Goal: Task Accomplishment & Management: Complete application form

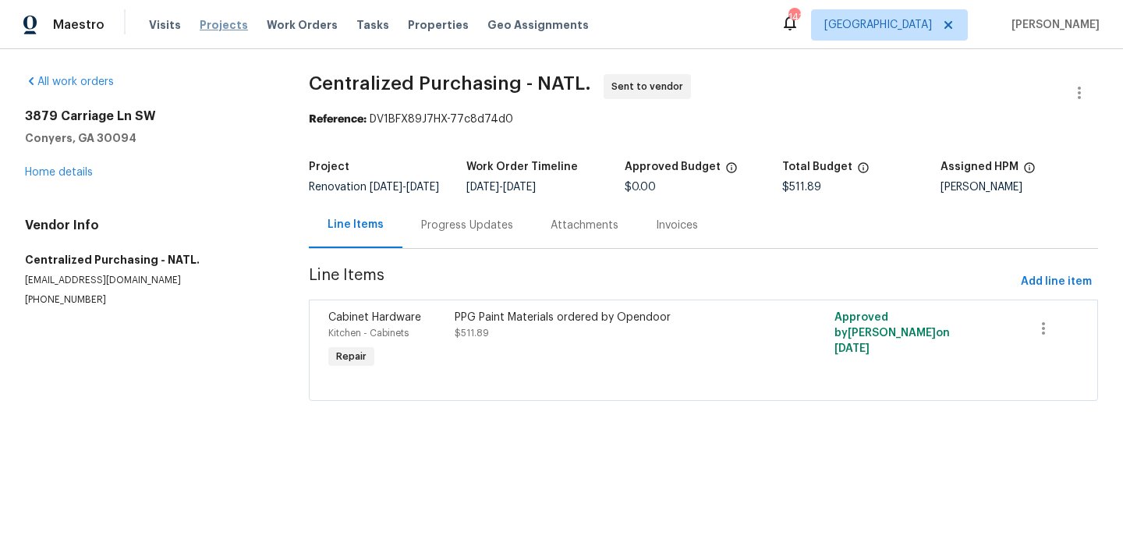
click at [217, 23] on span "Projects" at bounding box center [224, 25] width 48 height 16
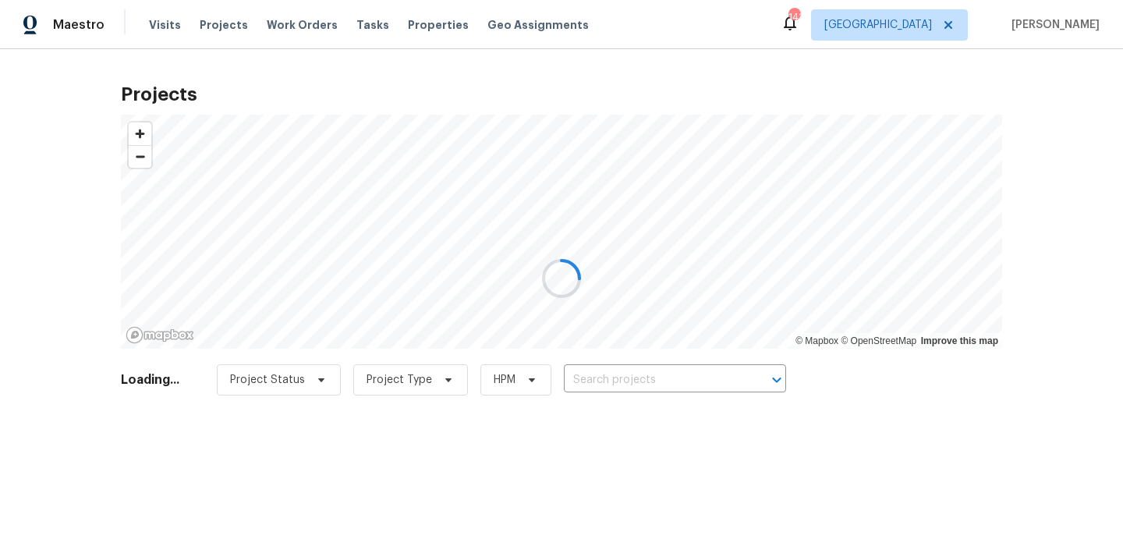
click at [607, 387] on div at bounding box center [561, 278] width 1123 height 557
click at [617, 382] on div at bounding box center [561, 278] width 1123 height 557
click at [617, 381] on div at bounding box center [561, 278] width 1123 height 557
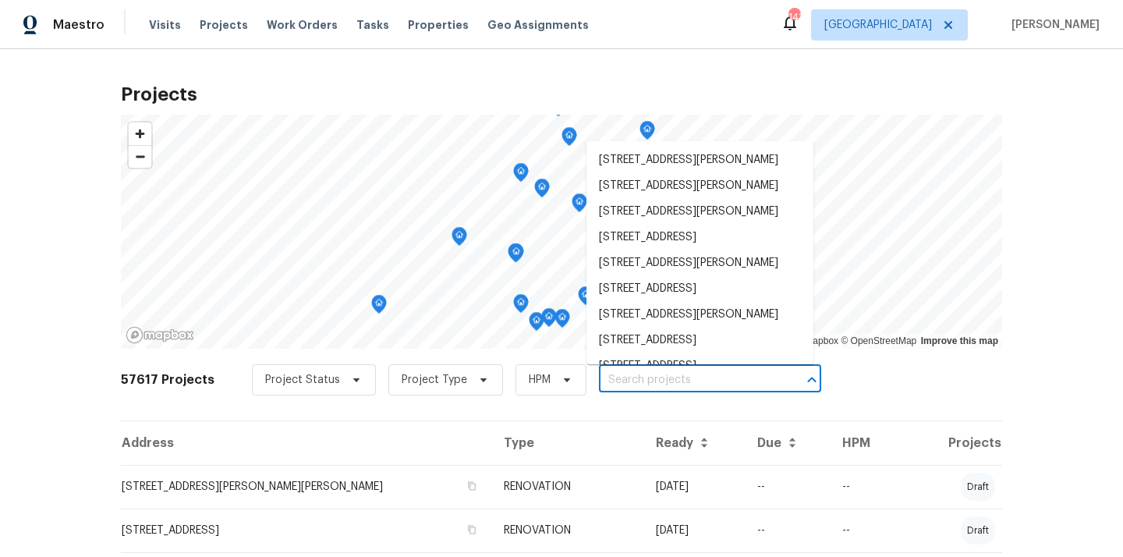
click at [617, 381] on input "text" at bounding box center [688, 380] width 179 height 24
paste input "[STREET_ADDRESS]"
type input "[STREET_ADDRESS]"
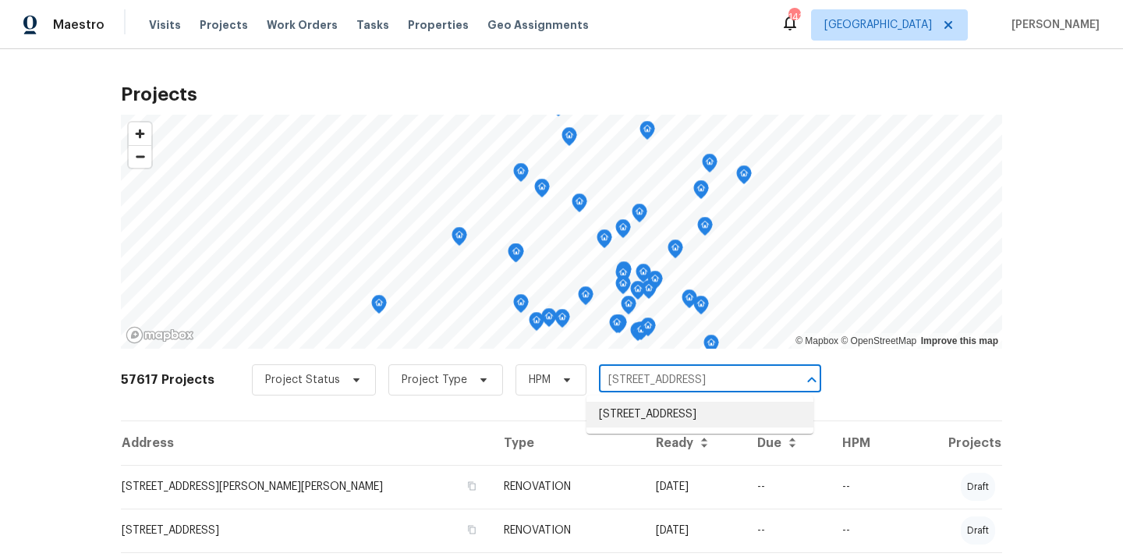
click at [624, 415] on li "[STREET_ADDRESS]" at bounding box center [699, 414] width 227 height 26
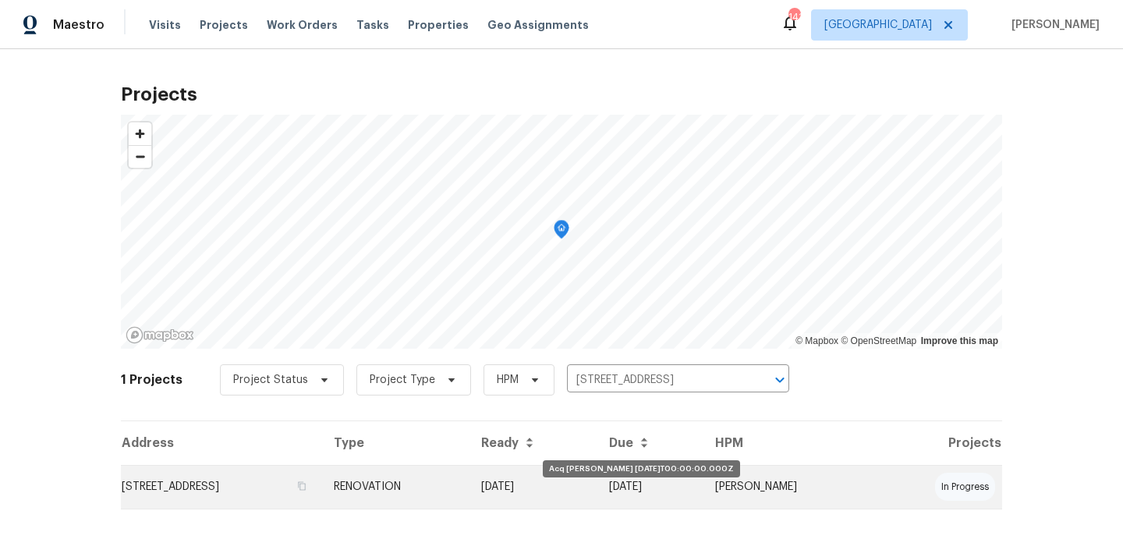
click at [596, 476] on td "[DATE]" at bounding box center [532, 487] width 128 height 44
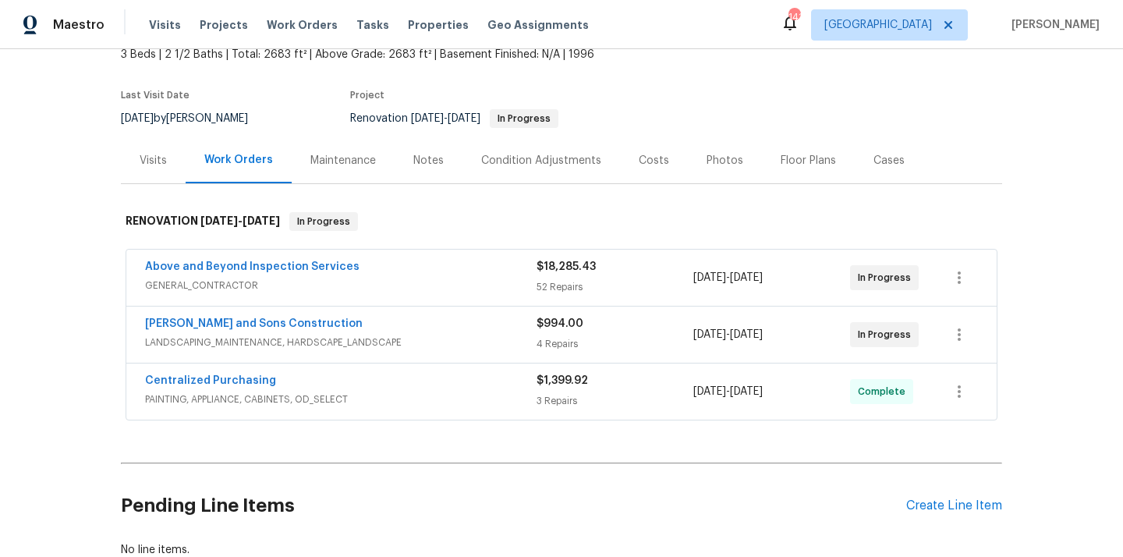
scroll to position [147, 0]
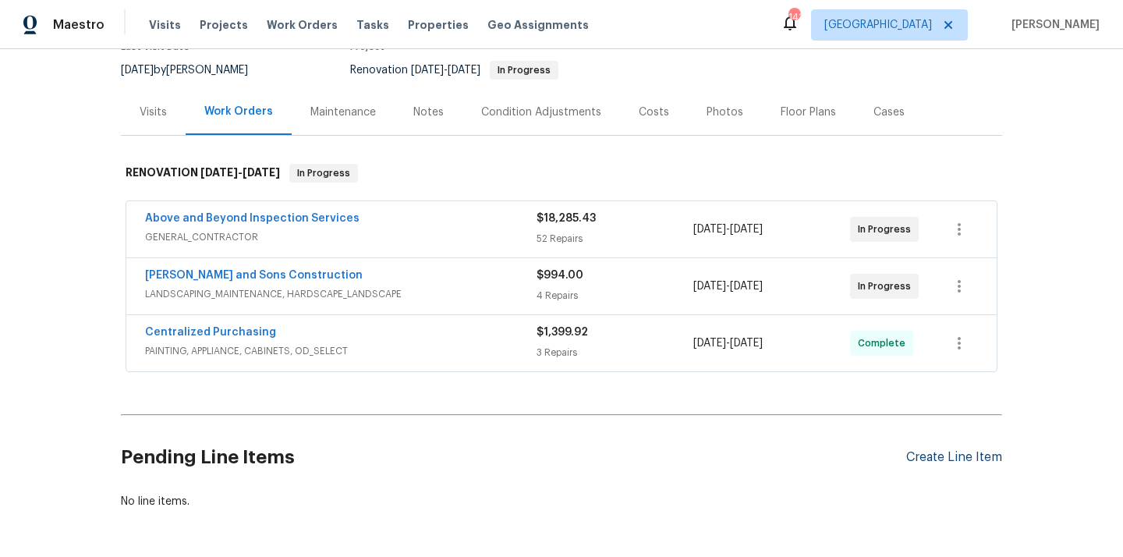
click at [911, 452] on div "Create Line Item" at bounding box center [954, 457] width 96 height 15
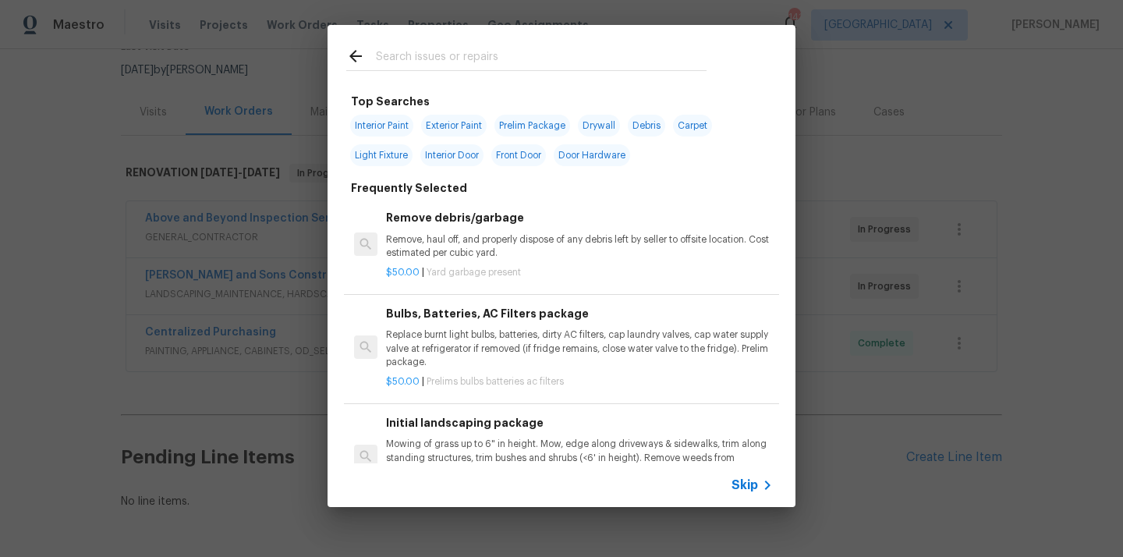
click at [643, 60] on input "text" at bounding box center [541, 58] width 331 height 23
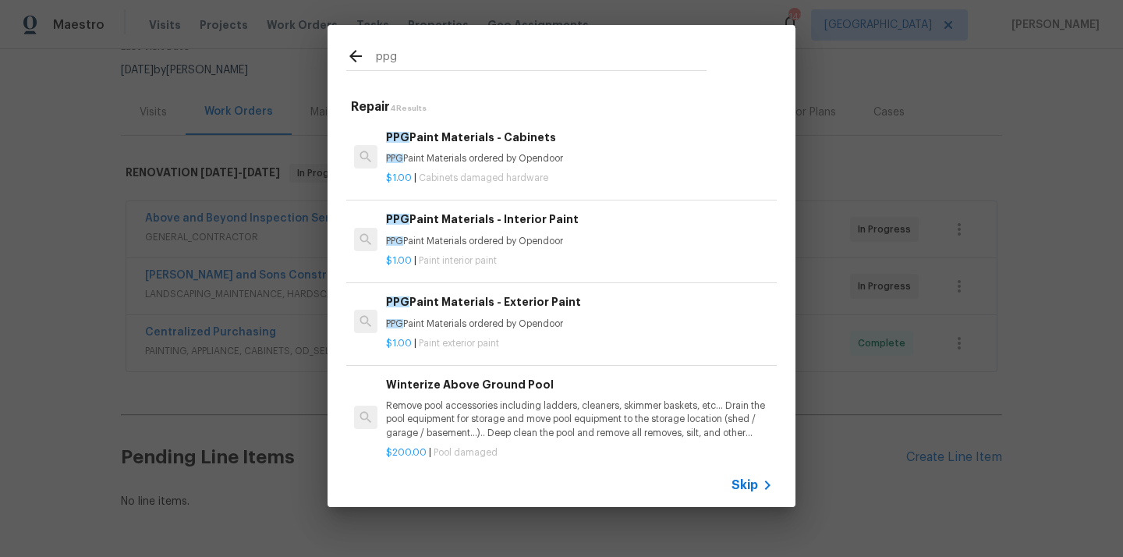
type input "ppg"
click at [552, 226] on h6 "PPG Paint Materials - Interior Paint" at bounding box center [579, 218] width 387 height 17
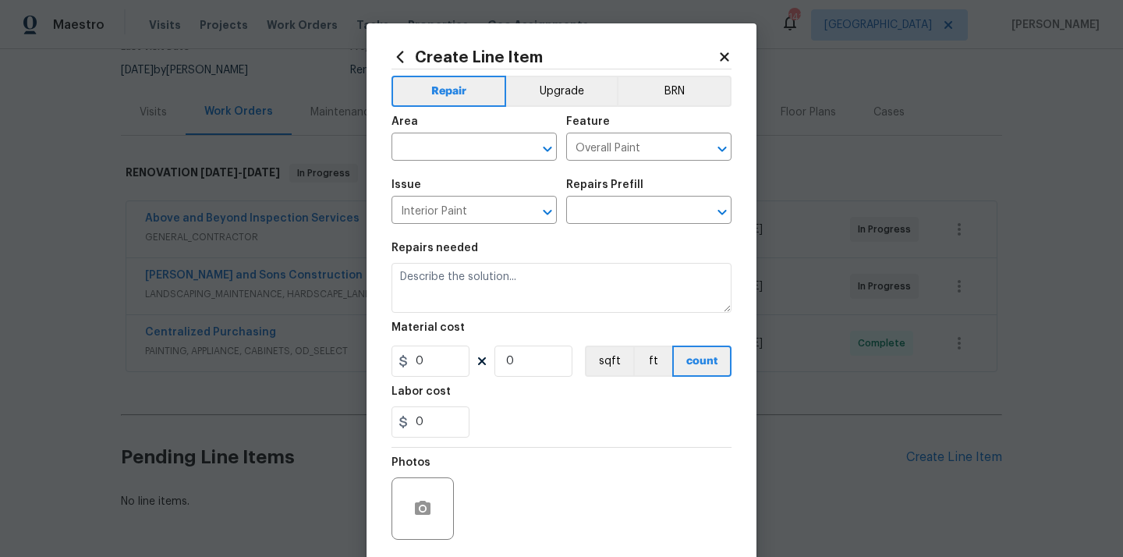
type input "PPG Paint Materials - Interior Paint $1.00"
type textarea "PPG Paint Materials ordered by Opendoor"
type input "1"
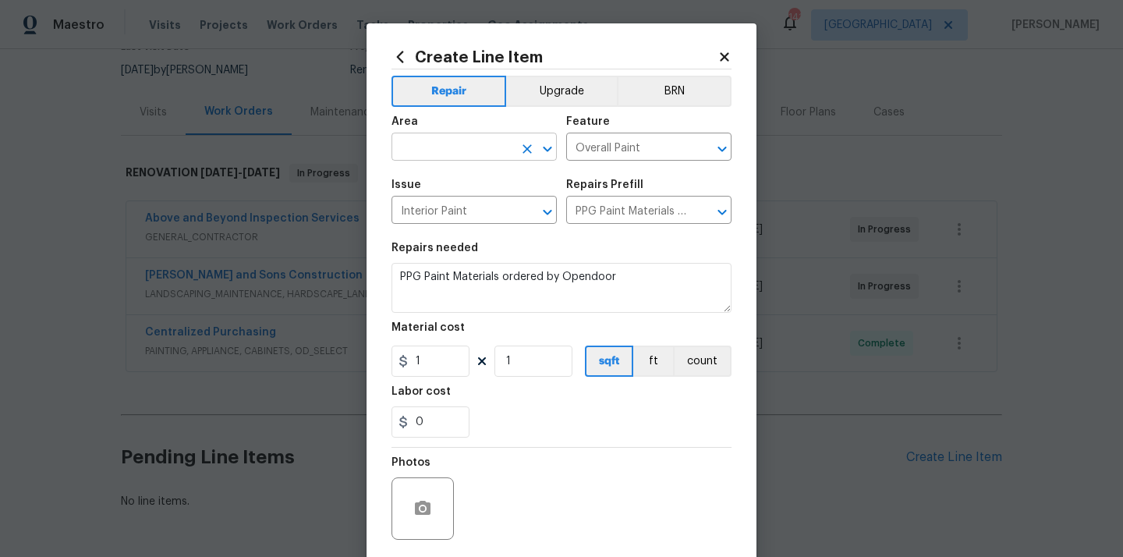
click at [493, 137] on input "text" at bounding box center [452, 148] width 122 height 24
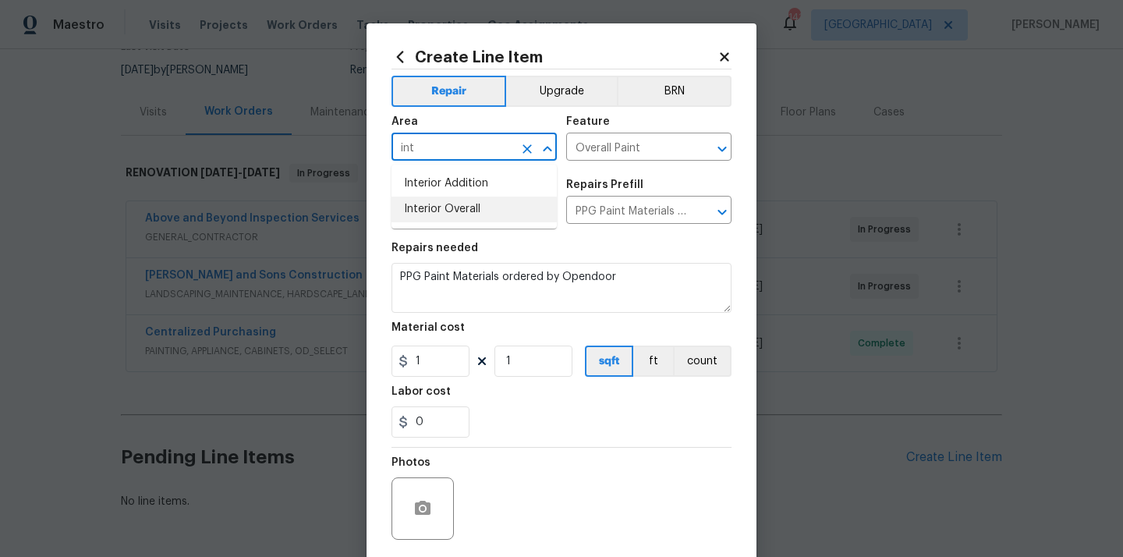
click at [448, 207] on li "Interior Overall" at bounding box center [473, 209] width 165 height 26
type input "Interior Overall"
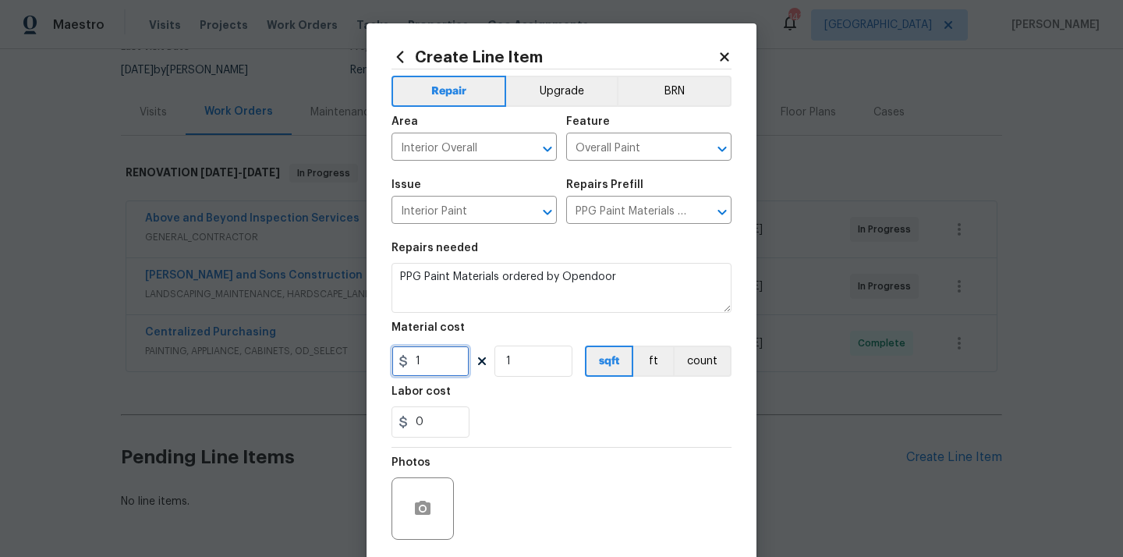
drag, startPoint x: 444, startPoint y: 373, endPoint x: 362, endPoint y: 359, distance: 82.3
click at [362, 362] on div "Create Line Item Repair Upgrade BRN Area Interior Overall ​ Feature Overall Pai…" at bounding box center [561, 278] width 1123 height 557
paste input "98.73"
type input "98.73"
click at [481, 471] on div "Photos" at bounding box center [561, 497] width 340 height 101
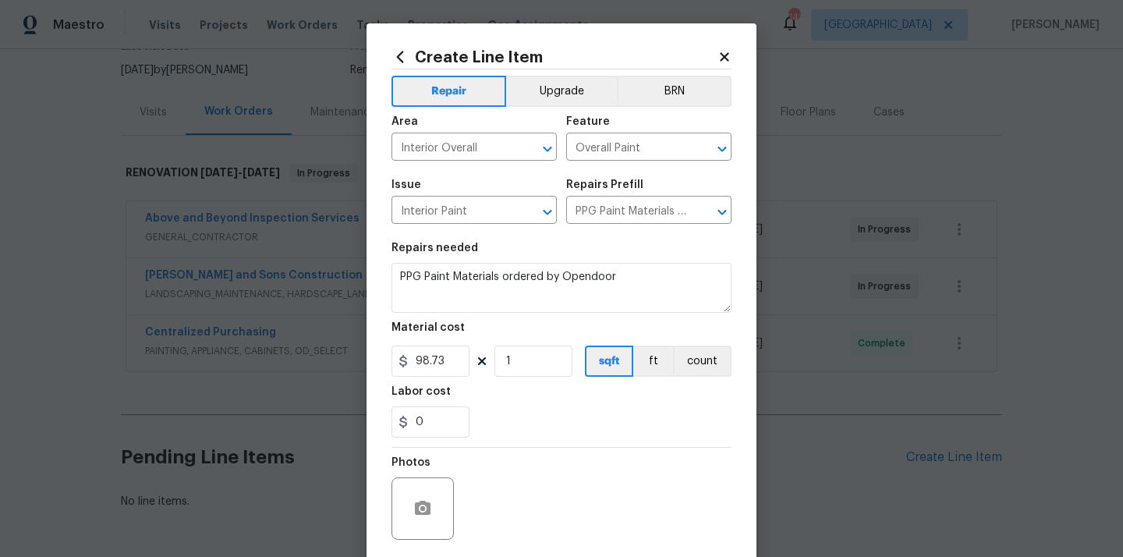
scroll to position [80, 0]
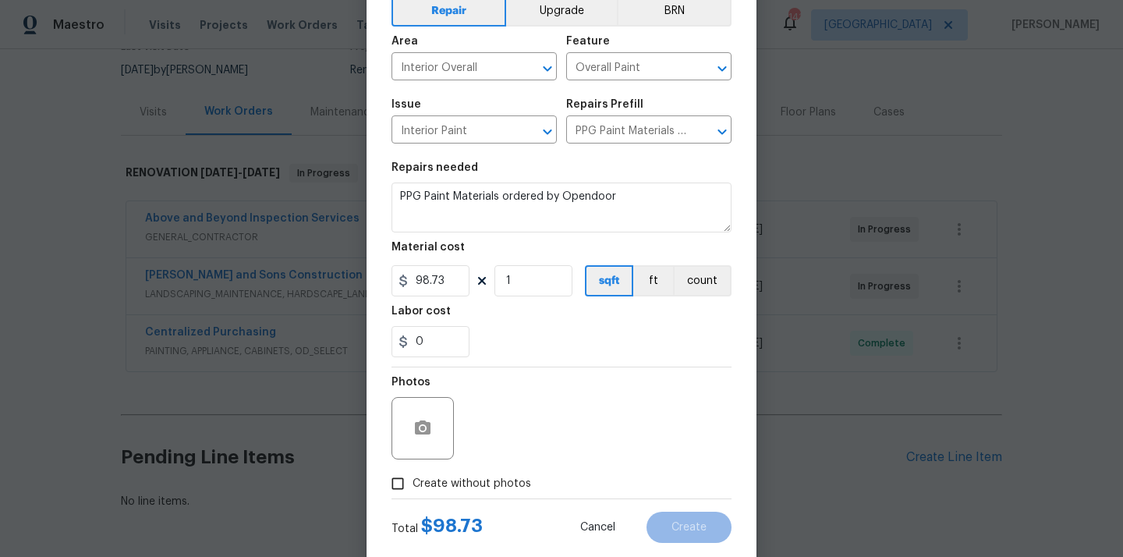
click at [480, 473] on label "Create without photos" at bounding box center [457, 483] width 148 height 30
click at [412, 473] on input "Create without photos" at bounding box center [398, 483] width 30 height 30
checkbox input "true"
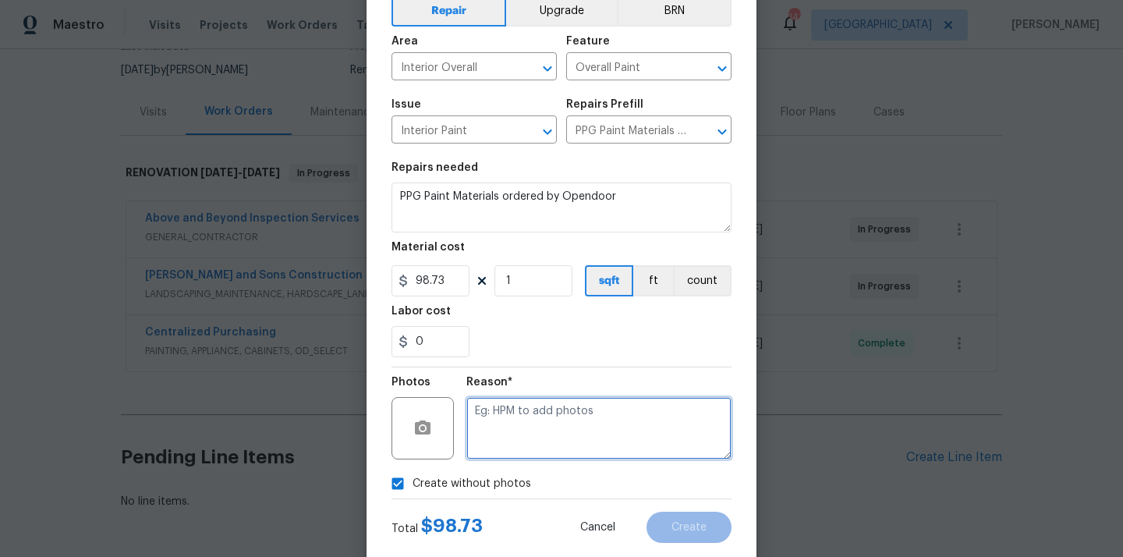
drag, startPoint x: 503, startPoint y: 438, endPoint x: 503, endPoint y: 430, distance: 8.6
click at [503, 438] on textarea at bounding box center [598, 428] width 265 height 62
type textarea "N/A"
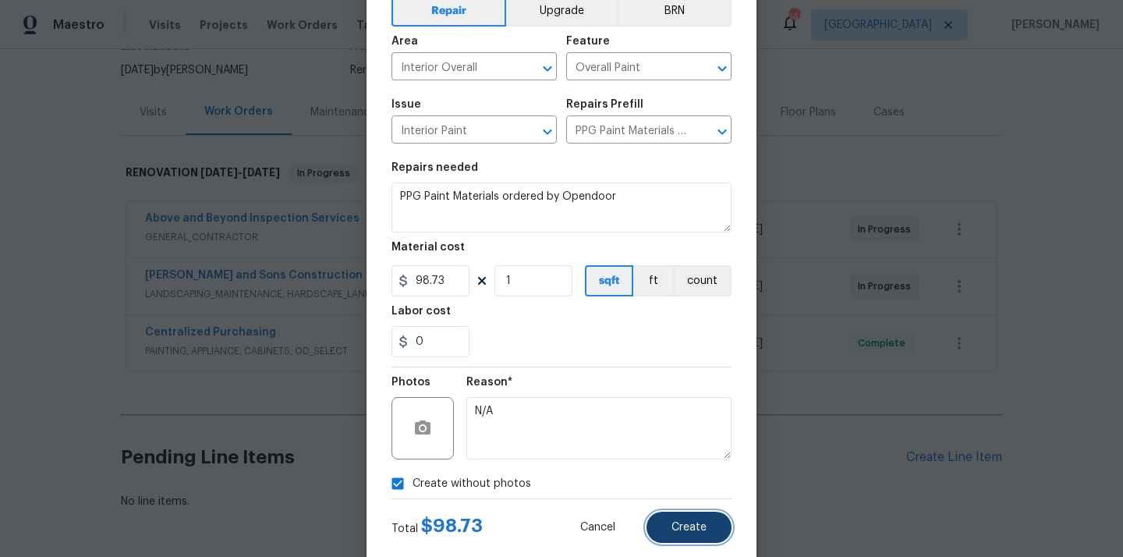
click at [711, 536] on button "Create" at bounding box center [688, 526] width 85 height 31
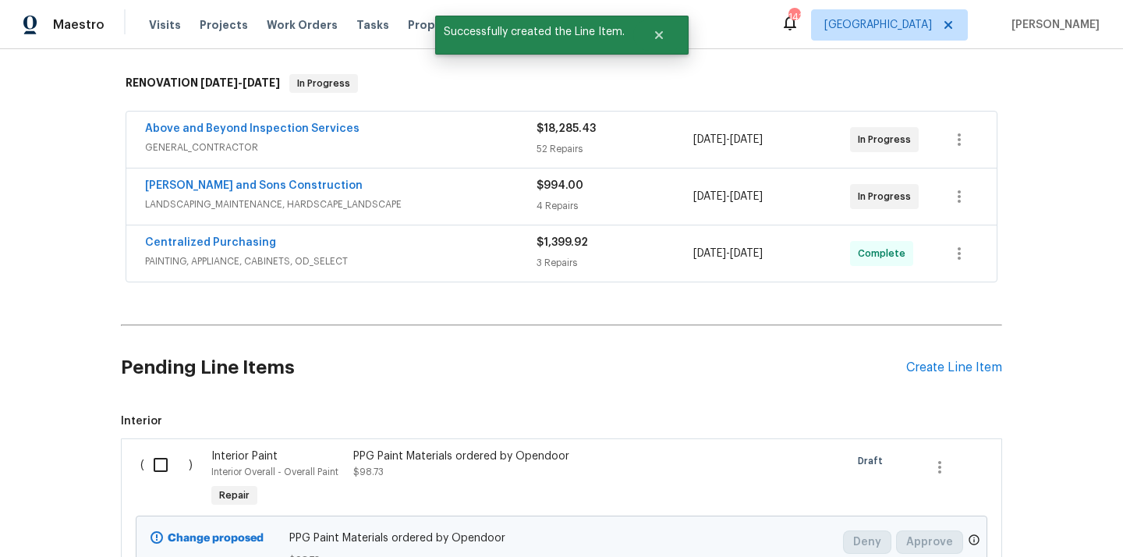
scroll to position [322, 0]
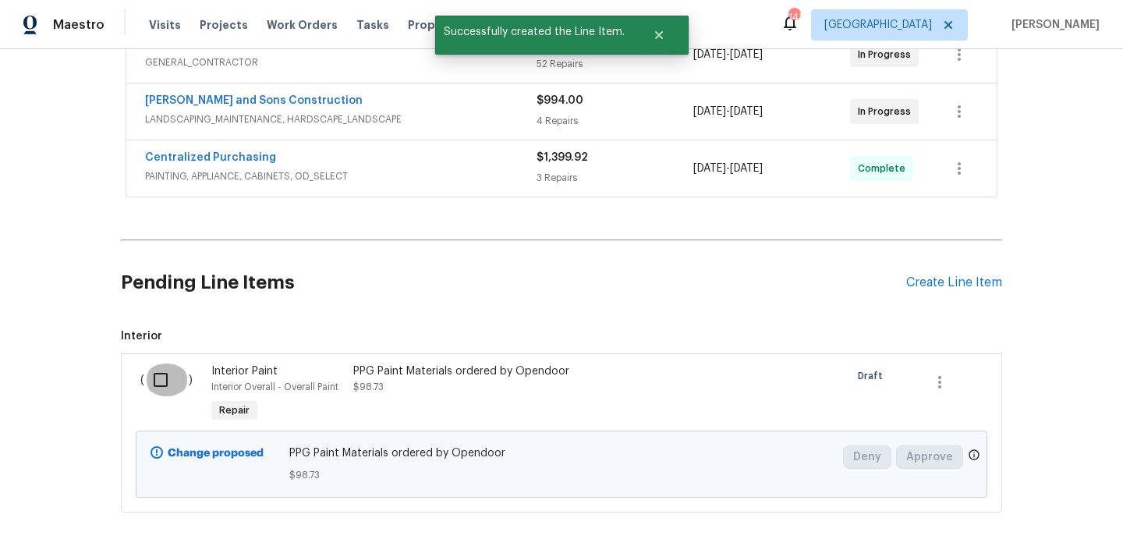
click at [155, 386] on input "checkbox" at bounding box center [166, 379] width 44 height 33
checkbox input "true"
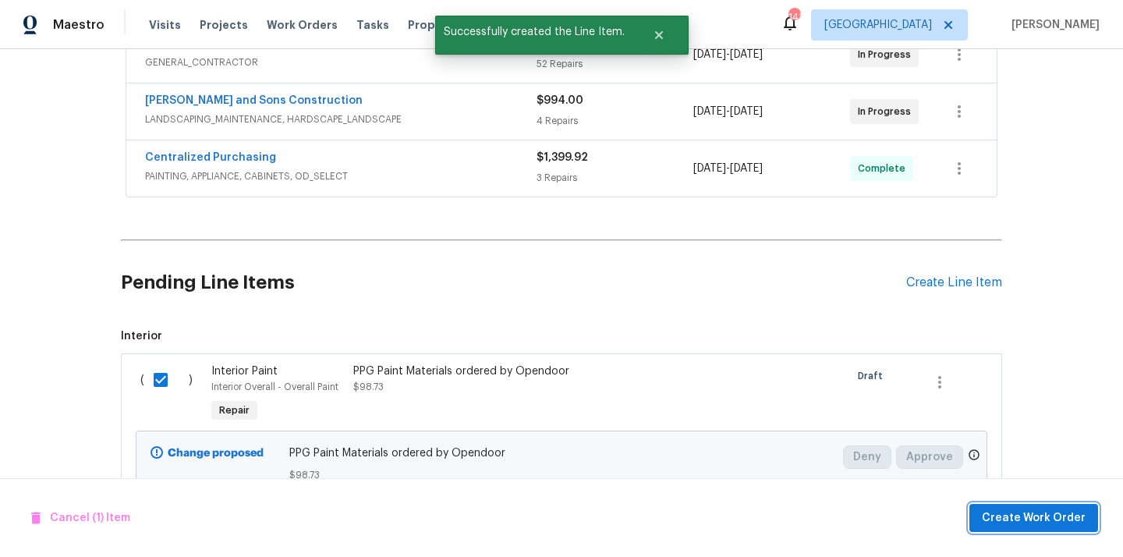
click at [1020, 522] on span "Create Work Order" at bounding box center [1033, 517] width 104 height 19
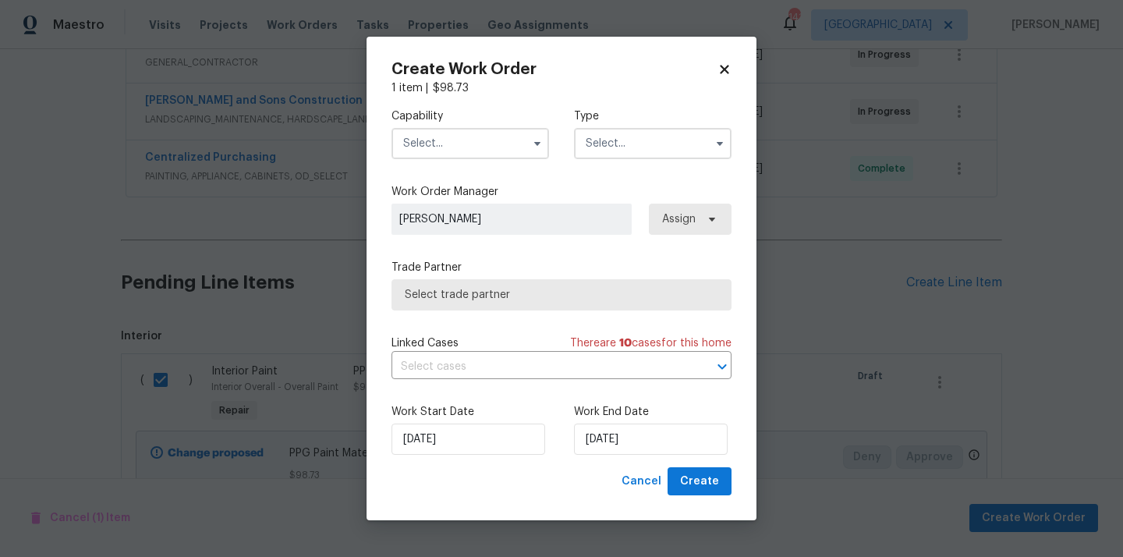
click at [488, 139] on input "text" at bounding box center [469, 143] width 157 height 31
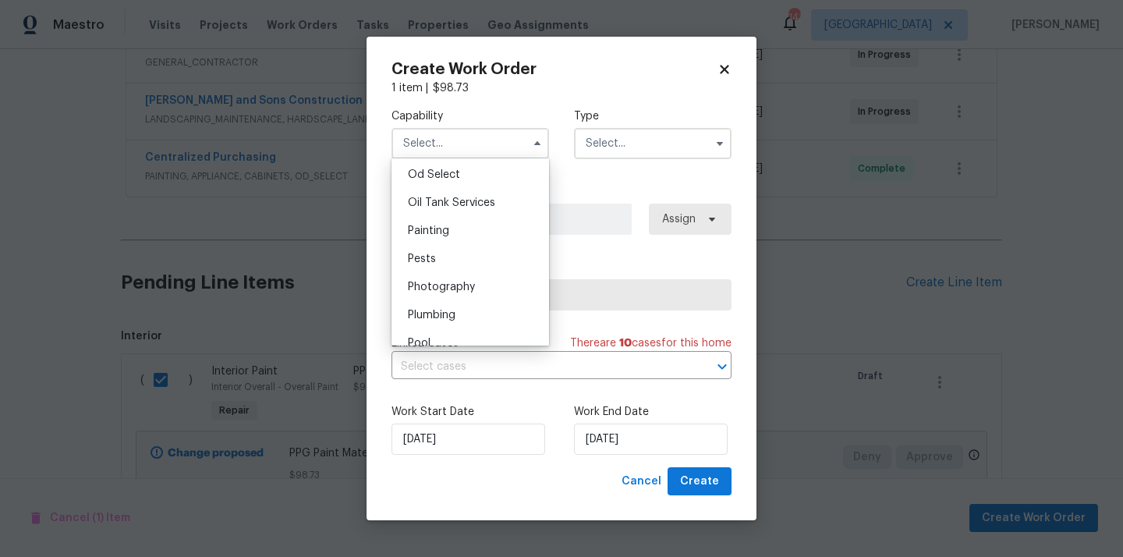
scroll to position [1256, 0]
click at [485, 227] on div "Painting" at bounding box center [470, 230] width 150 height 28
type input "Painting"
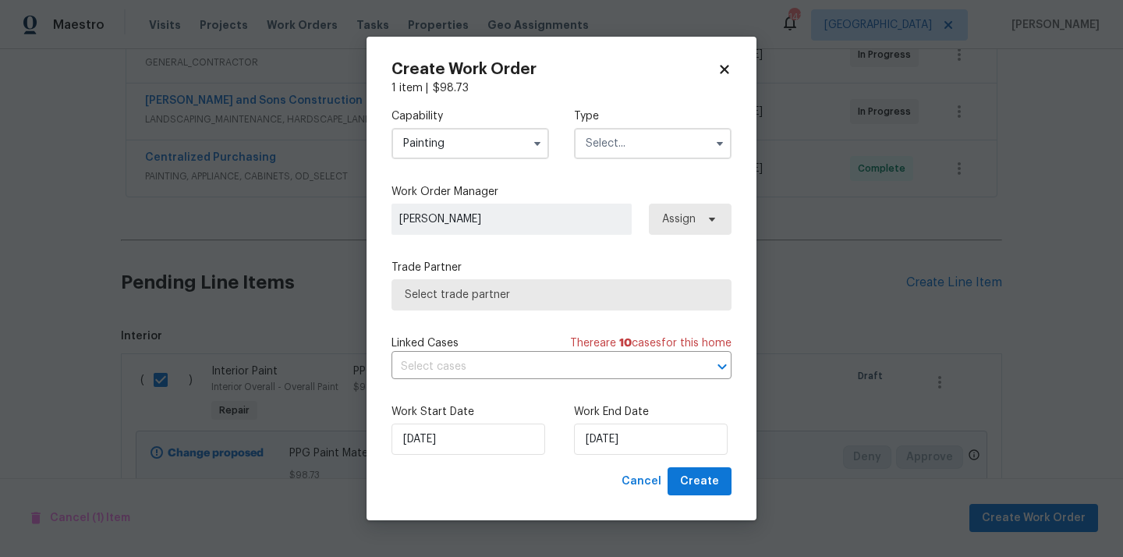
click at [620, 155] on input "text" at bounding box center [652, 143] width 157 height 31
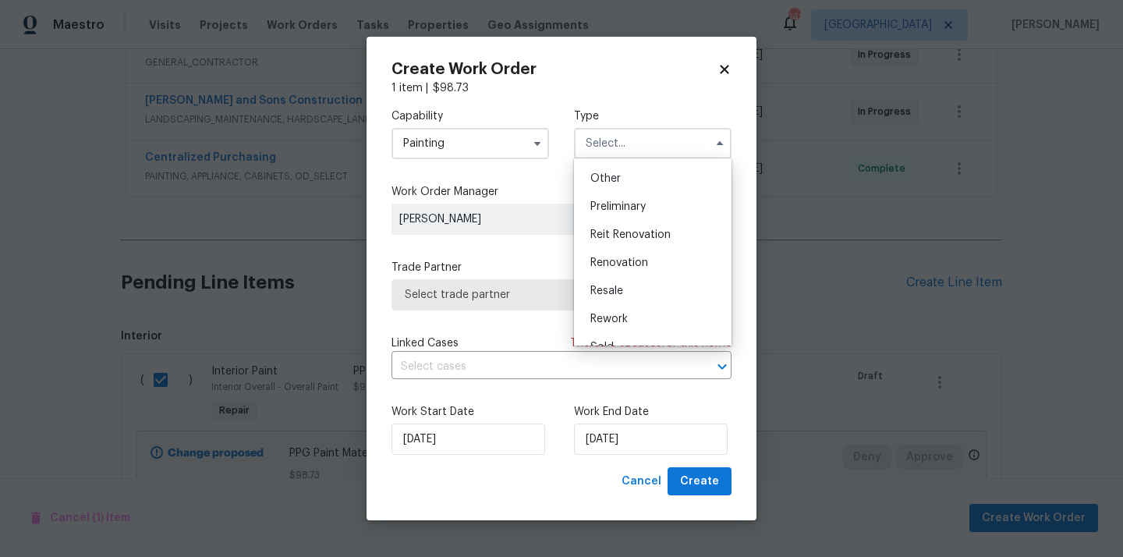
scroll to position [354, 0]
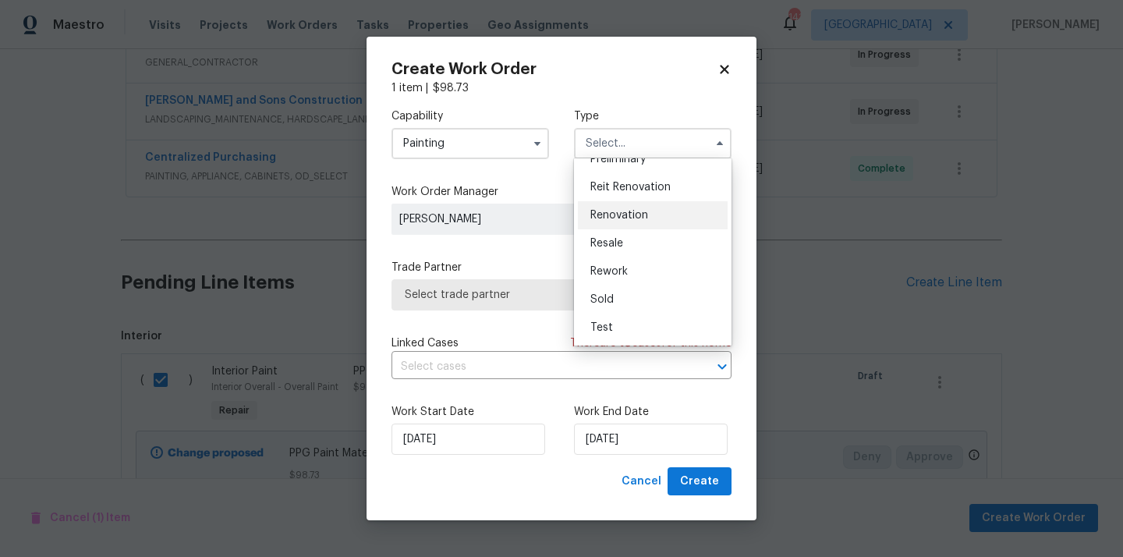
click at [635, 218] on span "Renovation" at bounding box center [619, 215] width 58 height 11
type input "Renovation"
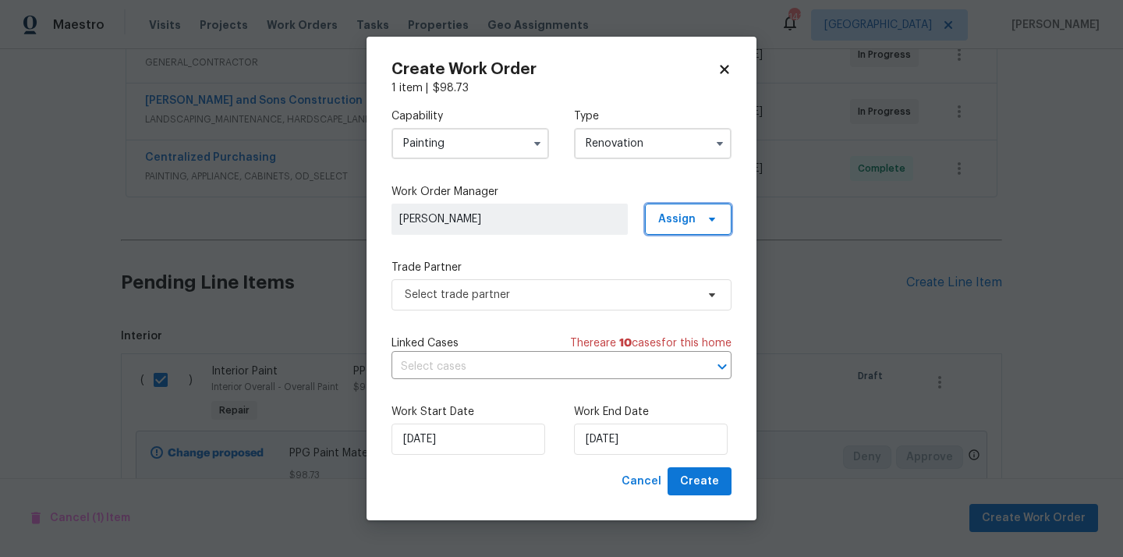
click at [665, 221] on span "Assign" at bounding box center [676, 219] width 37 height 16
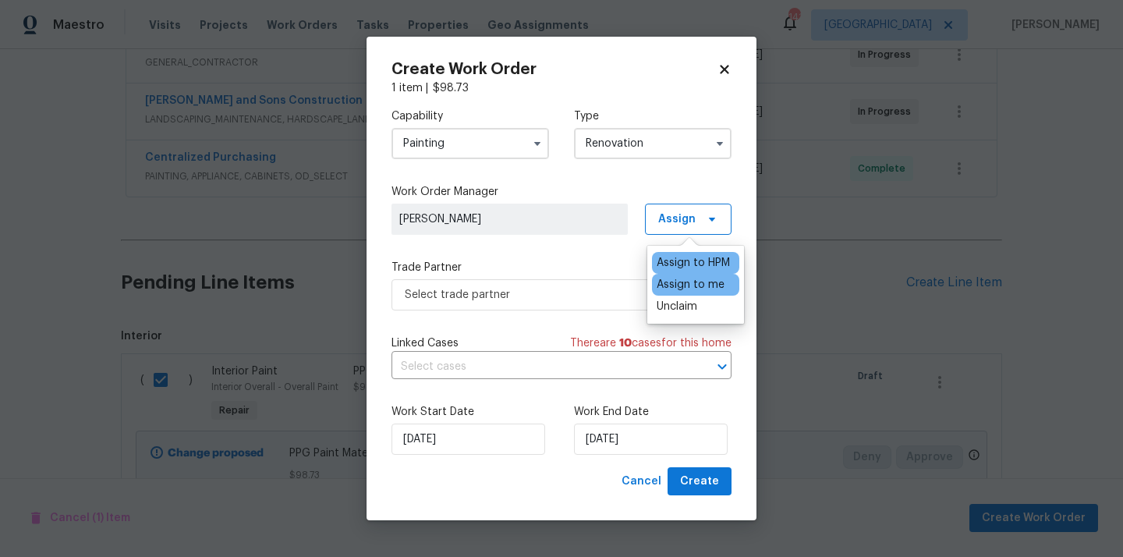
click at [675, 288] on div "Assign to me" at bounding box center [690, 285] width 68 height 16
click at [619, 289] on span "Select trade partner" at bounding box center [550, 295] width 291 height 16
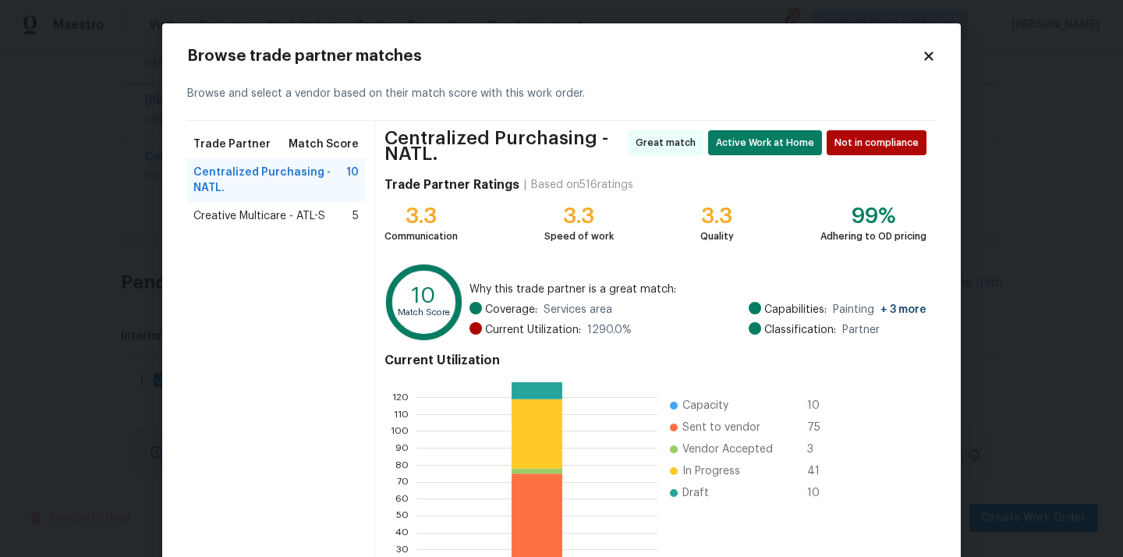
scroll to position [137, 0]
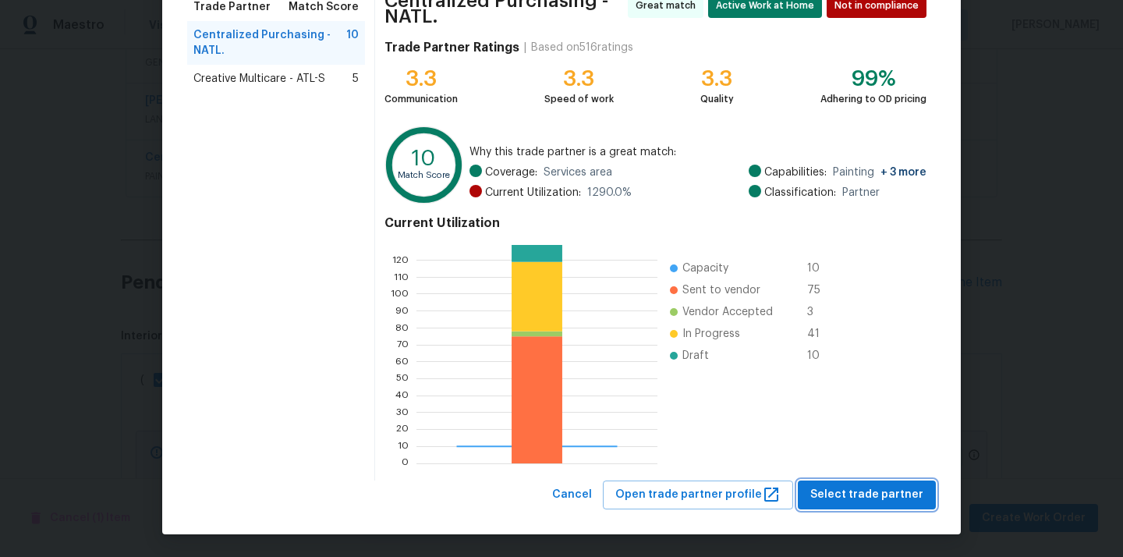
click at [838, 497] on span "Select trade partner" at bounding box center [866, 494] width 113 height 19
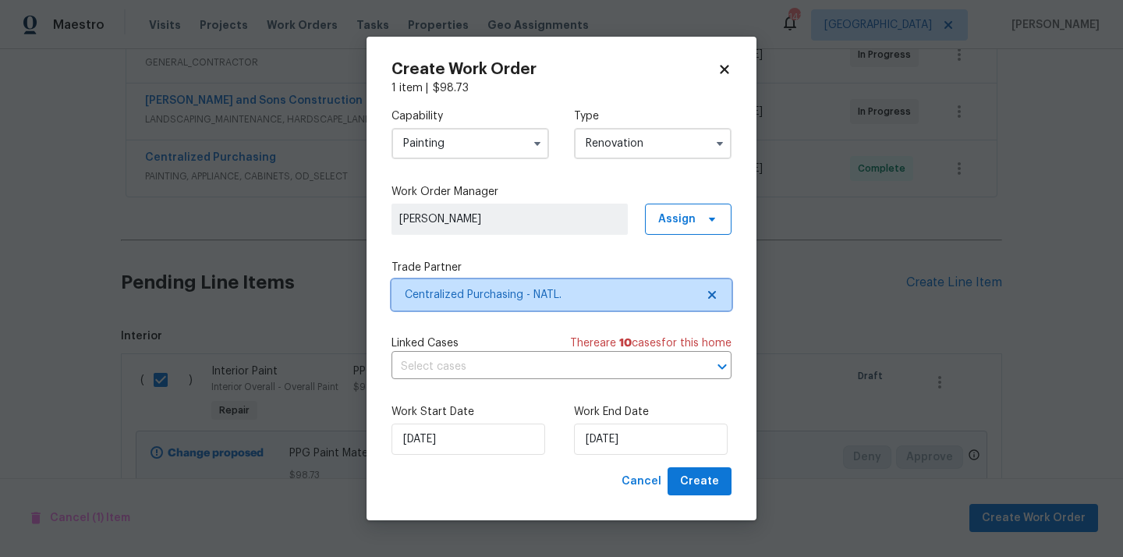
scroll to position [0, 0]
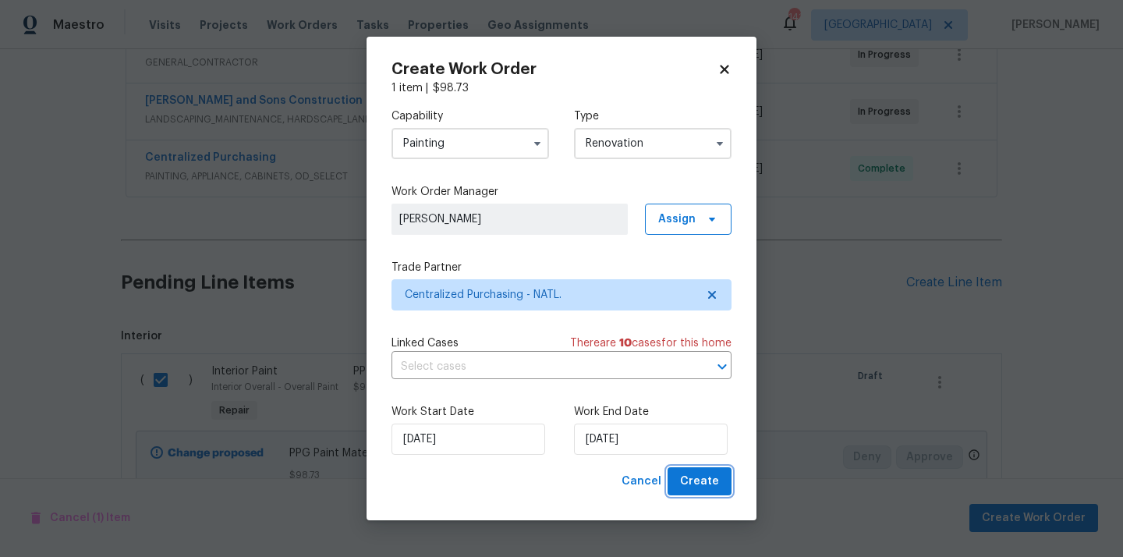
click at [723, 483] on button "Create" at bounding box center [699, 481] width 64 height 29
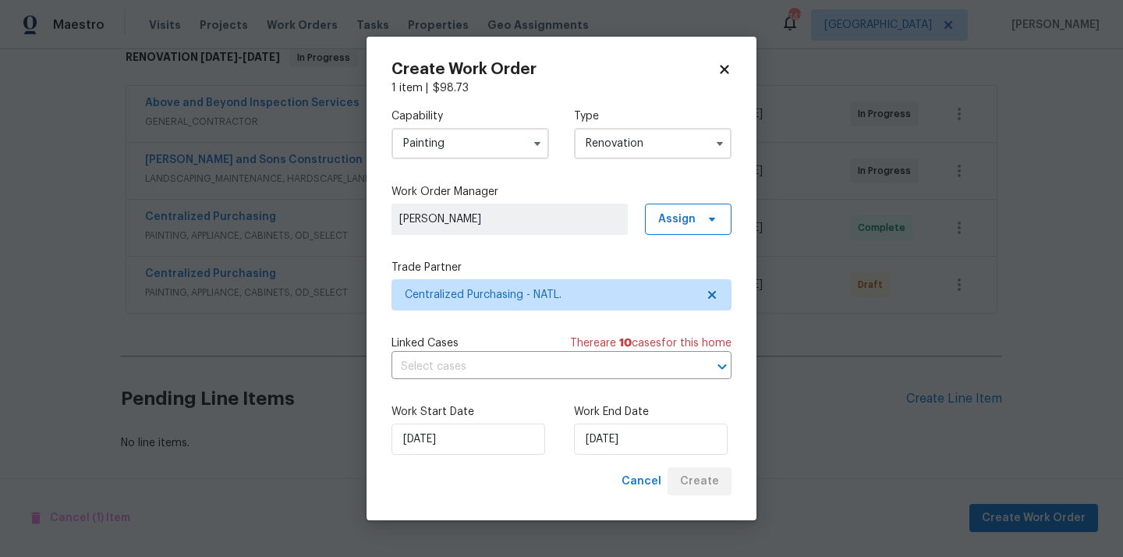
scroll to position [263, 0]
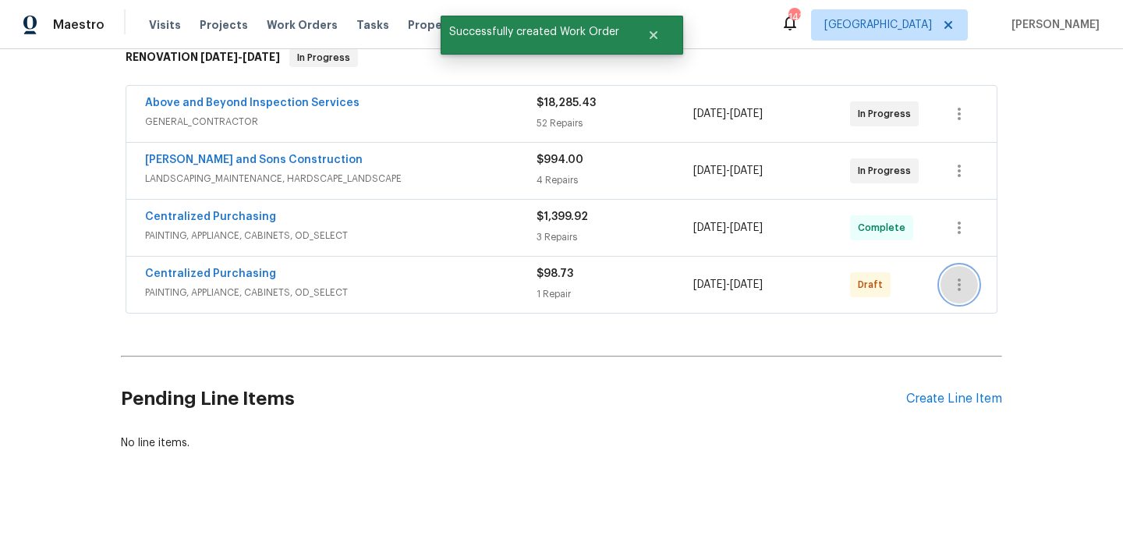
click at [958, 282] on icon "button" at bounding box center [958, 284] width 19 height 19
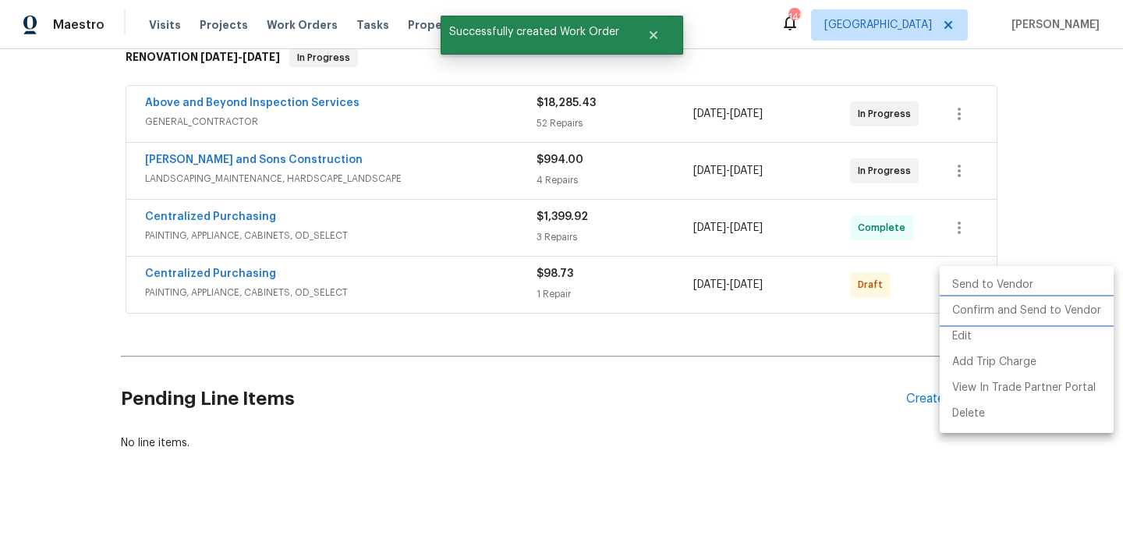
click at [958, 310] on li "Confirm and Send to Vendor" at bounding box center [1026, 311] width 174 height 26
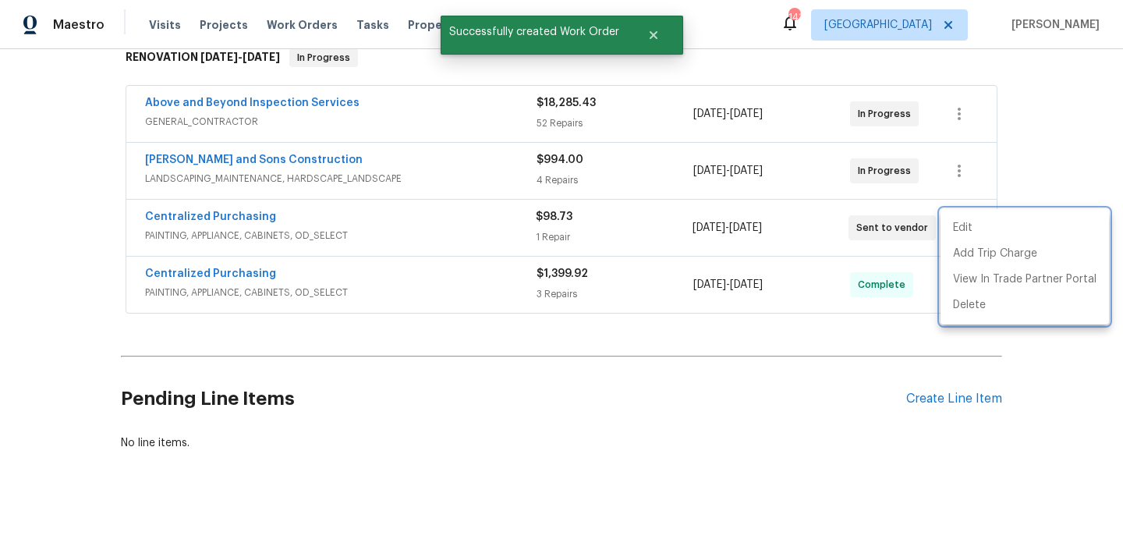
click at [214, 202] on div at bounding box center [561, 278] width 1123 height 557
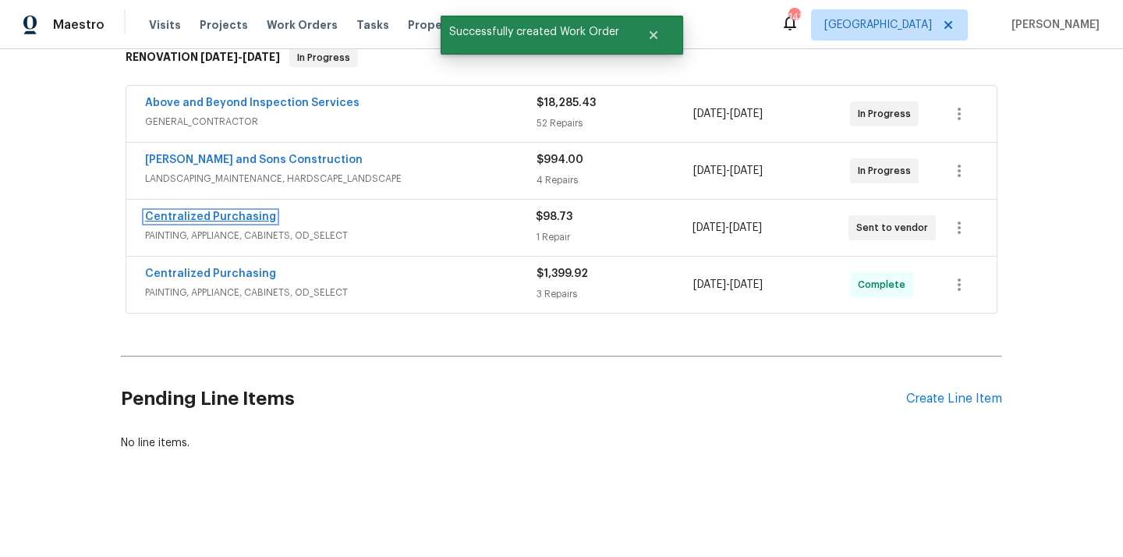
click at [207, 218] on link "Centralized Purchasing" at bounding box center [210, 216] width 131 height 11
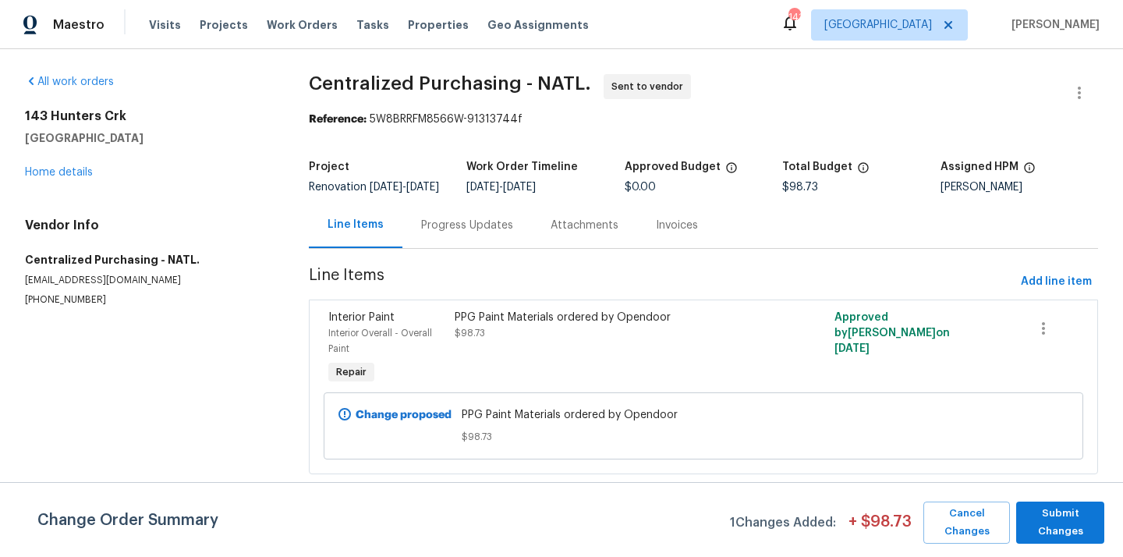
click at [202, 12] on div "Visits Projects Work Orders Tasks Properties Geo Assignments" at bounding box center [378, 24] width 458 height 31
click at [203, 16] on div "Visits Projects Work Orders Tasks Properties Geo Assignments" at bounding box center [378, 24] width 458 height 31
click at [203, 33] on div "Visits Projects Work Orders Tasks Properties Geo Assignments" at bounding box center [378, 24] width 458 height 31
click at [209, 29] on span "Projects" at bounding box center [224, 25] width 48 height 16
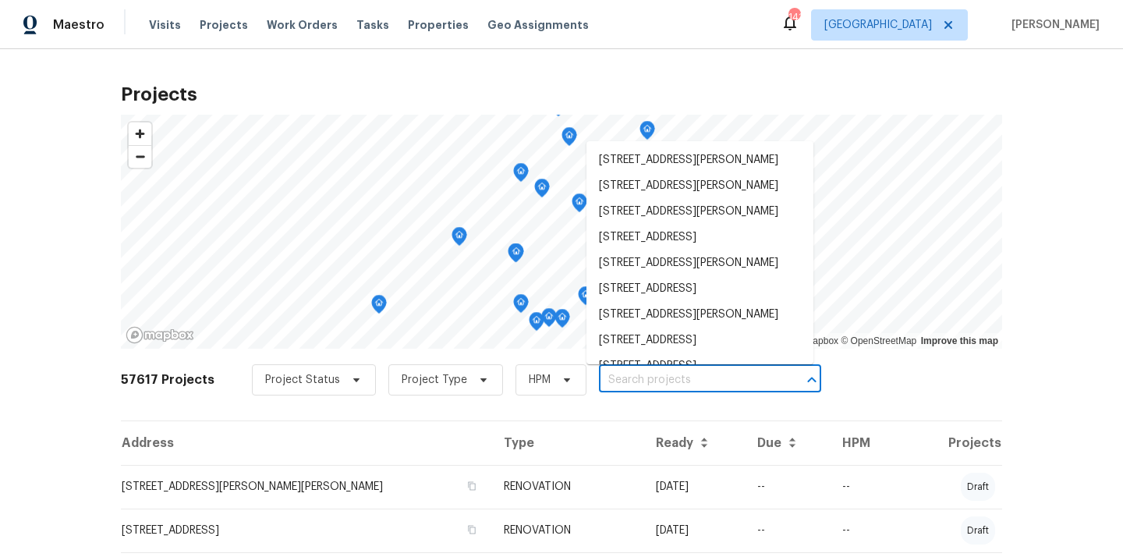
click at [642, 388] on input "text" at bounding box center [688, 380] width 179 height 24
paste input "[STREET_ADDRESS][PERSON_NAME]"
type input "[STREET_ADDRESS][PERSON_NAME]"
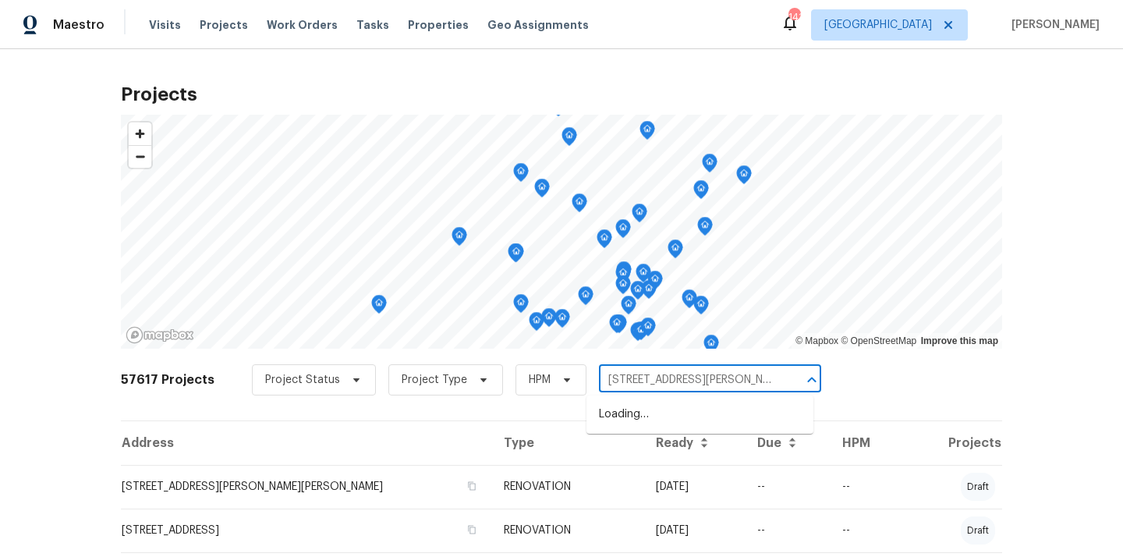
scroll to position [0, 12]
click at [638, 419] on li "[STREET_ADDRESS][PERSON_NAME]" at bounding box center [699, 414] width 227 height 26
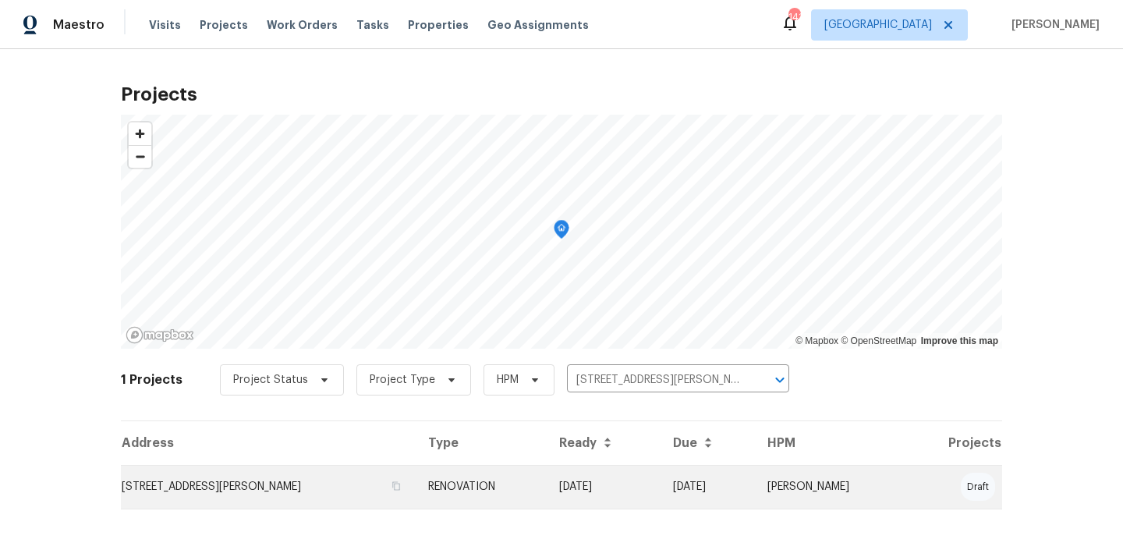
click at [494, 481] on td "RENOVATION" at bounding box center [480, 487] width 131 height 44
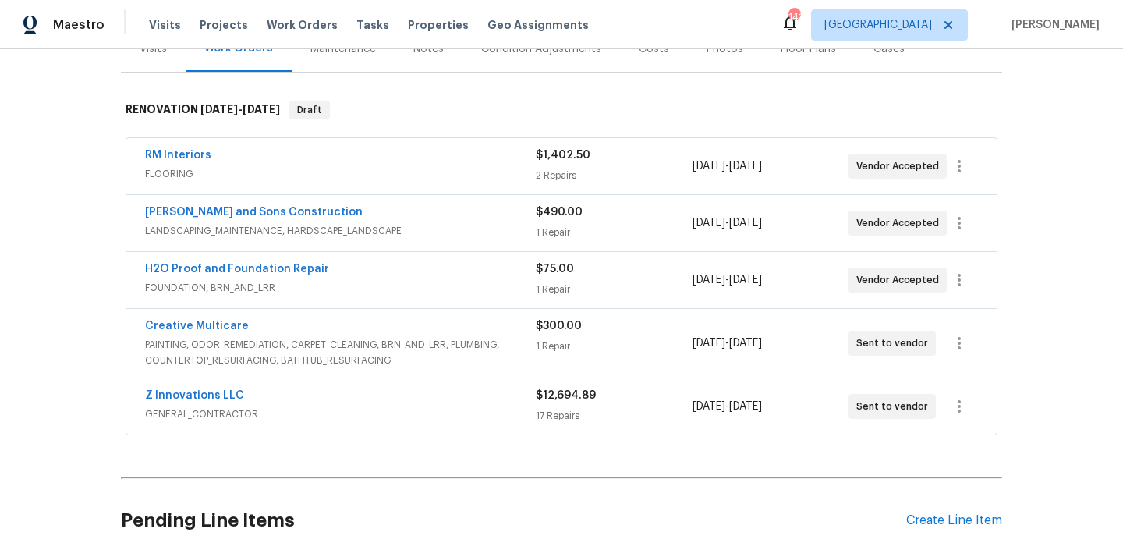
scroll to position [214, 0]
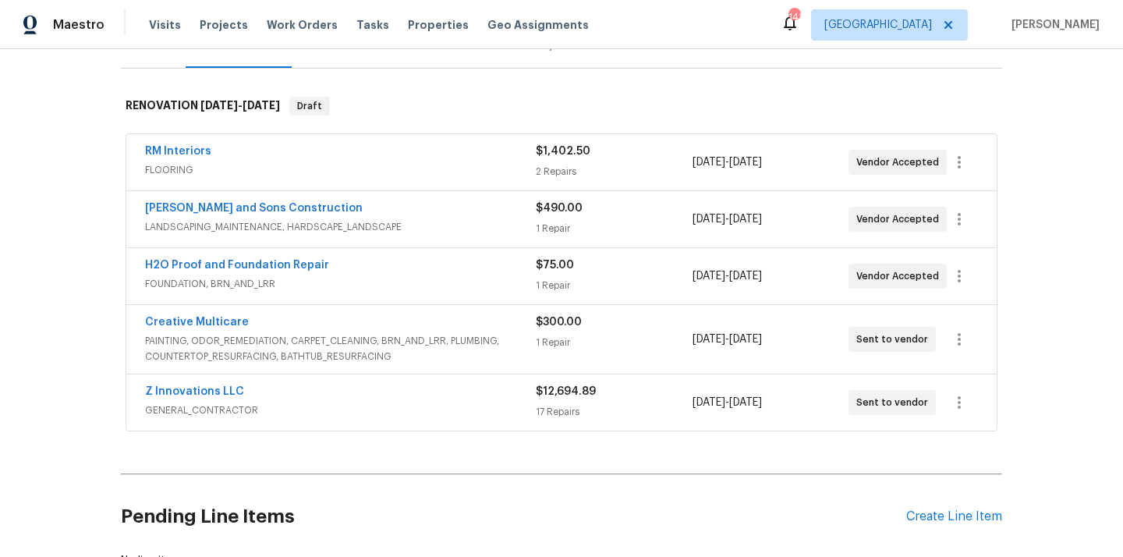
click at [925, 504] on div "Pending Line Items Create Line Item" at bounding box center [561, 516] width 881 height 72
click at [919, 515] on div "Create Line Item" at bounding box center [954, 516] width 96 height 15
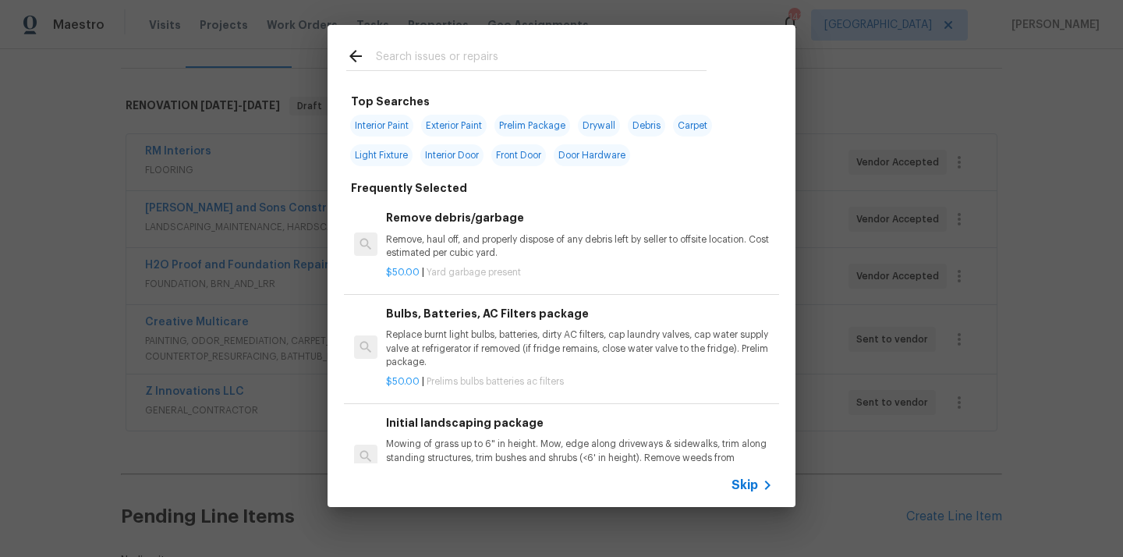
click at [591, 48] on input "text" at bounding box center [541, 58] width 331 height 23
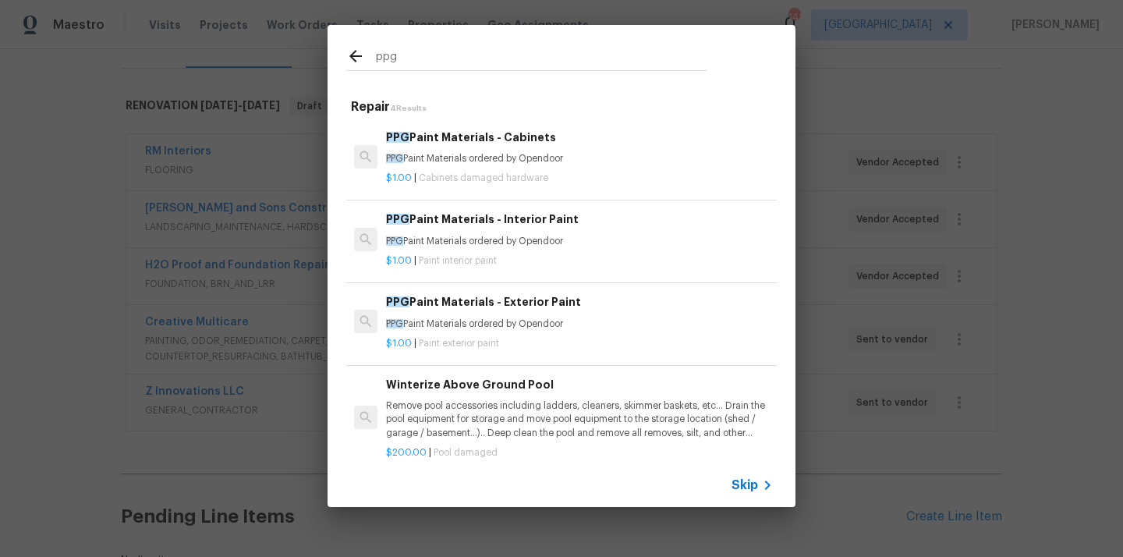
type input "ppg"
click at [476, 243] on p "PPG Paint Materials ordered by Opendoor" at bounding box center [579, 241] width 387 height 13
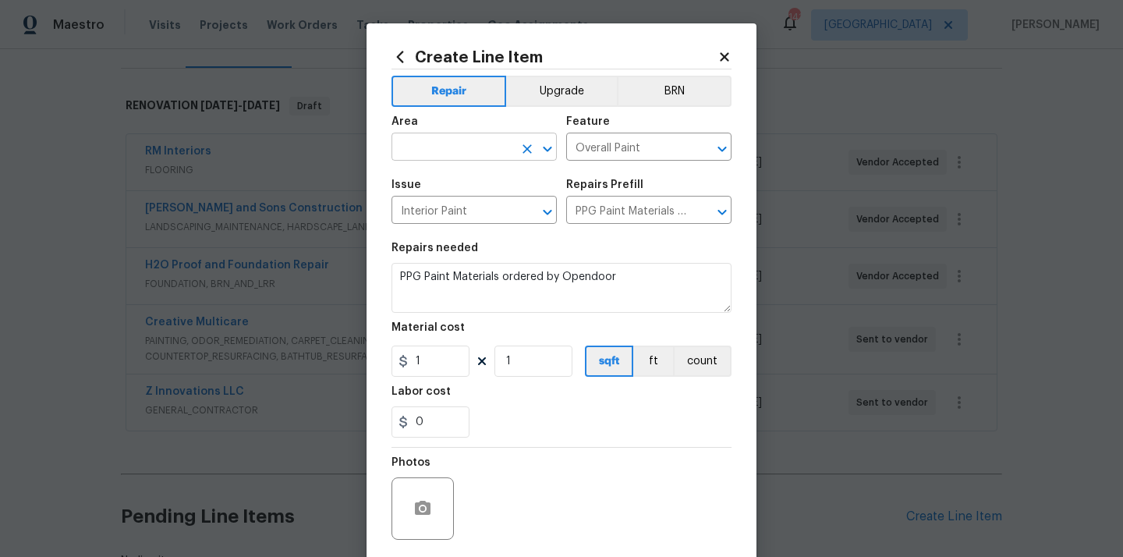
click at [456, 149] on input "text" at bounding box center [452, 148] width 122 height 24
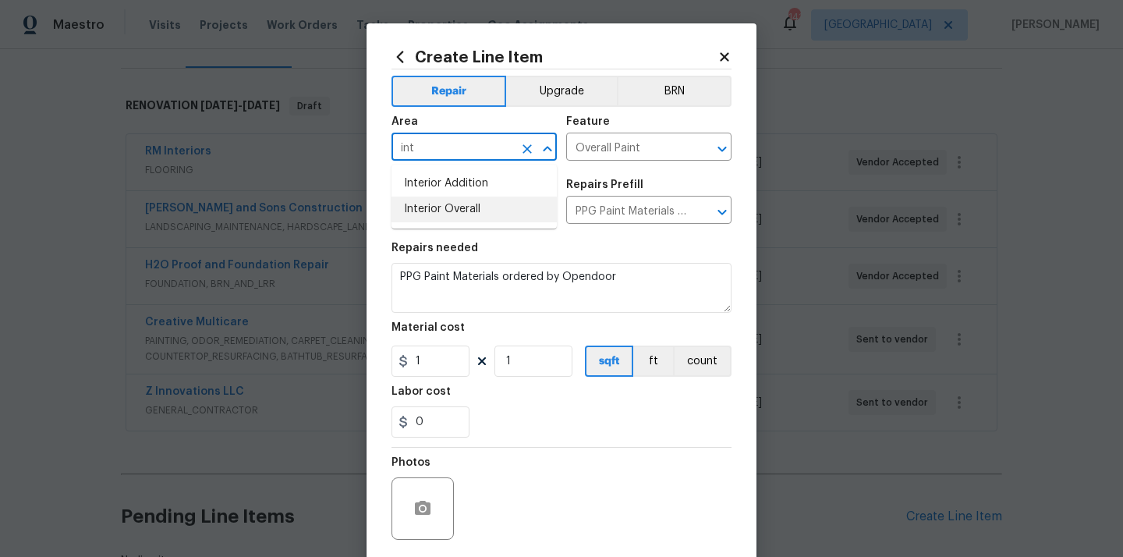
click at [444, 210] on li "Interior Overall" at bounding box center [473, 209] width 165 height 26
type input "Interior Overall"
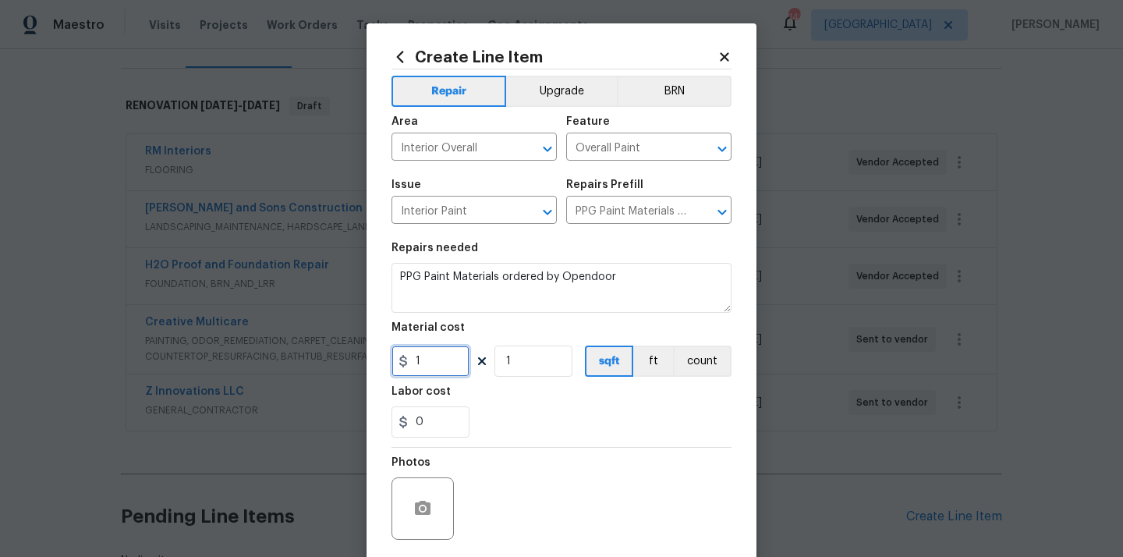
drag, startPoint x: 437, startPoint y: 363, endPoint x: 380, endPoint y: 360, distance: 57.0
click at [380, 362] on div "Create Line Item Repair Upgrade BRN Area Interior Overall ​ Feature Overall Pai…" at bounding box center [561, 335] width 390 height 624
paste input "523.99"
type input "523.99"
click at [500, 441] on section "Repairs needed PPG Paint Materials ordered by Opendoor Material cost 523.99 1 s…" at bounding box center [561, 340] width 340 height 214
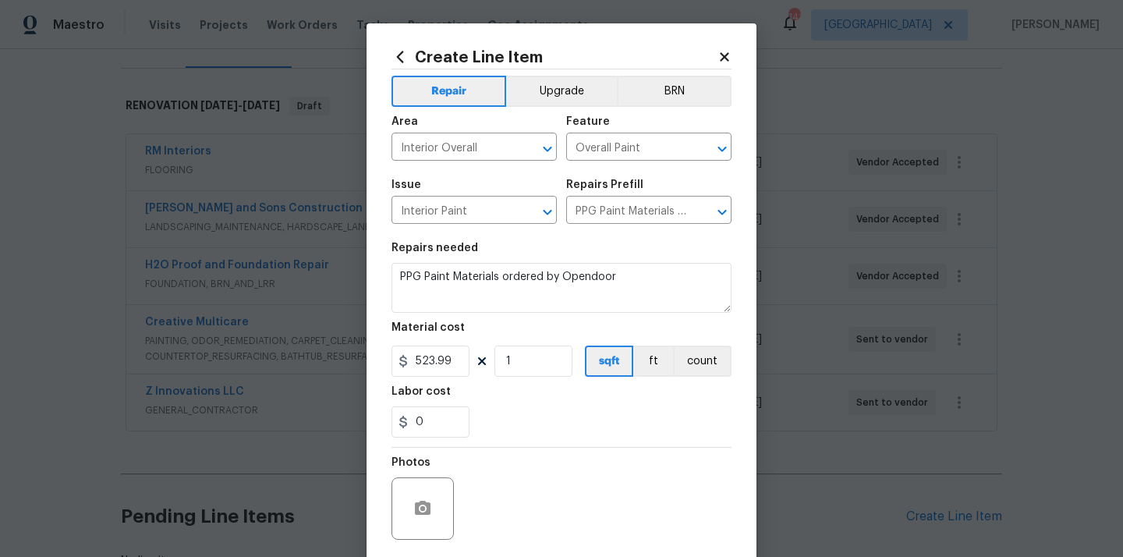
scroll to position [115, 0]
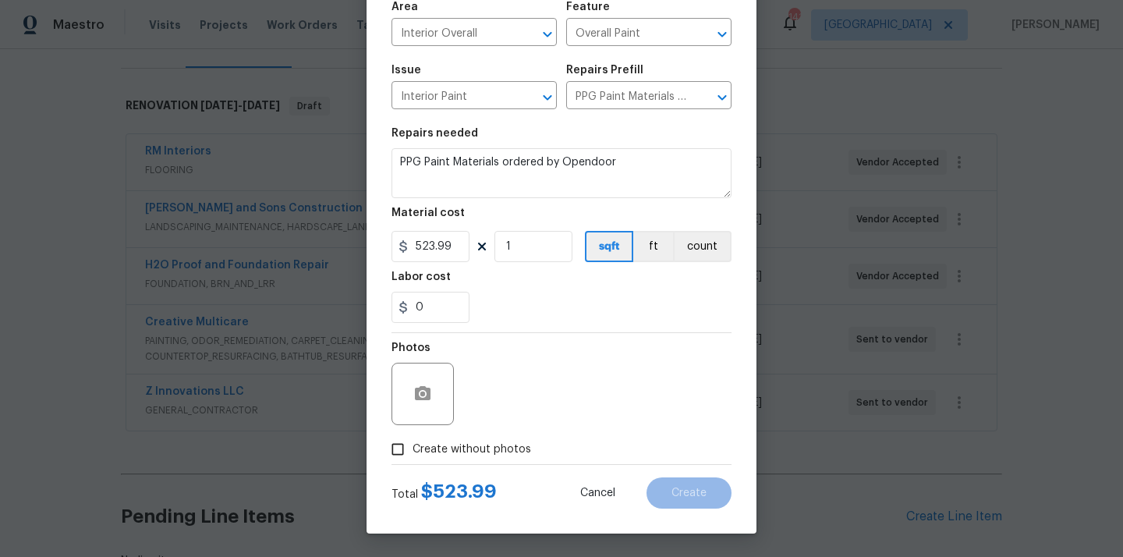
click at [488, 456] on span "Create without photos" at bounding box center [471, 449] width 118 height 16
click at [412, 456] on input "Create without photos" at bounding box center [398, 449] width 30 height 30
checkbox input "true"
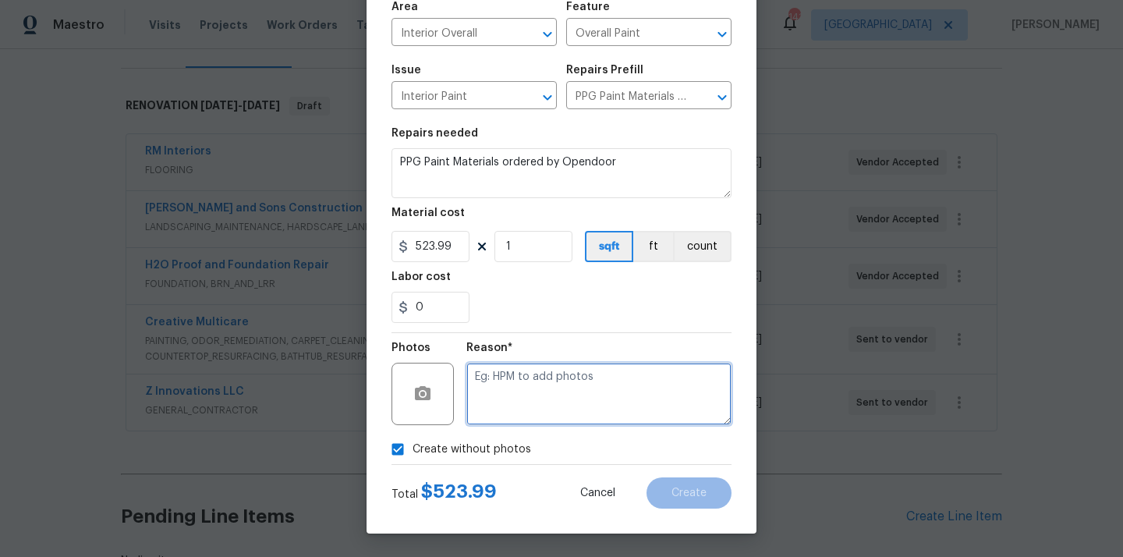
click at [518, 400] on textarea at bounding box center [598, 393] width 265 height 62
type textarea "N/A"
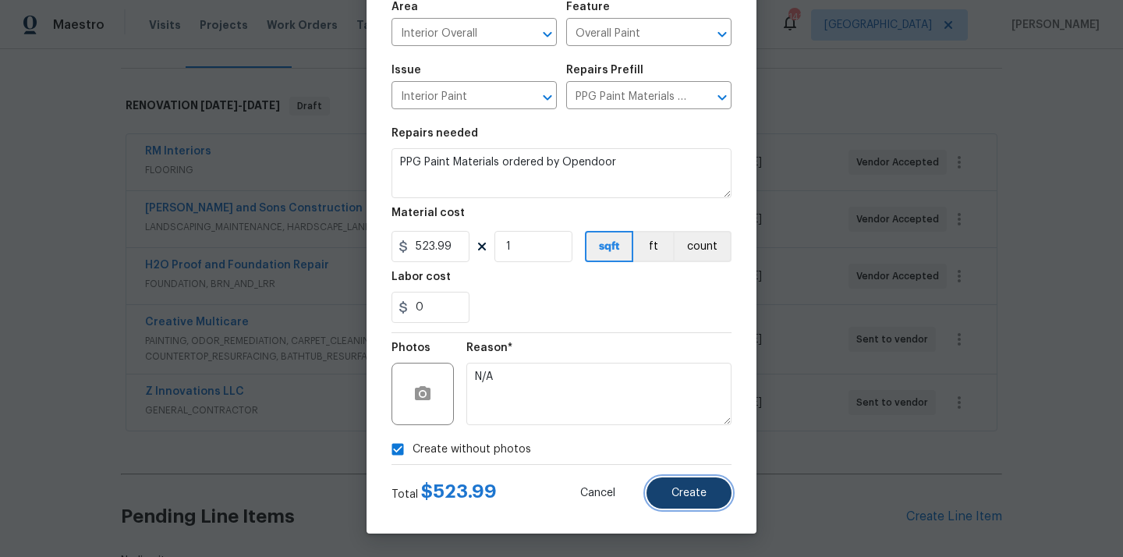
click at [687, 500] on button "Create" at bounding box center [688, 492] width 85 height 31
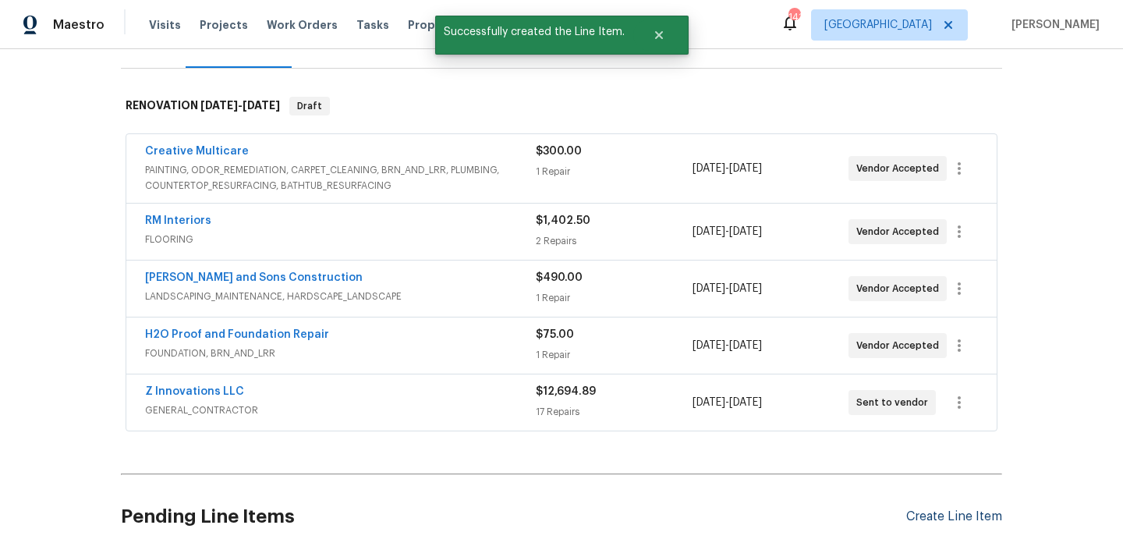
click at [914, 517] on div "Create Line Item" at bounding box center [954, 516] width 96 height 15
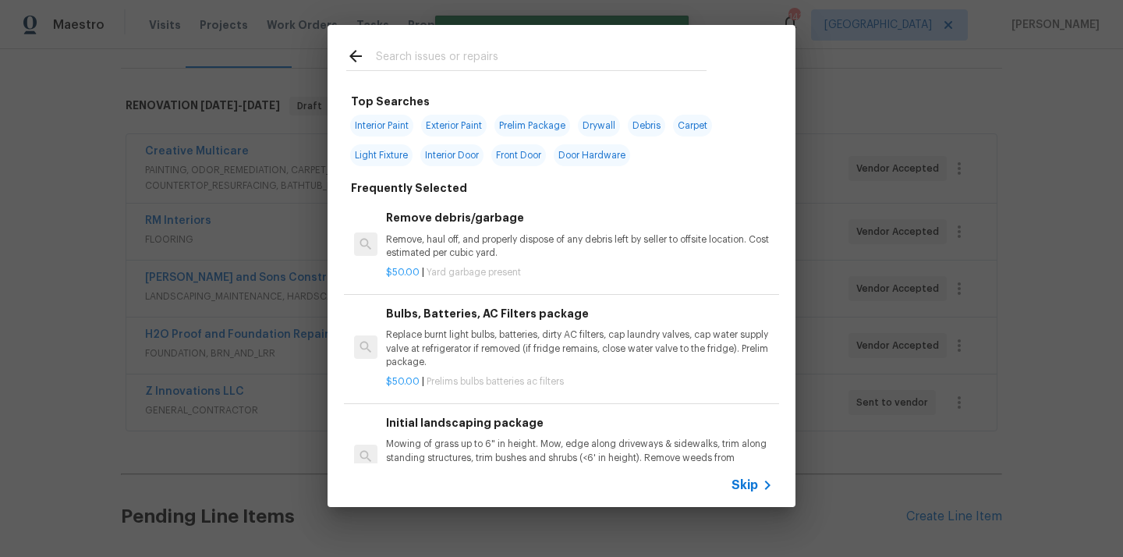
click at [624, 65] on input "text" at bounding box center [541, 58] width 331 height 23
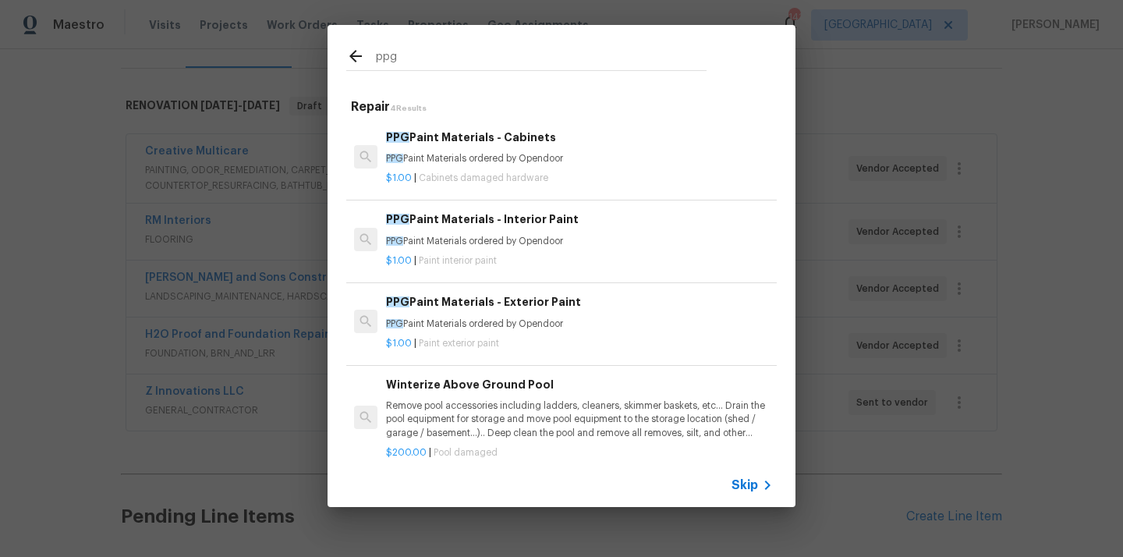
type input "ppg"
click at [510, 306] on h6 "PPG Paint Materials - Exterior Paint" at bounding box center [579, 301] width 387 height 17
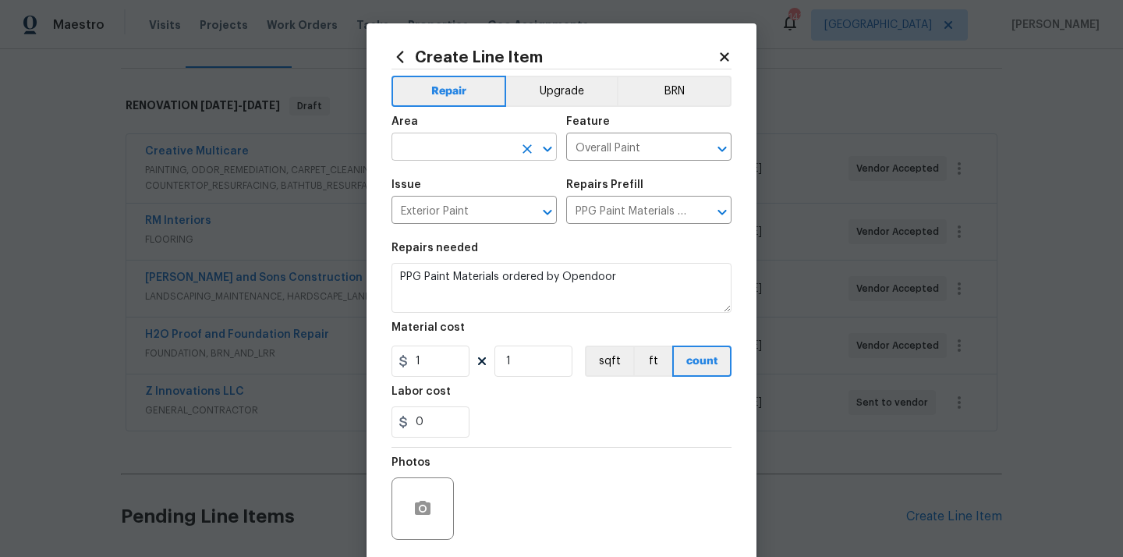
click at [493, 139] on input "text" at bounding box center [452, 148] width 122 height 24
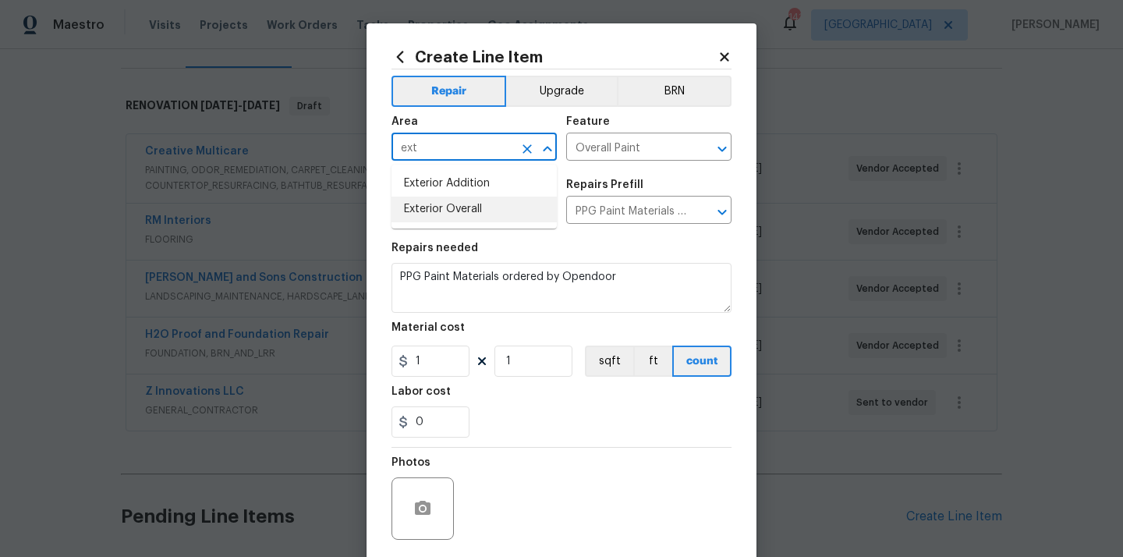
click at [465, 207] on li "Exterior Overall" at bounding box center [473, 209] width 165 height 26
type input "Exterior Overall"
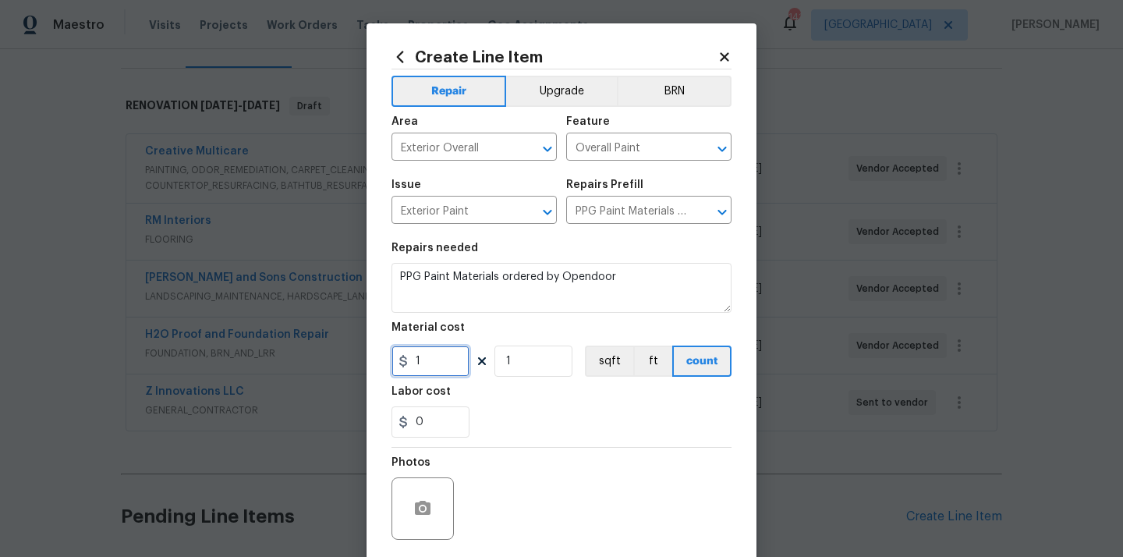
drag, startPoint x: 426, startPoint y: 356, endPoint x: 373, endPoint y: 359, distance: 53.8
click at [373, 359] on div "Create Line Item Repair Upgrade BRN Area Exterior Overall ​ Feature Overall Pai…" at bounding box center [561, 335] width 390 height 624
paste input "442.44"
type input "442.44"
click at [533, 437] on div "0" at bounding box center [561, 421] width 340 height 31
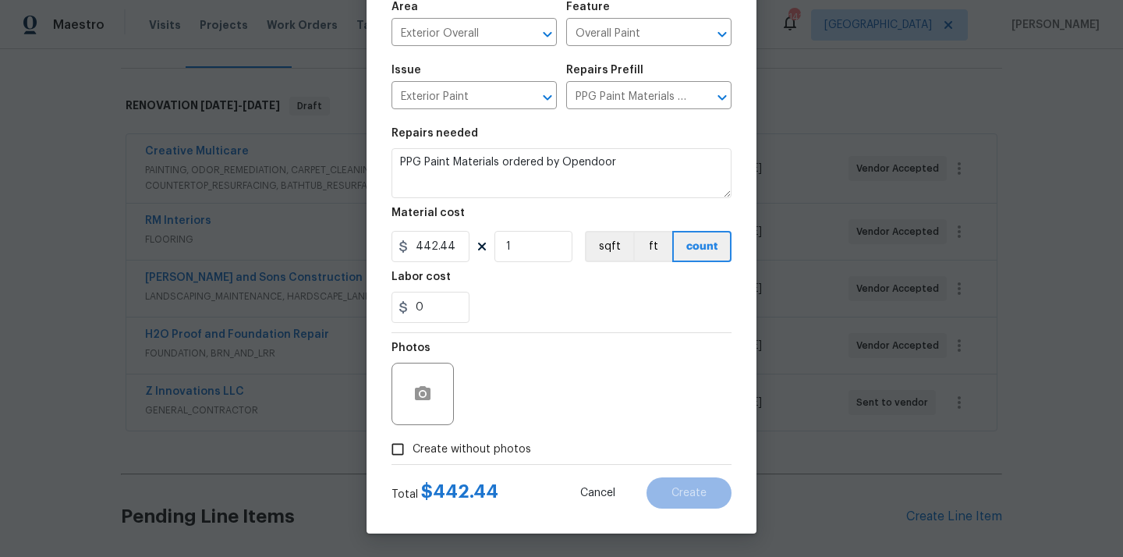
click at [518, 439] on label "Create without photos" at bounding box center [457, 449] width 148 height 30
click at [412, 439] on input "Create without photos" at bounding box center [398, 449] width 30 height 30
checkbox input "true"
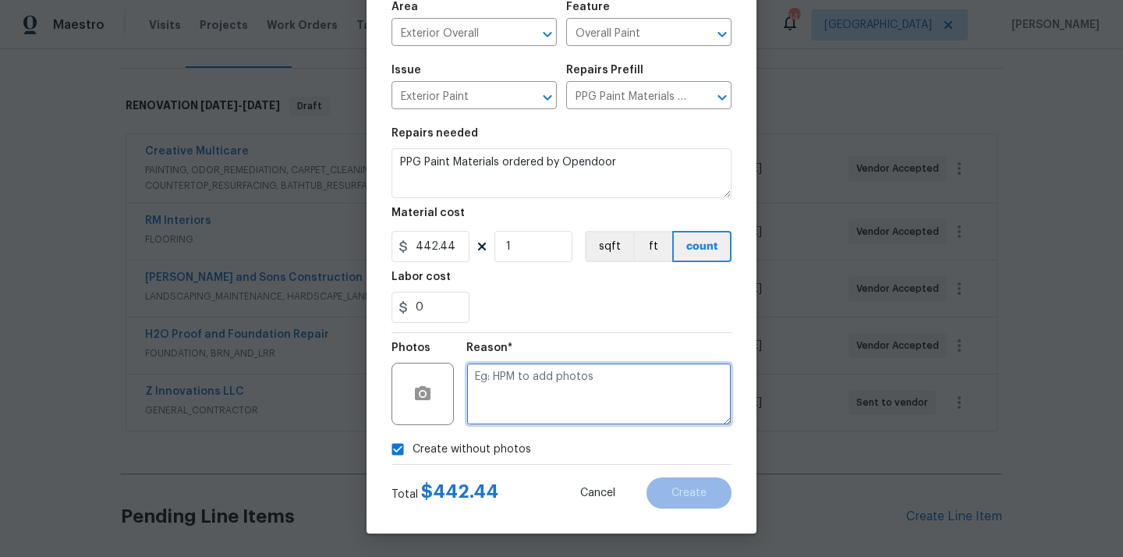
click at [538, 391] on textarea at bounding box center [598, 393] width 265 height 62
type textarea "n/a"
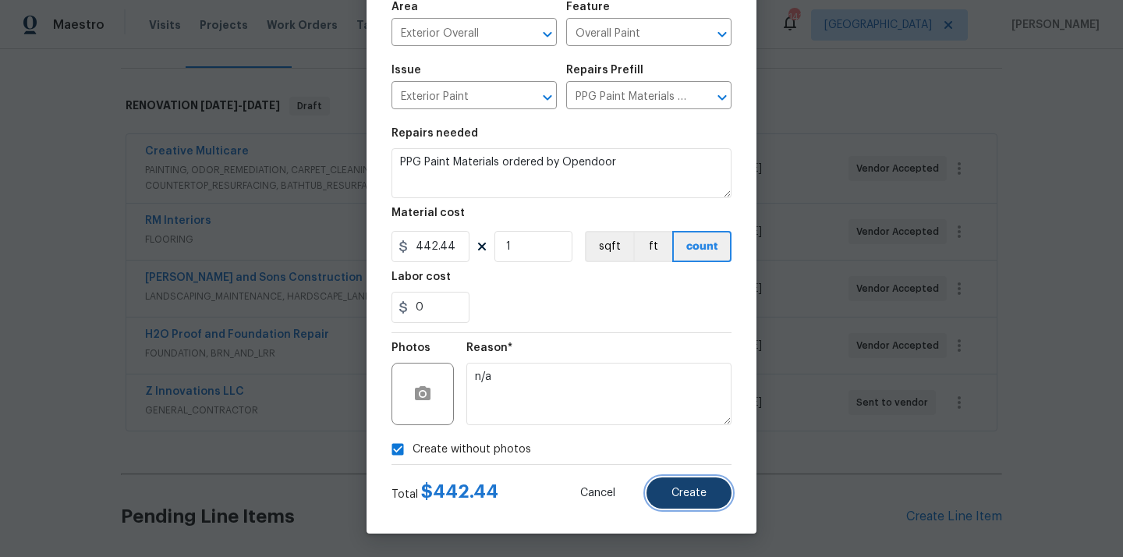
click at [688, 493] on span "Create" at bounding box center [688, 493] width 35 height 12
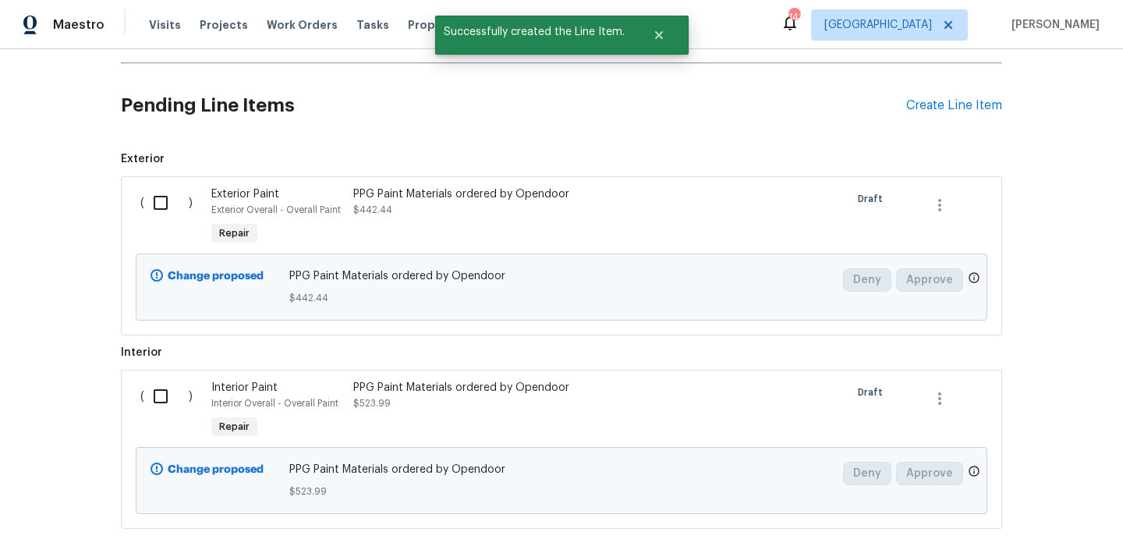
scroll to position [693, 0]
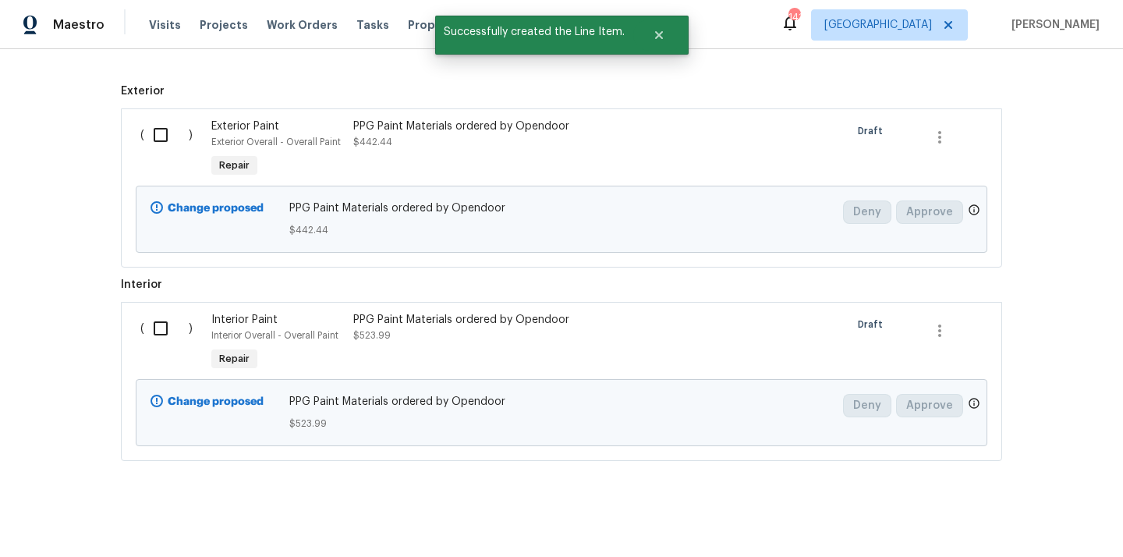
click at [157, 143] on input "checkbox" at bounding box center [166, 134] width 44 height 33
checkbox input "true"
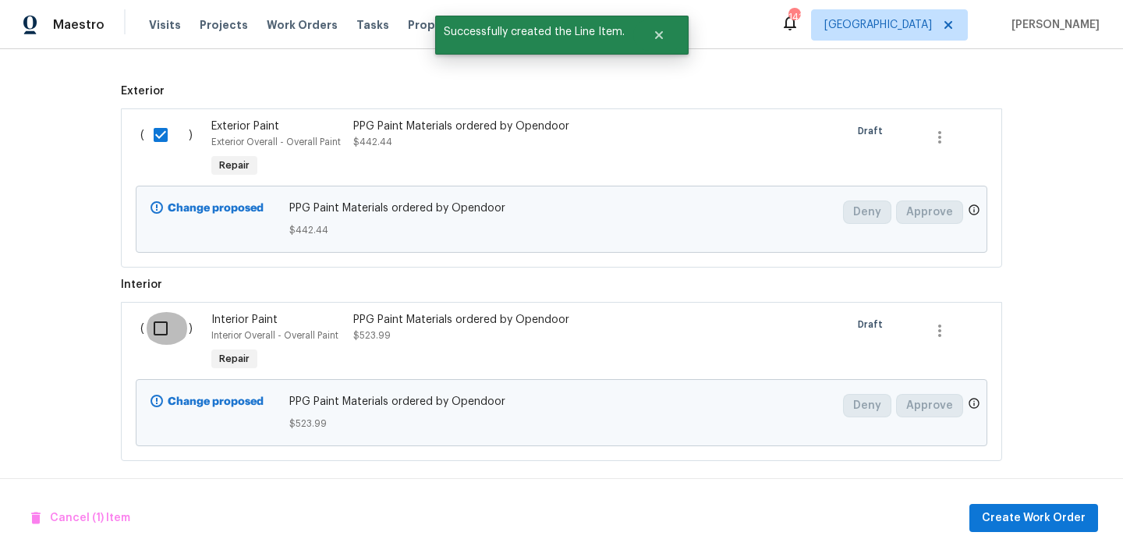
click at [164, 332] on input "checkbox" at bounding box center [166, 328] width 44 height 33
checkbox input "true"
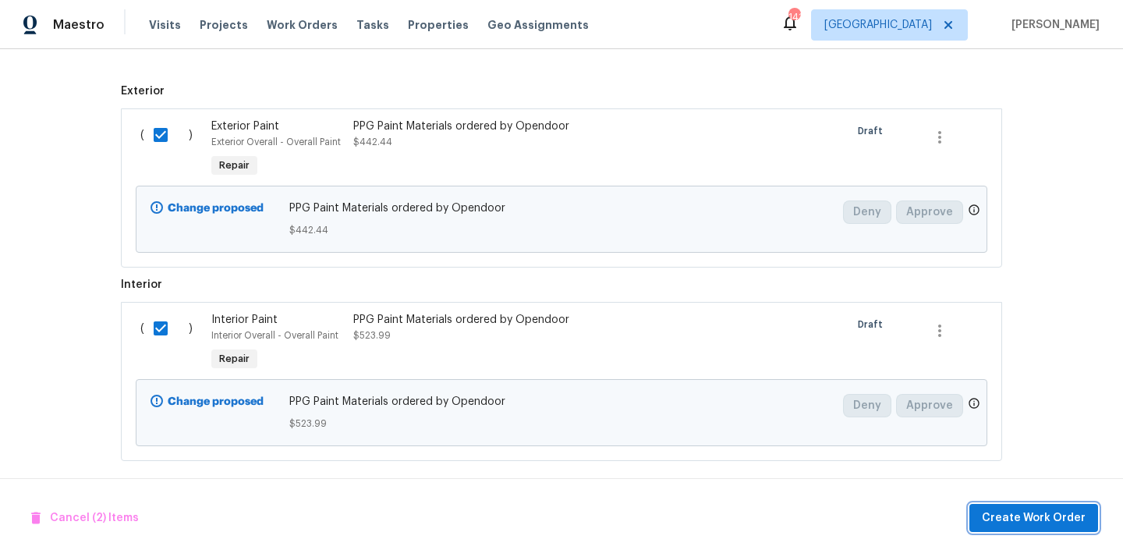
click at [988, 514] on span "Create Work Order" at bounding box center [1033, 517] width 104 height 19
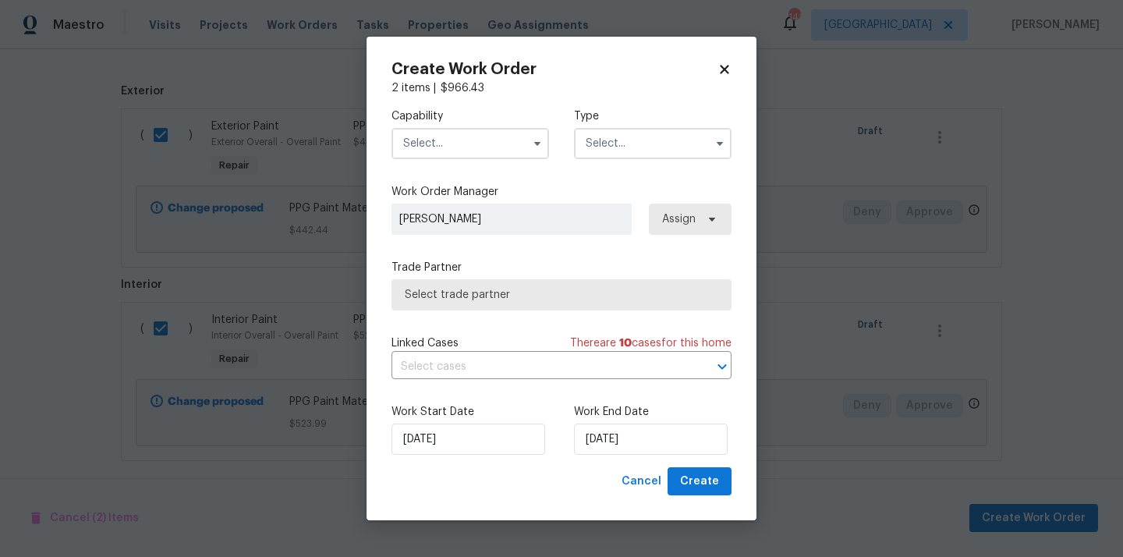
click at [512, 142] on input "text" at bounding box center [469, 143] width 157 height 31
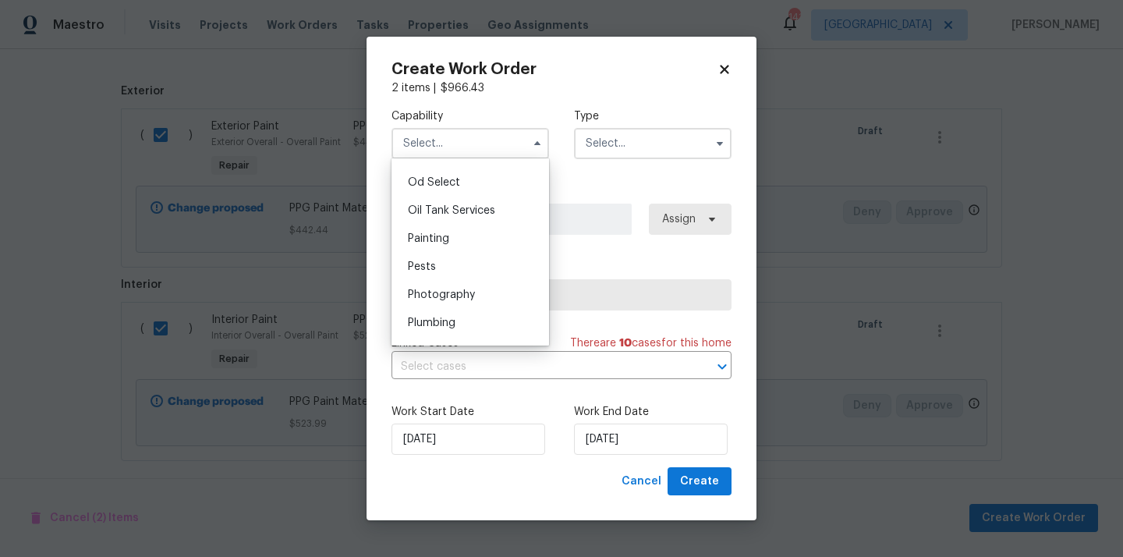
scroll to position [1250, 0]
click at [486, 239] on div "Painting" at bounding box center [470, 235] width 150 height 28
type input "Painting"
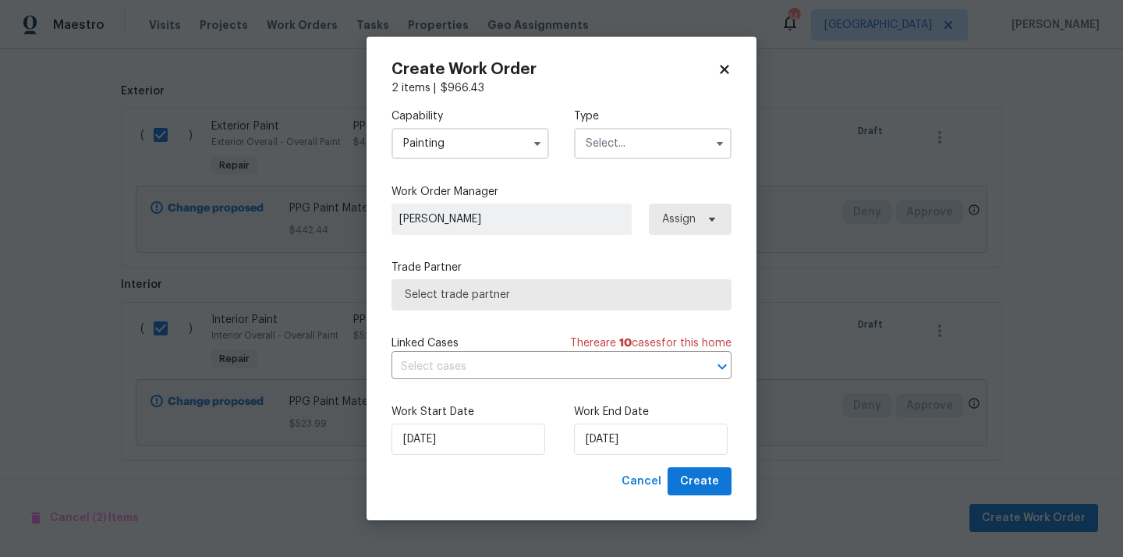
click at [650, 122] on label "Type" at bounding box center [652, 116] width 157 height 16
click at [640, 136] on input "text" at bounding box center [652, 143] width 157 height 31
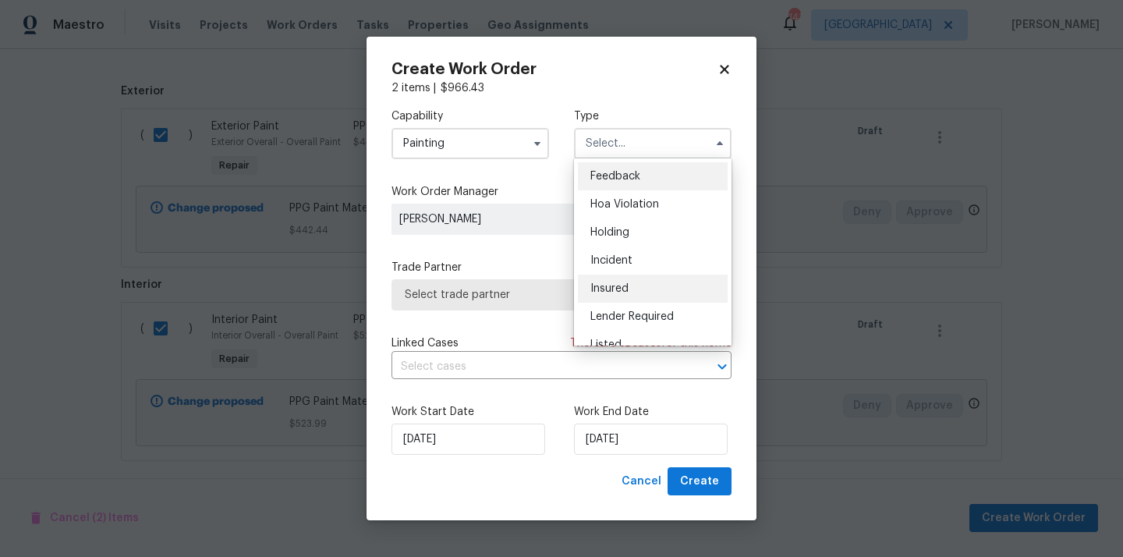
scroll to position [354, 0]
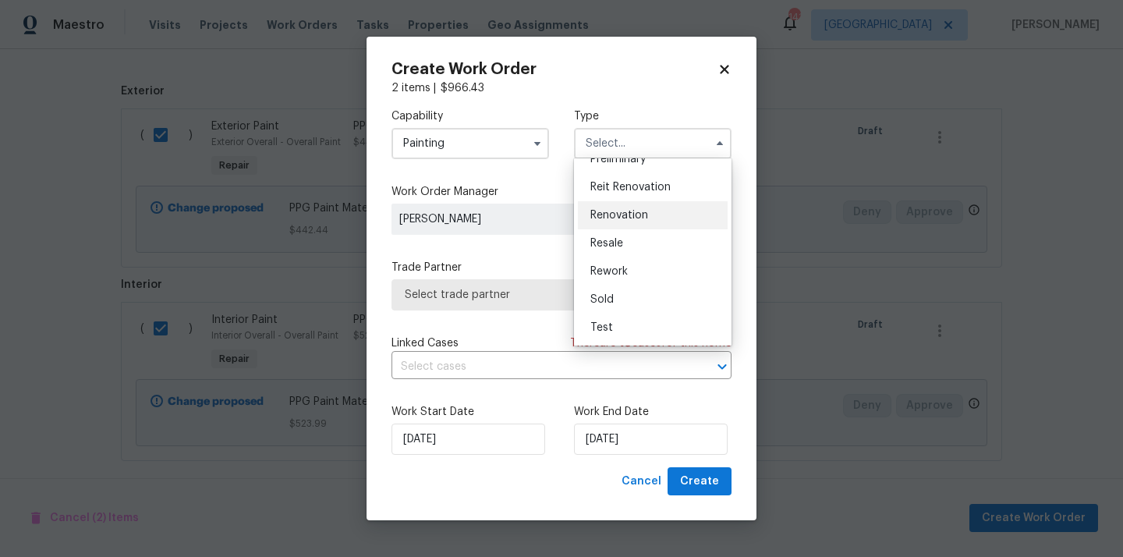
click at [634, 224] on div "Renovation" at bounding box center [653, 215] width 150 height 28
type input "Renovation"
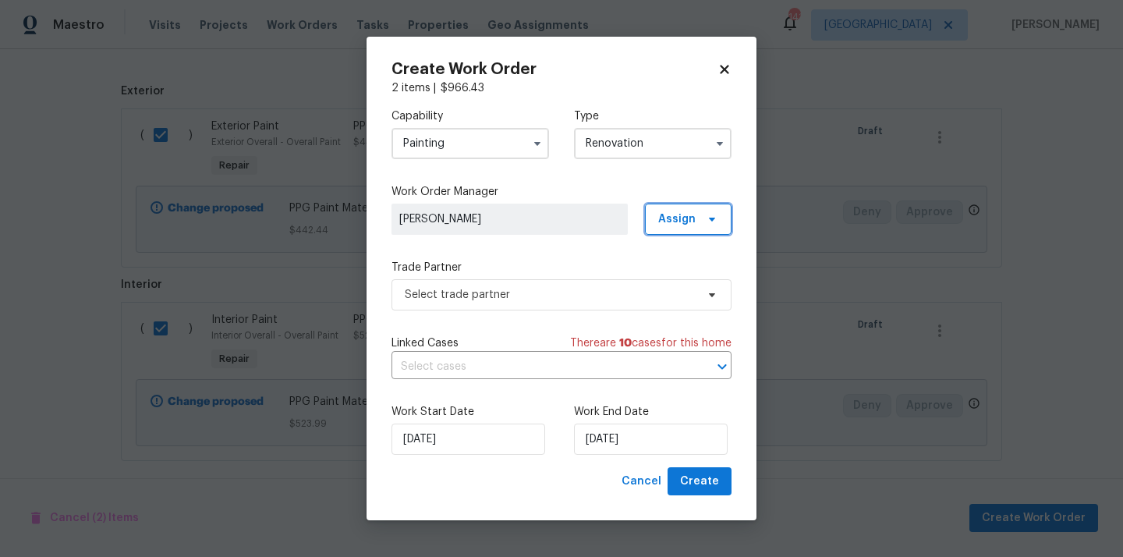
click at [677, 220] on span "Assign" at bounding box center [676, 219] width 37 height 16
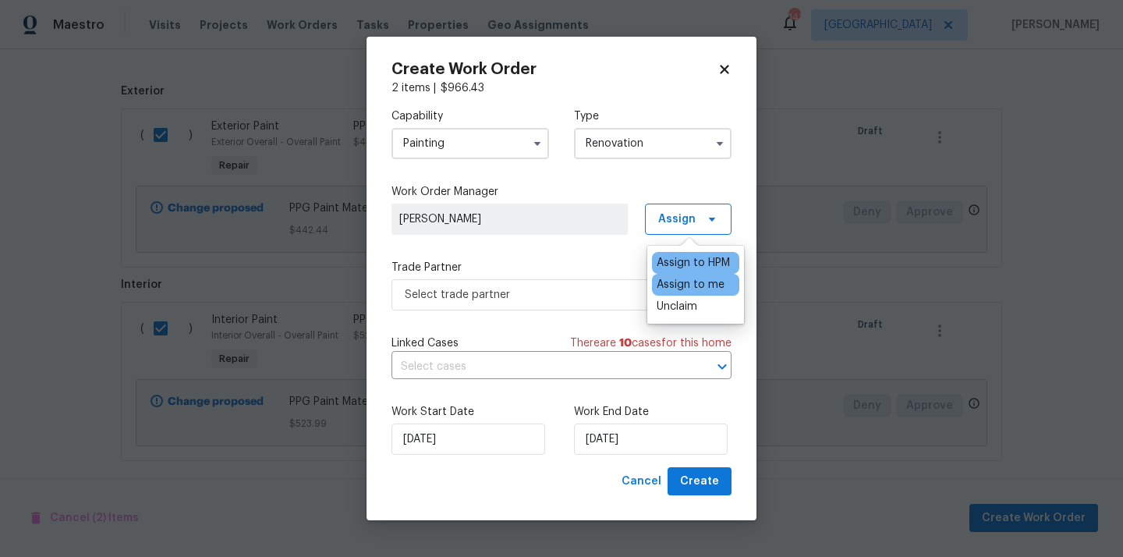
click at [683, 290] on div "Assign to me" at bounding box center [690, 285] width 68 height 16
click at [590, 296] on span "Select trade partner" at bounding box center [550, 295] width 291 height 16
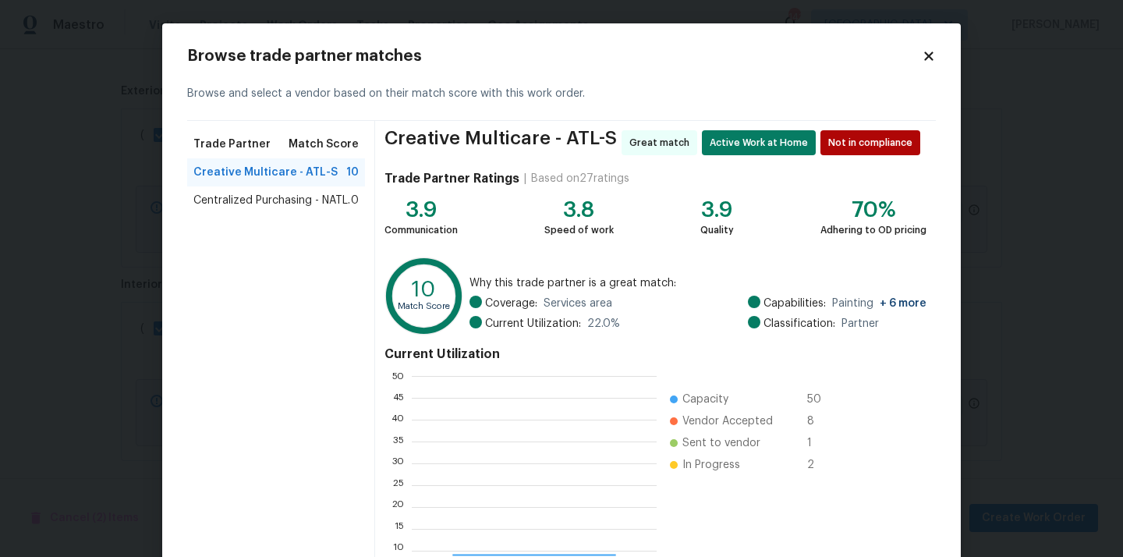
scroll to position [218, 245]
click at [313, 202] on span "Centralized Purchasing - NATL." at bounding box center [271, 201] width 157 height 16
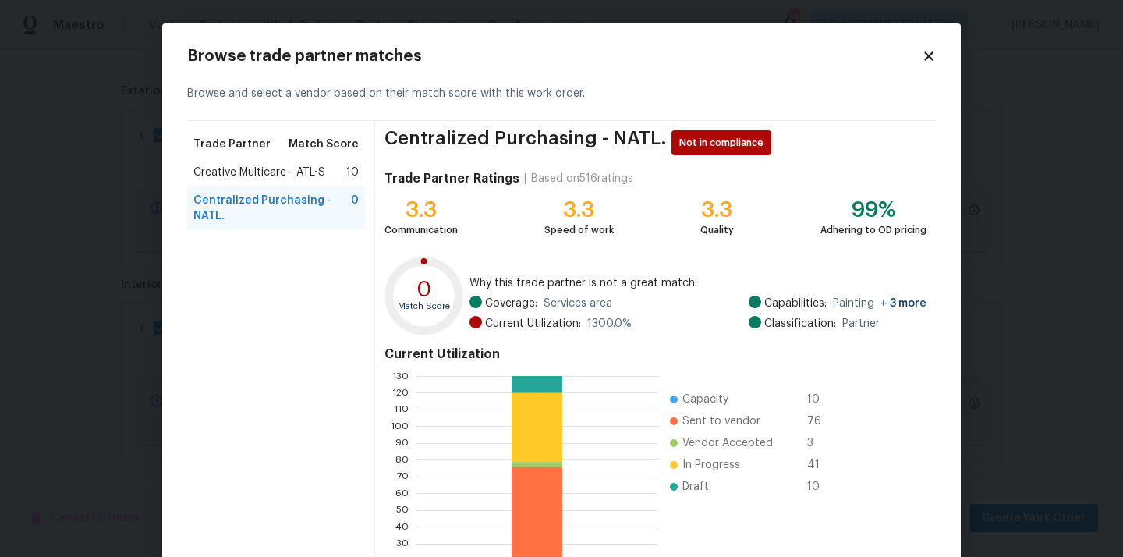
scroll to position [131, 0]
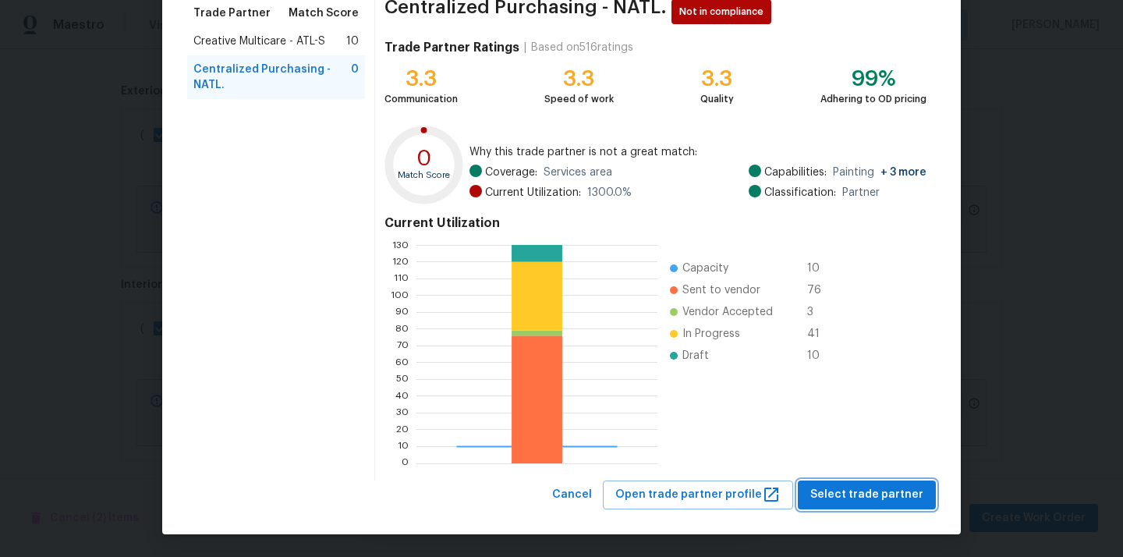
click at [909, 490] on span "Select trade partner" at bounding box center [866, 494] width 113 height 19
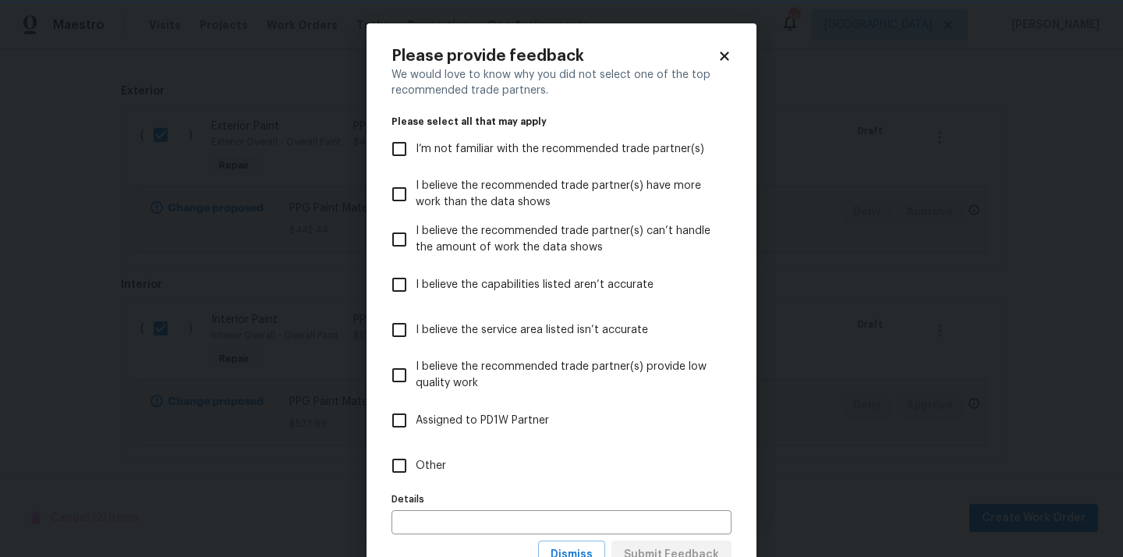
scroll to position [0, 0]
click at [685, 469] on label "Other" at bounding box center [551, 465] width 336 height 45
click at [415, 469] on input "Other" at bounding box center [399, 465] width 33 height 33
checkbox input "true"
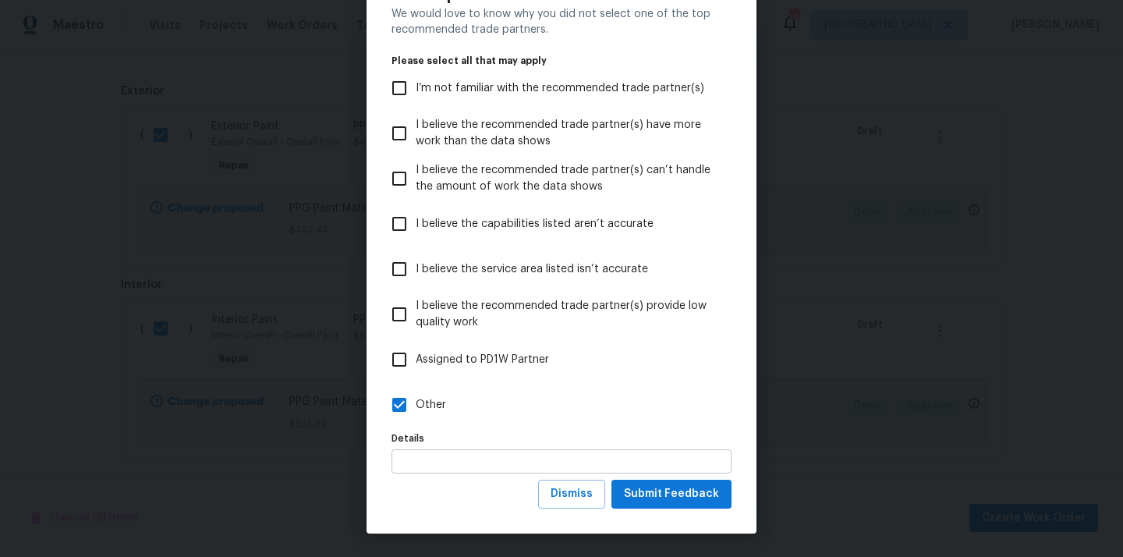
click at [685, 471] on input "text" at bounding box center [561, 461] width 340 height 24
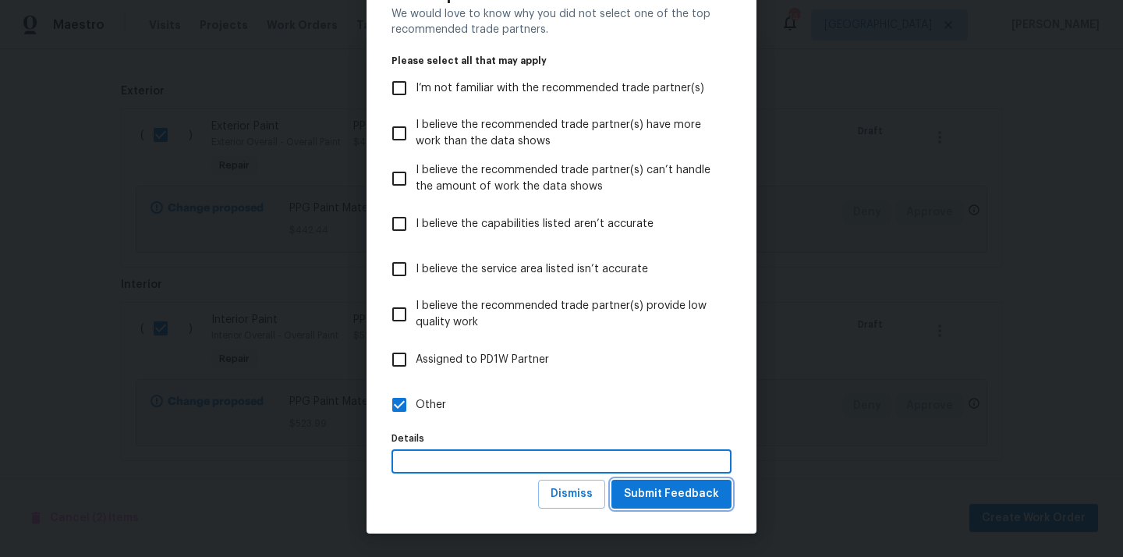
click at [682, 486] on span "Submit Feedback" at bounding box center [671, 493] width 95 height 19
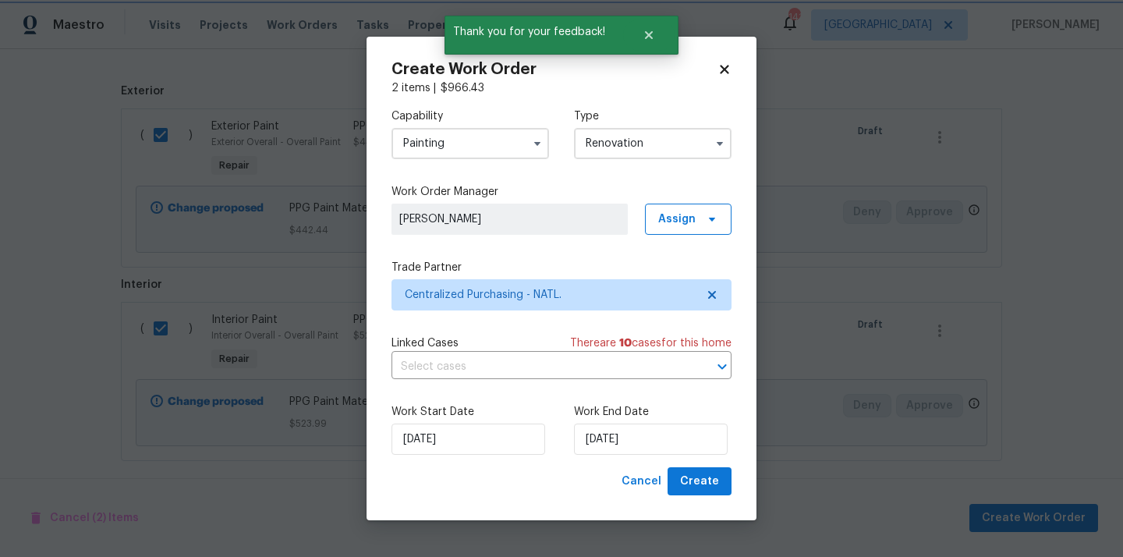
scroll to position [0, 0]
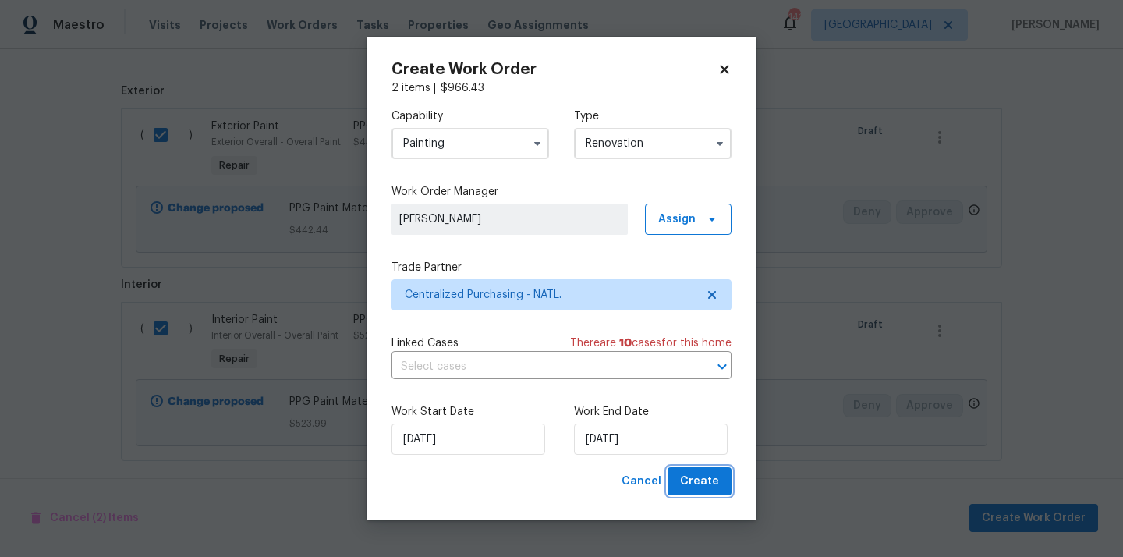
click at [682, 486] on button "Create" at bounding box center [699, 481] width 64 height 29
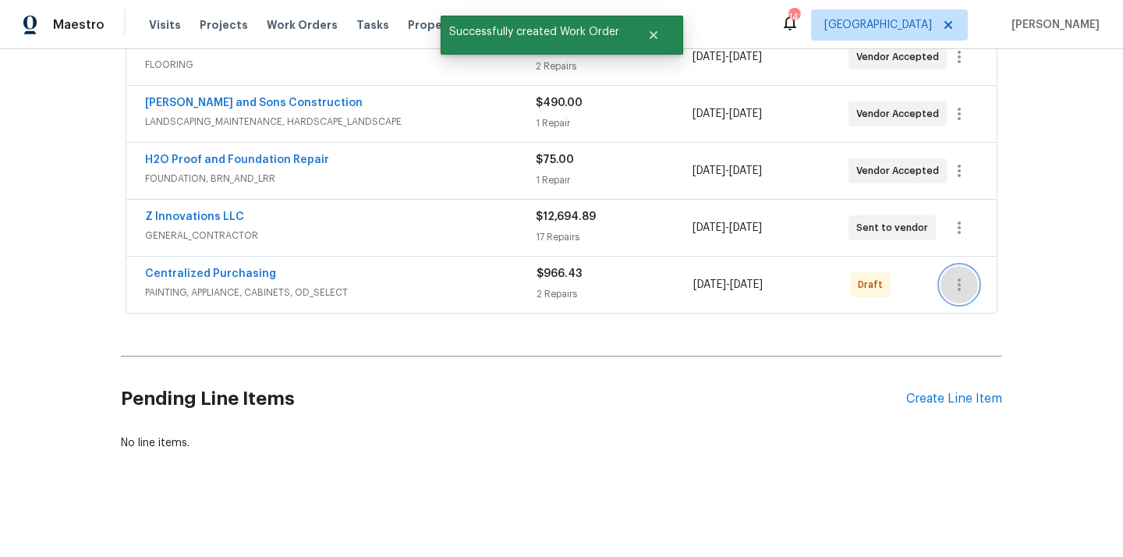
click at [956, 281] on icon "button" at bounding box center [958, 284] width 19 height 19
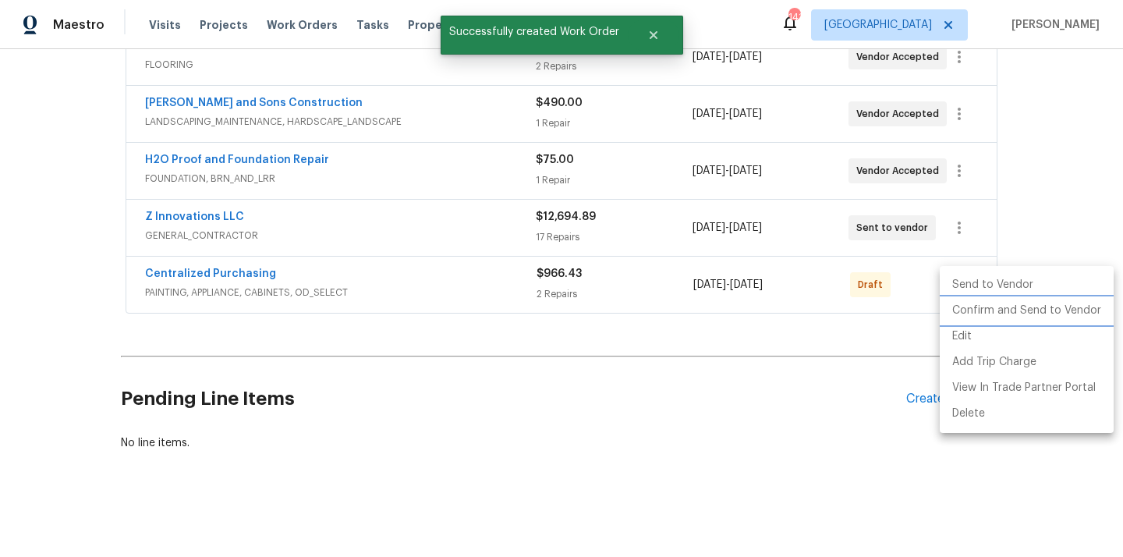
click at [960, 311] on li "Confirm and Send to Vendor" at bounding box center [1026, 311] width 174 height 26
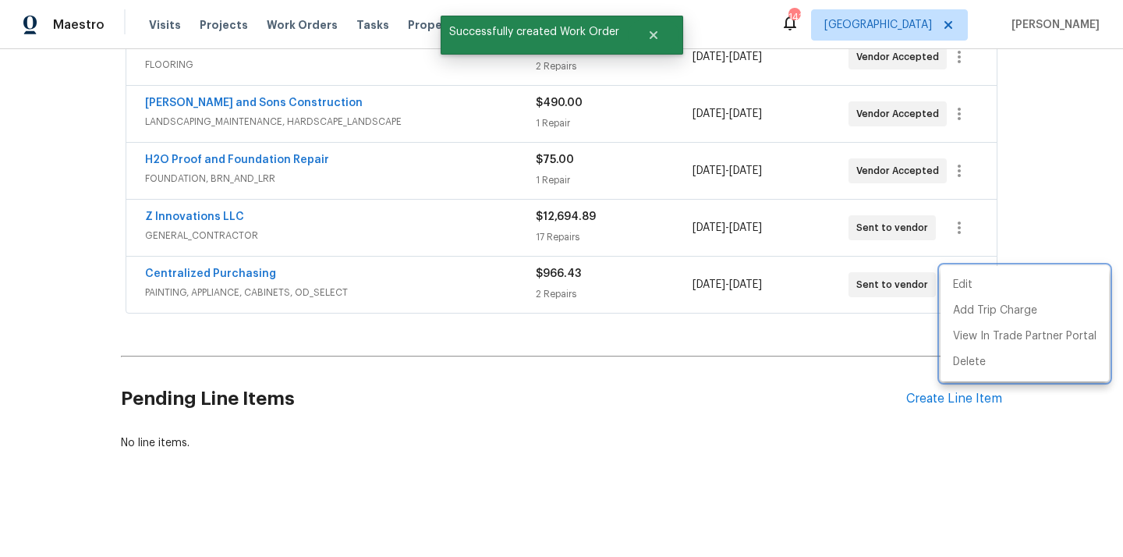
click at [343, 268] on div at bounding box center [561, 278] width 1123 height 557
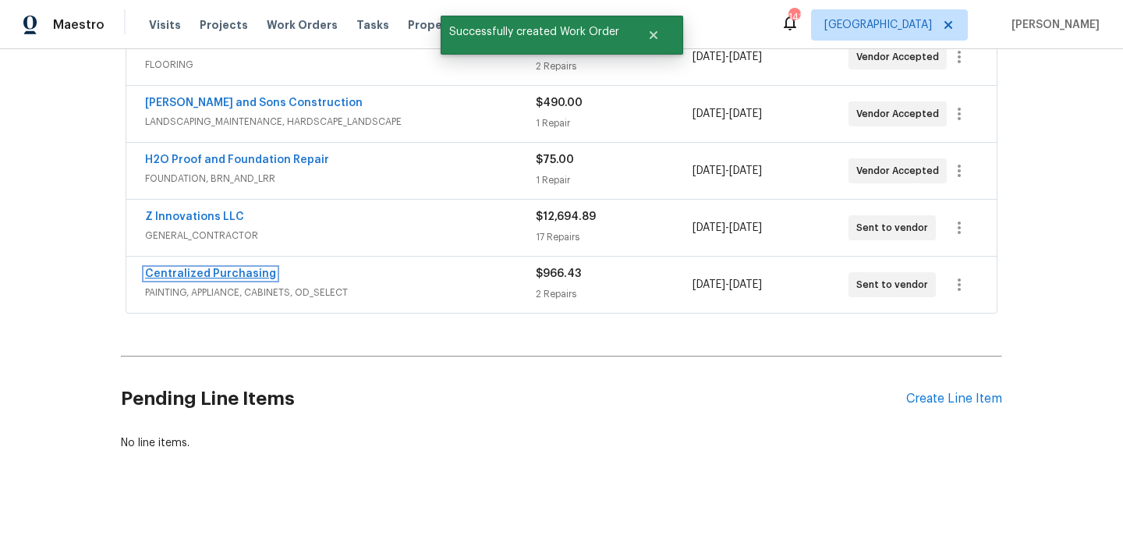
click at [242, 268] on link "Centralized Purchasing" at bounding box center [210, 273] width 131 height 11
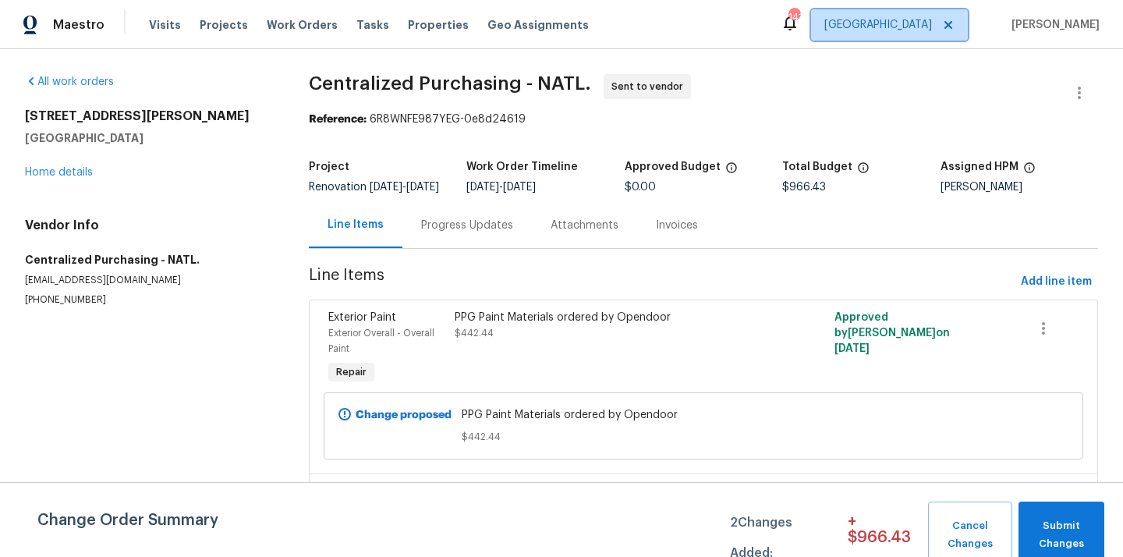
click at [905, 32] on span "[GEOGRAPHIC_DATA]" at bounding box center [889, 24] width 157 height 31
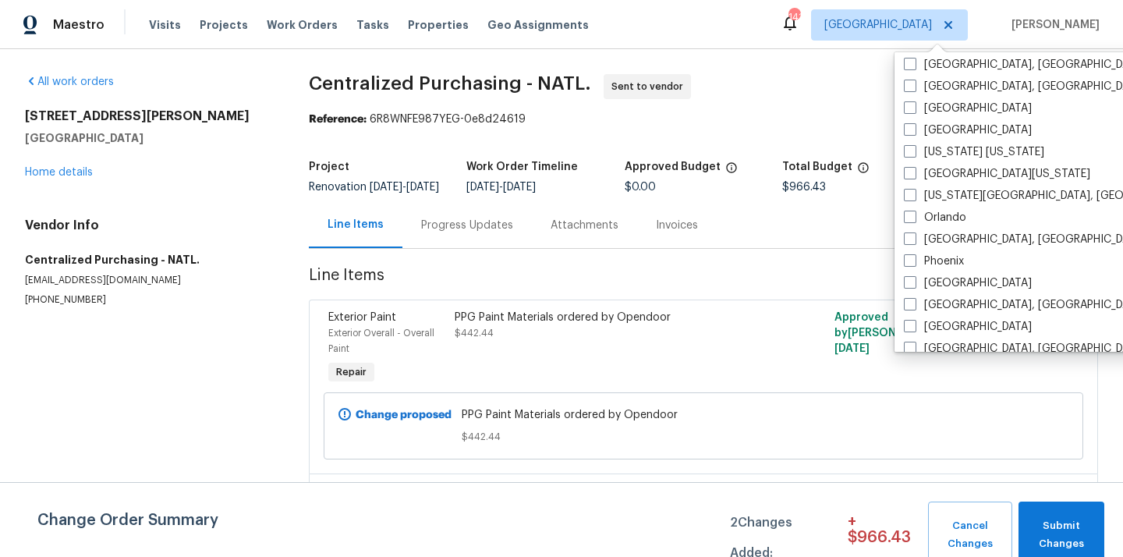
scroll to position [740, 0]
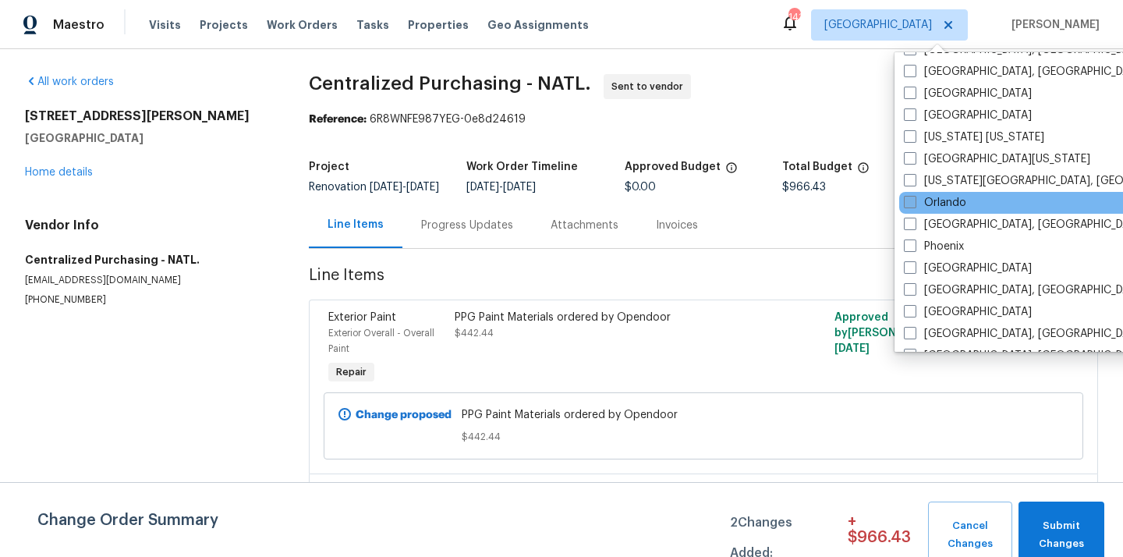
click at [921, 209] on label "Orlando" at bounding box center [934, 203] width 62 height 16
click at [914, 205] on input "Orlando" at bounding box center [908, 200] width 10 height 10
checkbox input "true"
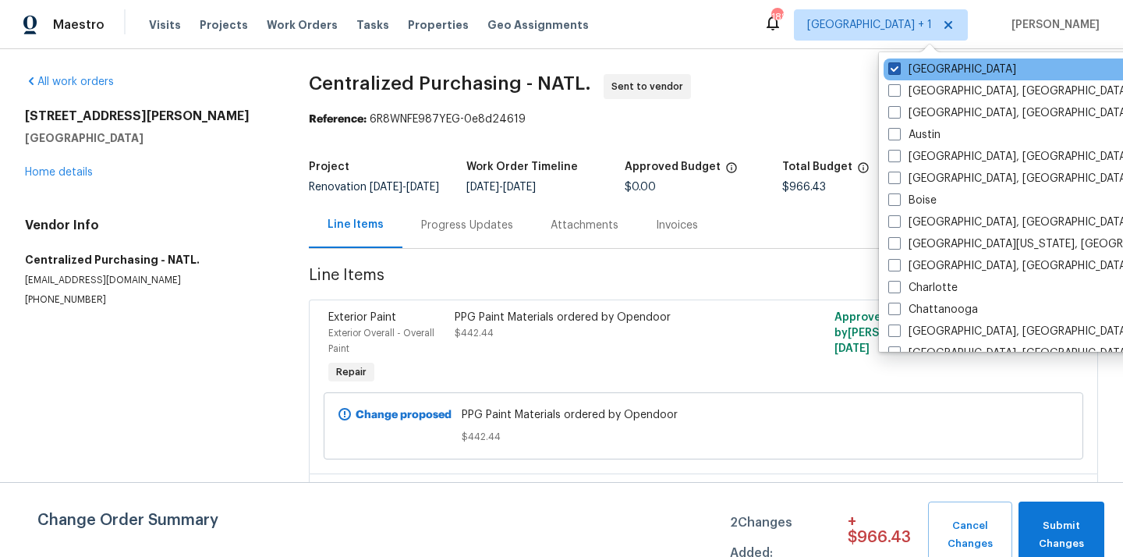
click at [921, 74] on label "[GEOGRAPHIC_DATA]" at bounding box center [952, 70] width 128 height 16
click at [898, 72] on input "[GEOGRAPHIC_DATA]" at bounding box center [893, 67] width 10 height 10
checkbox input "false"
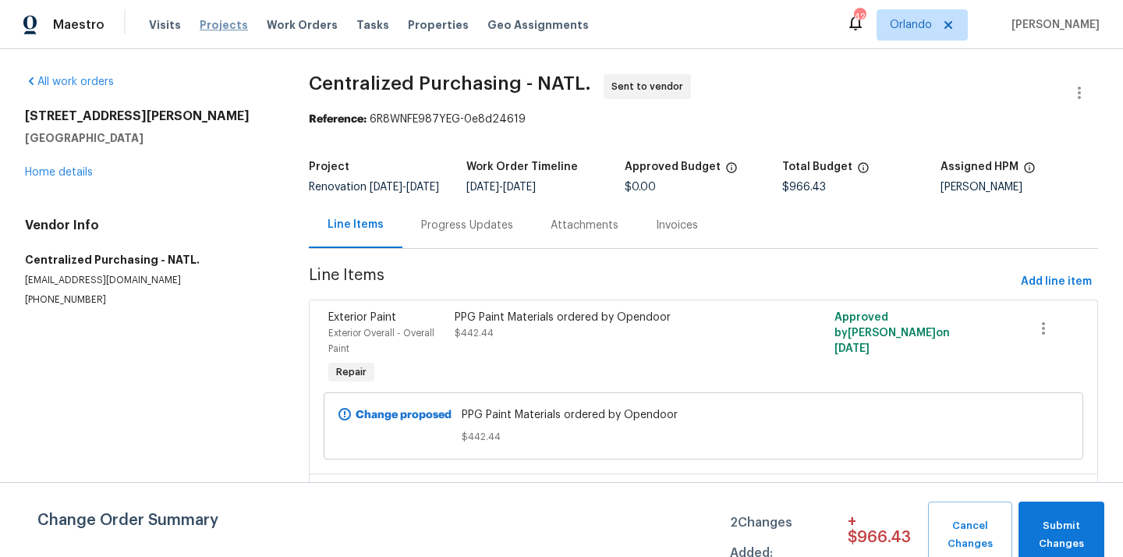
click at [228, 31] on span "Projects" at bounding box center [224, 25] width 48 height 16
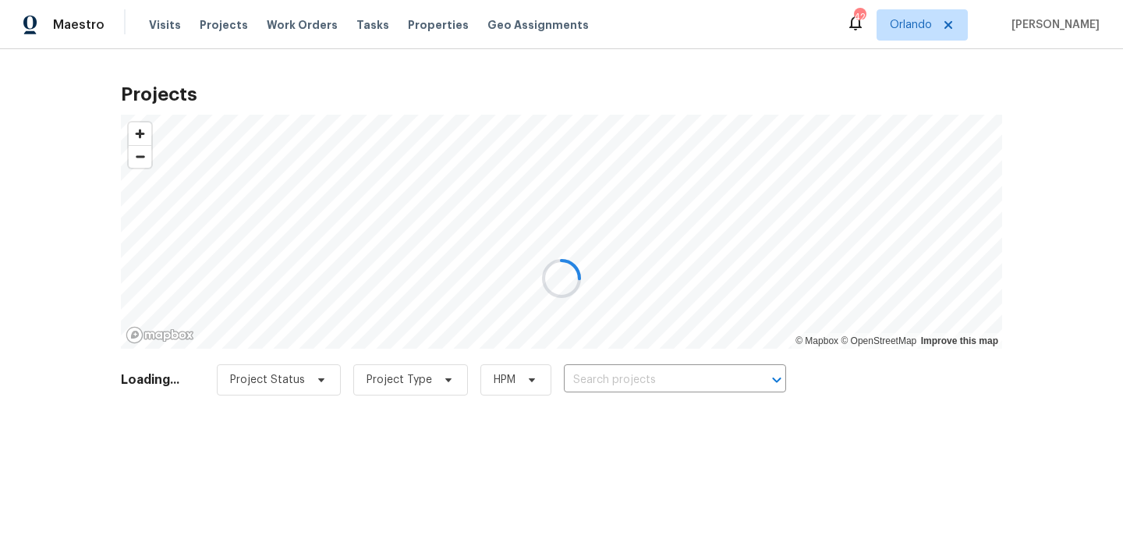
click at [595, 382] on div at bounding box center [561, 278] width 1123 height 557
click at [595, 373] on div at bounding box center [561, 278] width 1123 height 557
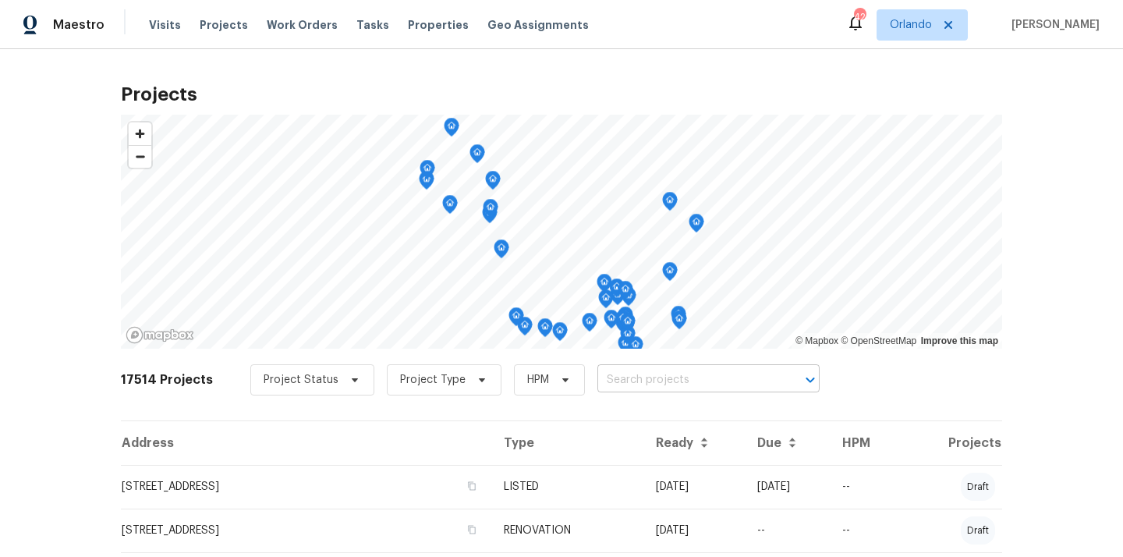
click at [597, 379] on input "text" at bounding box center [686, 380] width 179 height 24
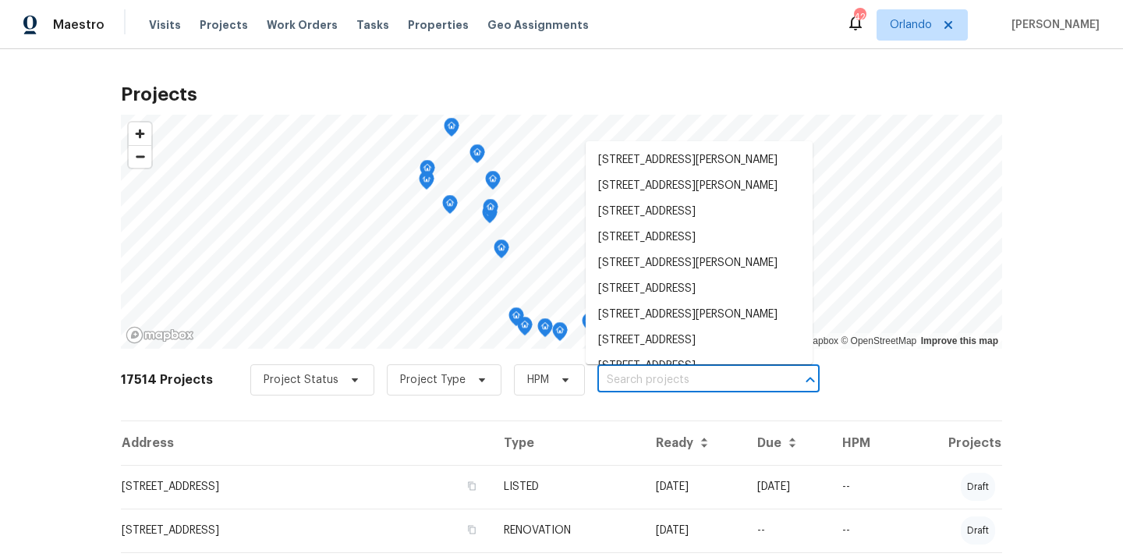
paste input "[STREET_ADDRESS]"
type input "[STREET_ADDRESS]"
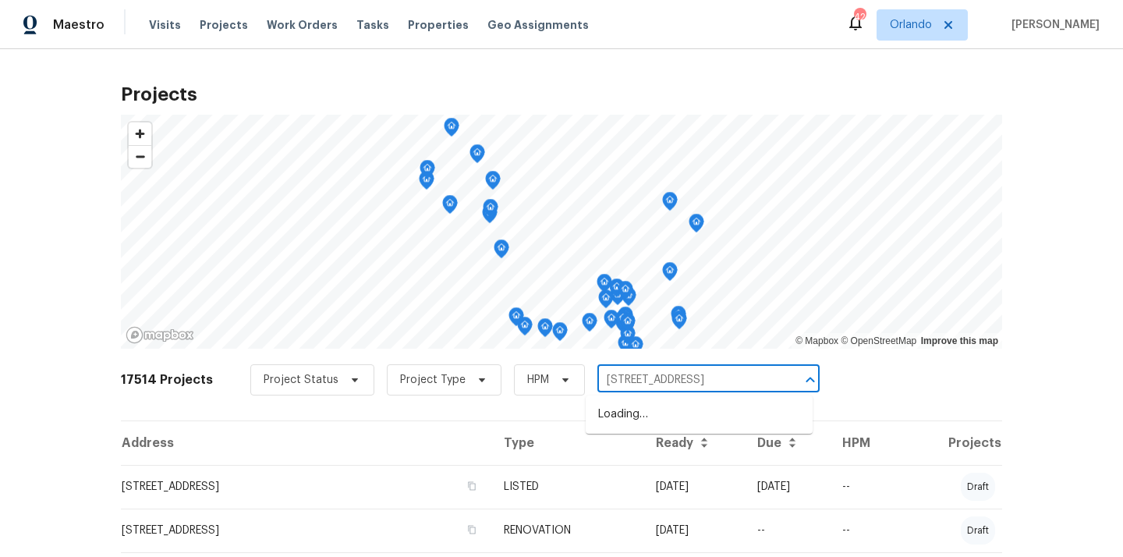
scroll to position [0, 41]
click at [605, 401] on li "[STREET_ADDRESS]" at bounding box center [698, 414] width 227 height 26
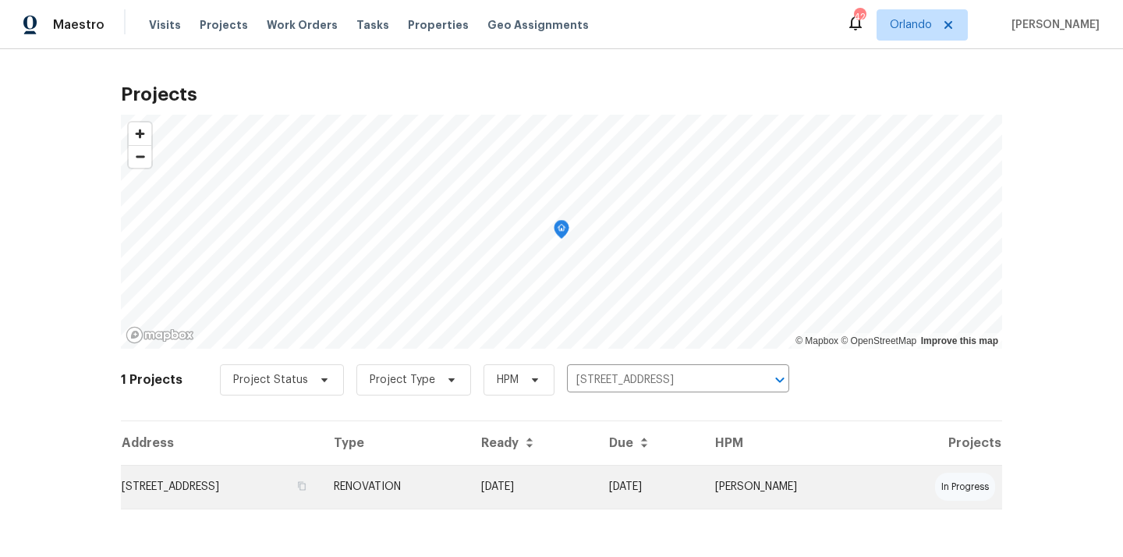
click at [468, 476] on td "RENOVATION" at bounding box center [394, 487] width 147 height 44
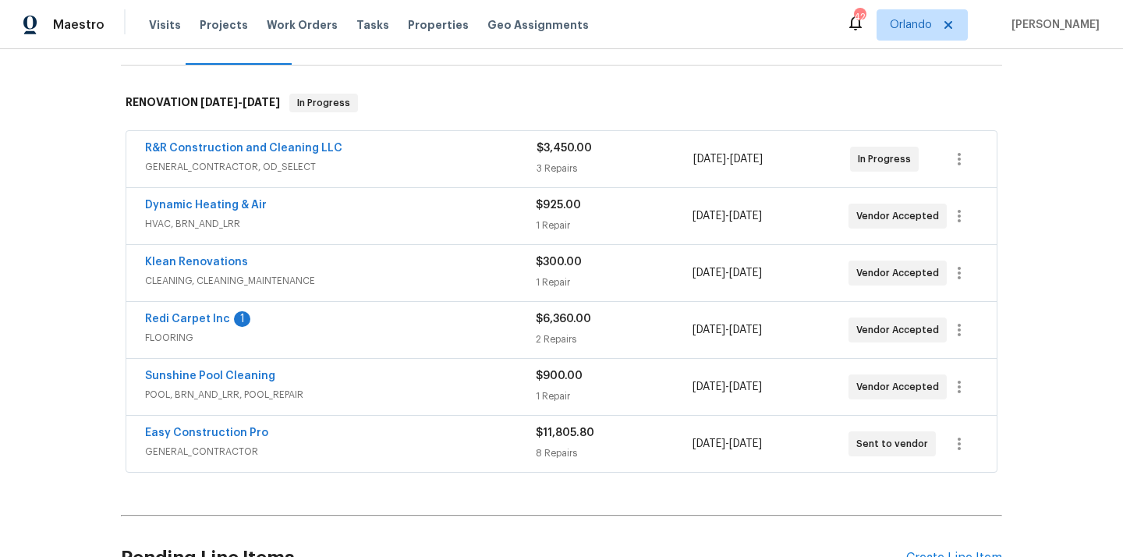
scroll to position [345, 0]
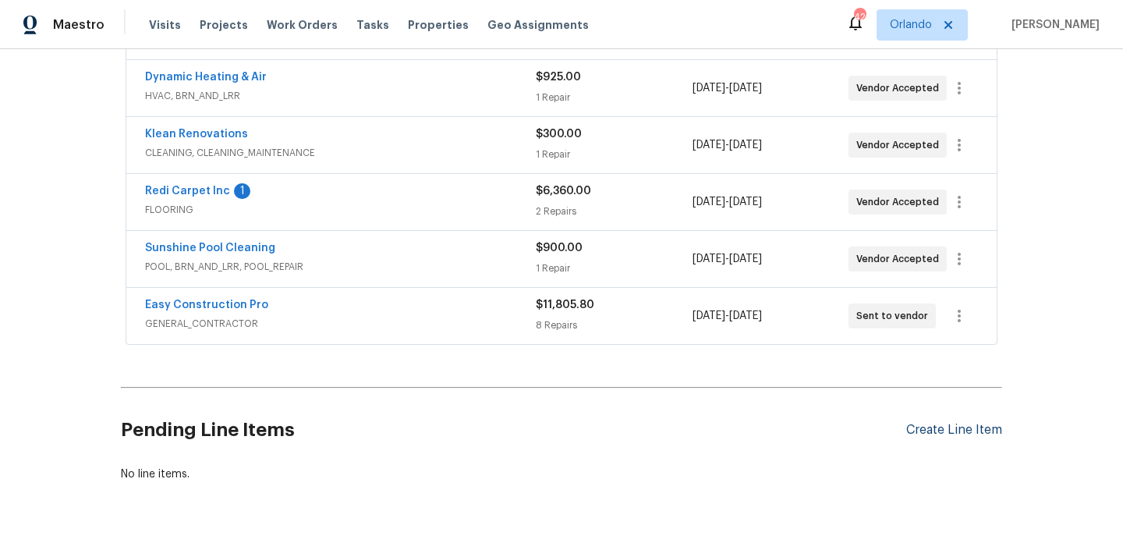
click at [945, 437] on div "Create Line Item" at bounding box center [954, 430] width 96 height 15
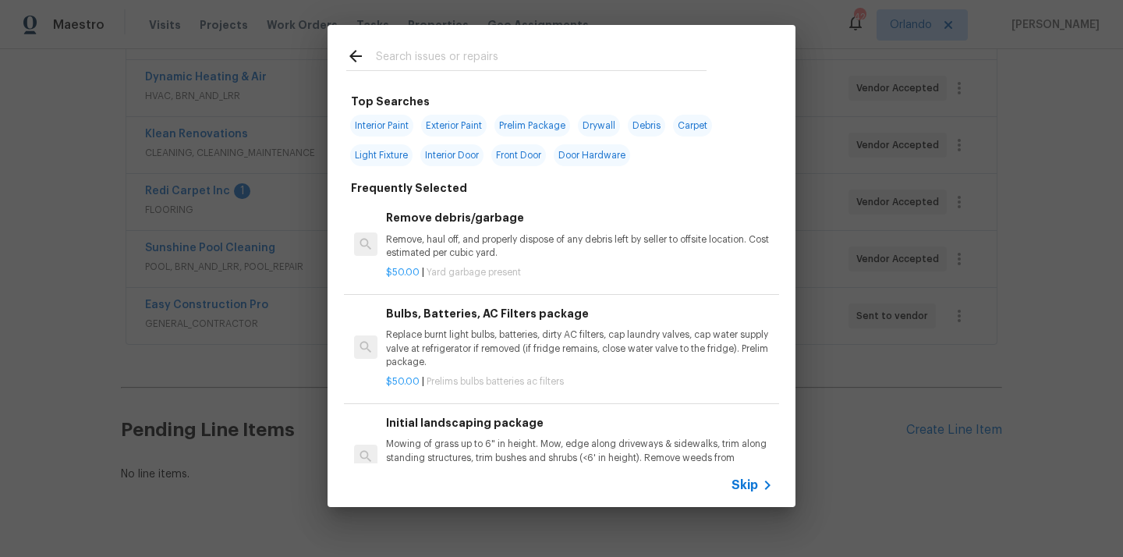
click at [531, 55] on input "text" at bounding box center [541, 58] width 331 height 23
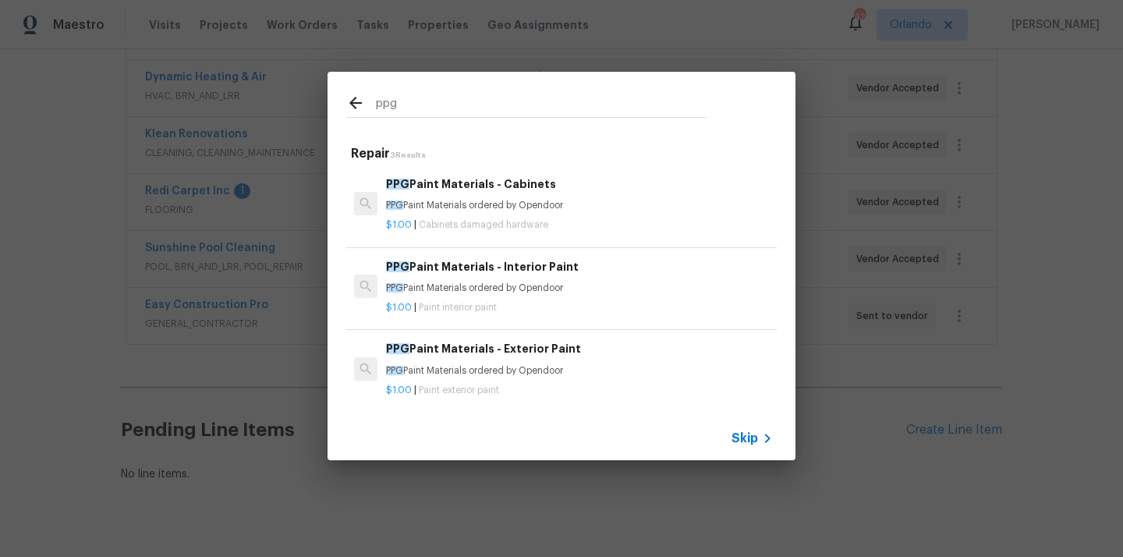
type input "ppg"
click at [467, 291] on p "PPG Paint Materials ordered by Opendoor" at bounding box center [579, 287] width 387 height 13
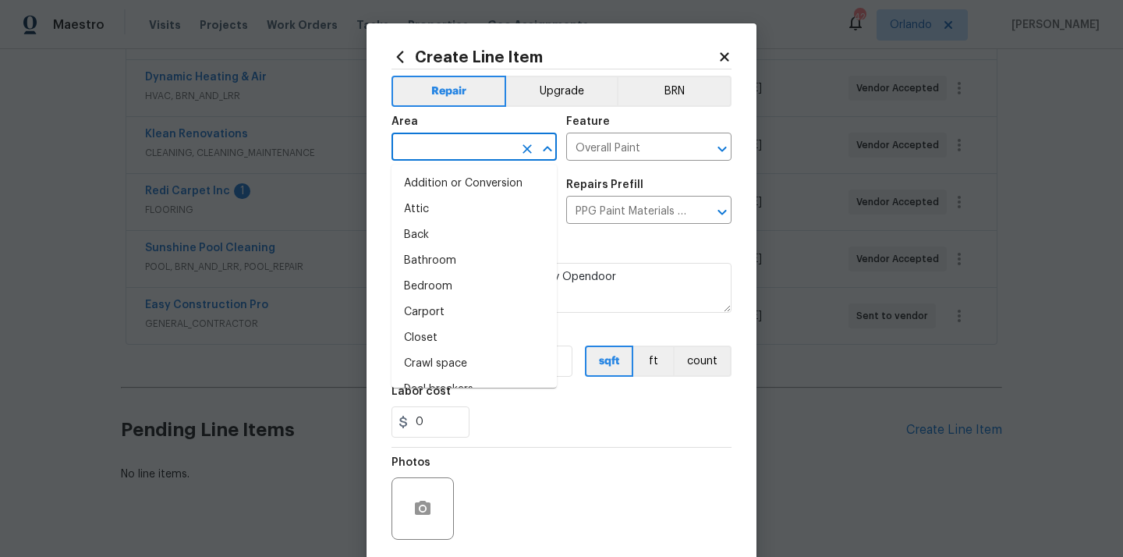
click at [480, 139] on input "text" at bounding box center [452, 148] width 122 height 24
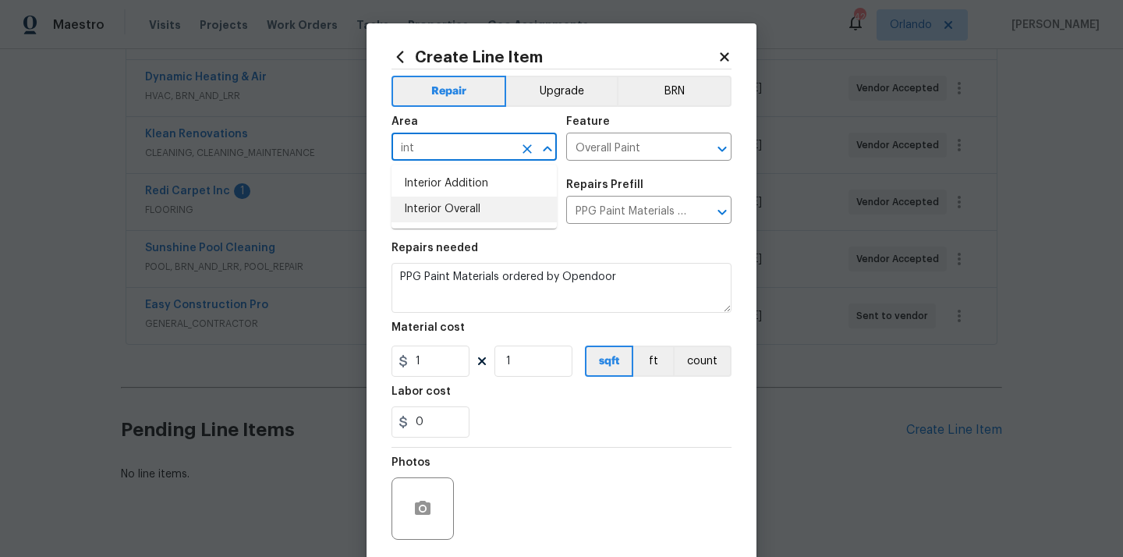
click at [453, 200] on li "Interior Overall" at bounding box center [473, 209] width 165 height 26
type input "Interior Overall"
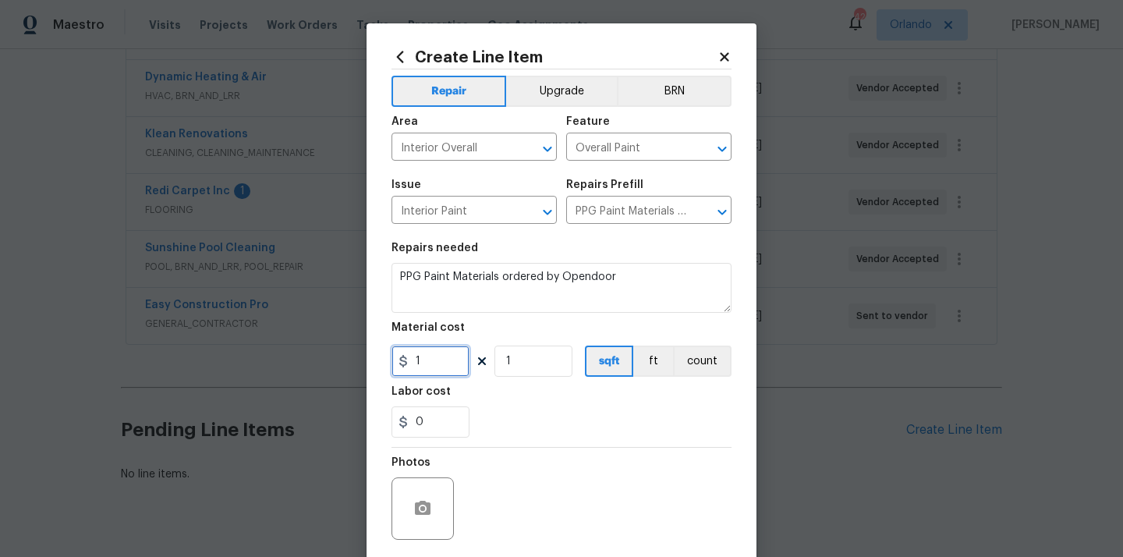
drag, startPoint x: 429, startPoint y: 368, endPoint x: 388, endPoint y: 367, distance: 40.5
click at [390, 368] on div "Create Line Item Repair Upgrade BRN Area Interior Overall ​ Feature Overall Pai…" at bounding box center [561, 335] width 390 height 624
paste input "014.78"
type input "1014.78"
click at [539, 440] on section "Repairs needed PPG Paint Materials ordered by Opendoor Material cost 1014.78 1 …" at bounding box center [561, 340] width 340 height 214
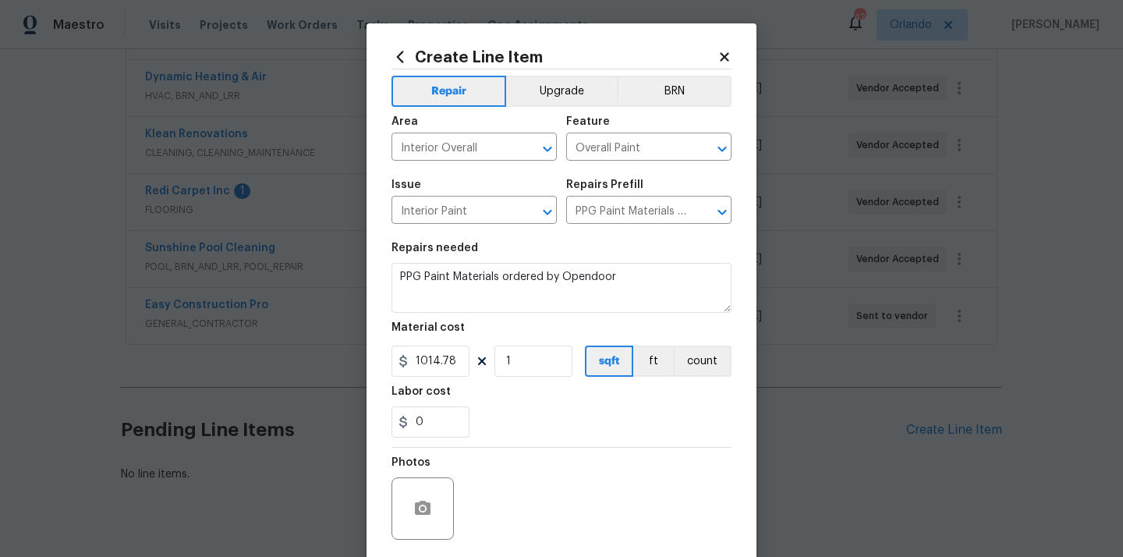
scroll to position [115, 0]
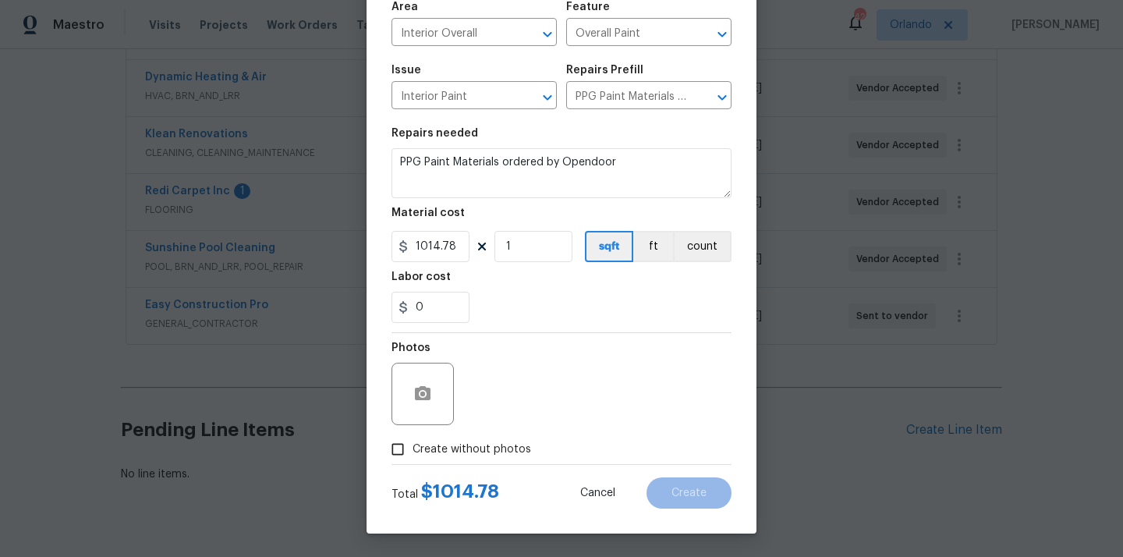
click at [497, 452] on span "Create without photos" at bounding box center [471, 449] width 118 height 16
click at [412, 452] on input "Create without photos" at bounding box center [398, 449] width 30 height 30
checkbox input "true"
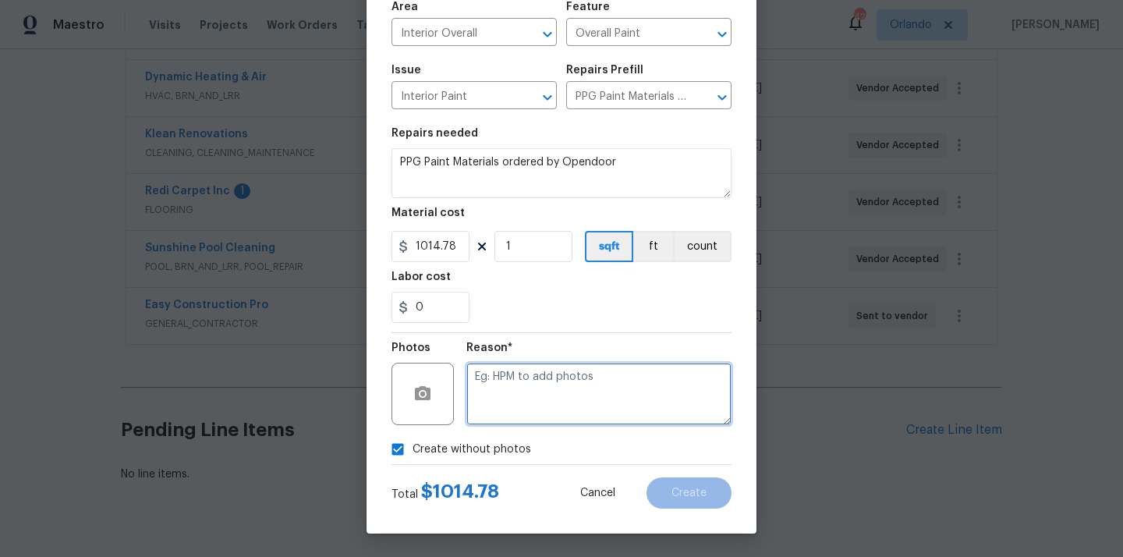
drag, startPoint x: 517, startPoint y: 413, endPoint x: 526, endPoint y: 396, distance: 19.5
click at [517, 413] on textarea at bounding box center [598, 393] width 265 height 62
type textarea "N/A"
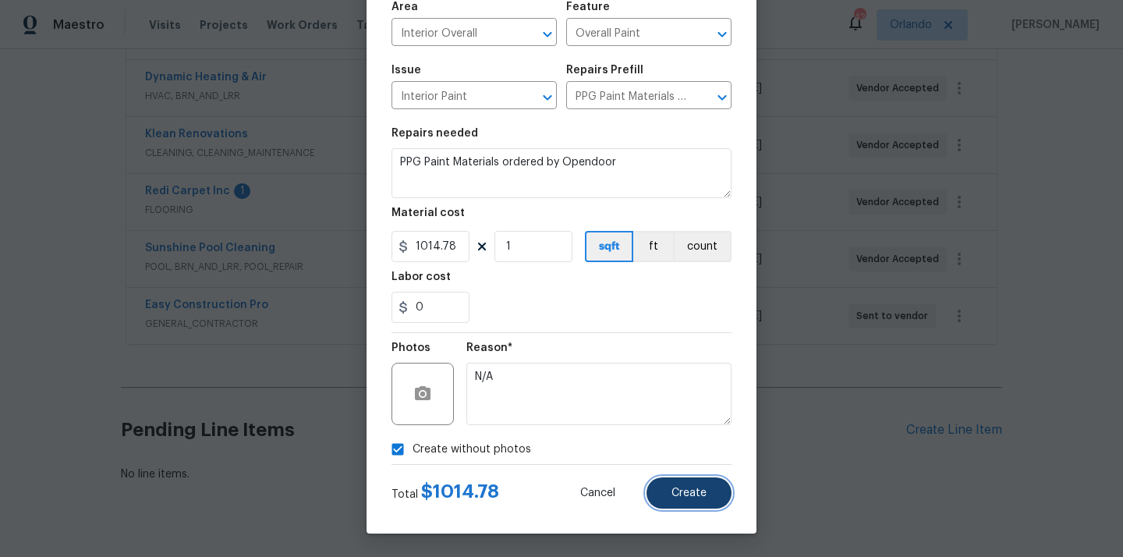
click at [686, 495] on span "Create" at bounding box center [688, 493] width 35 height 12
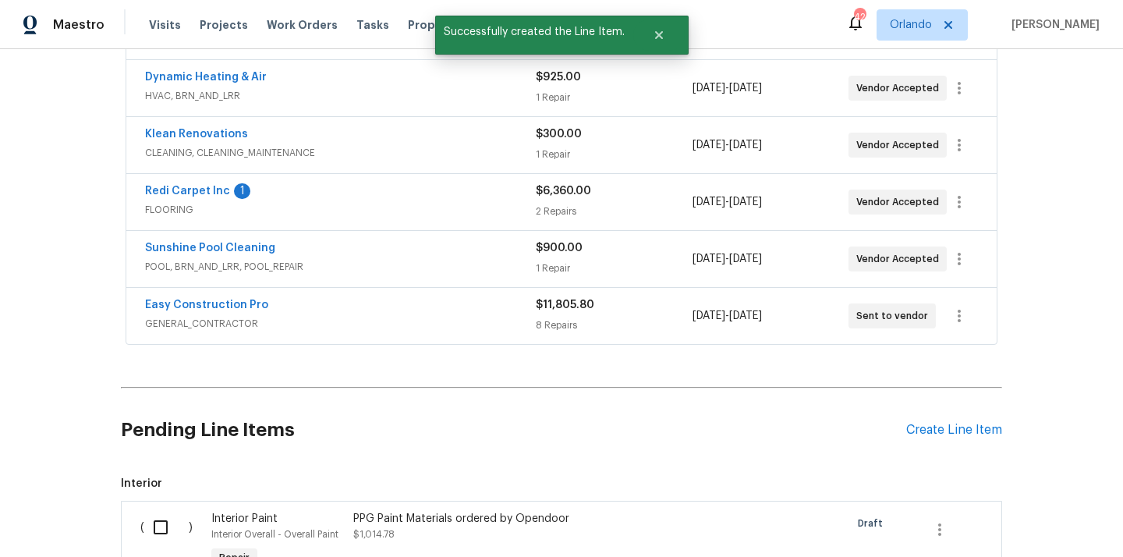
click at [143, 531] on div "( )" at bounding box center [171, 542] width 71 height 72
click at [157, 531] on input "checkbox" at bounding box center [166, 527] width 44 height 33
checkbox input "true"
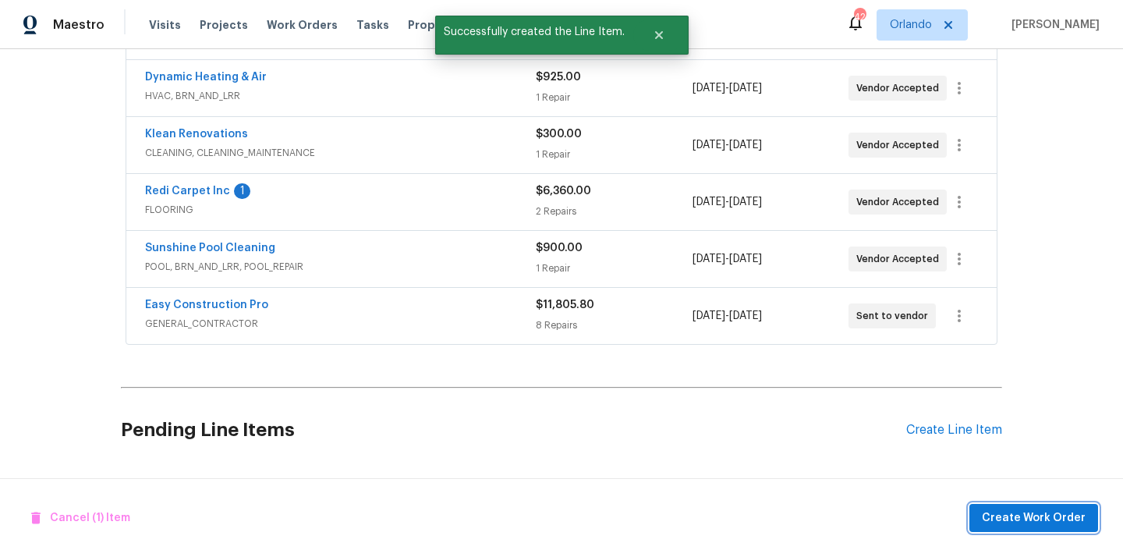
click at [987, 514] on span "Create Work Order" at bounding box center [1033, 517] width 104 height 19
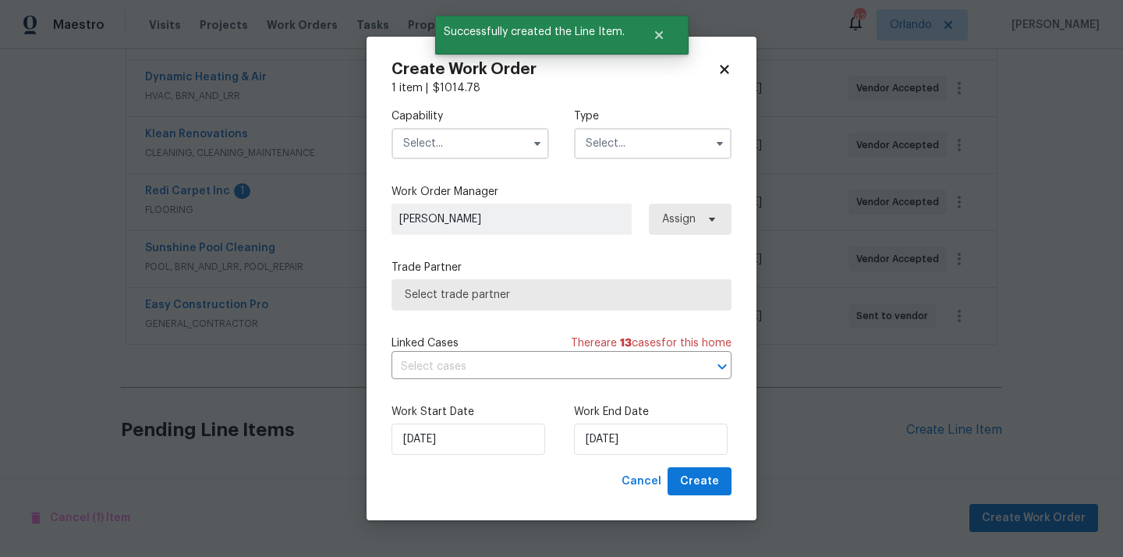
click at [465, 139] on input "text" at bounding box center [469, 143] width 157 height 31
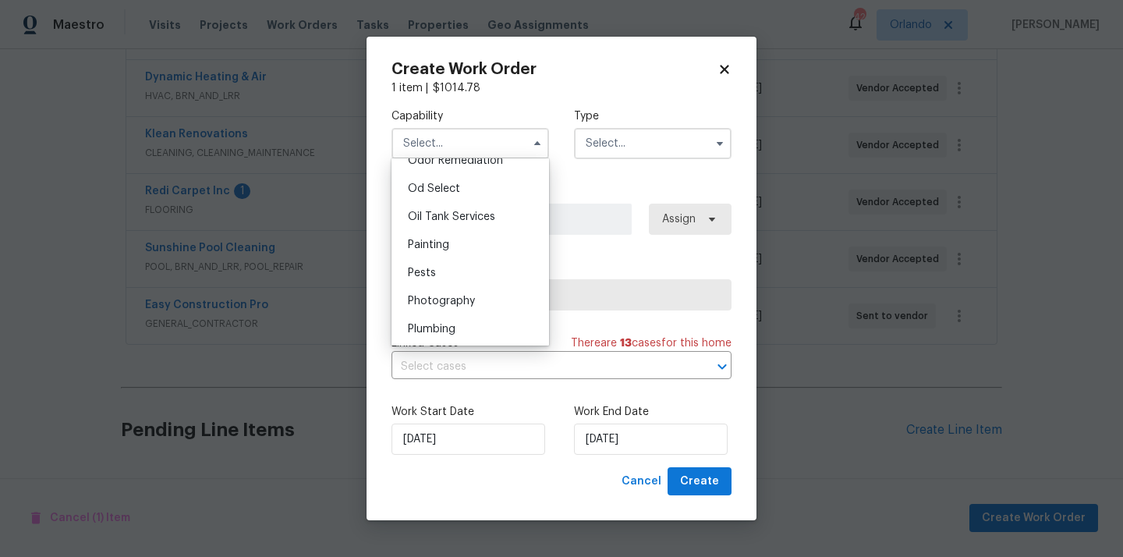
scroll to position [1244, 0]
click at [482, 239] on div "Painting" at bounding box center [470, 242] width 150 height 28
type input "Painting"
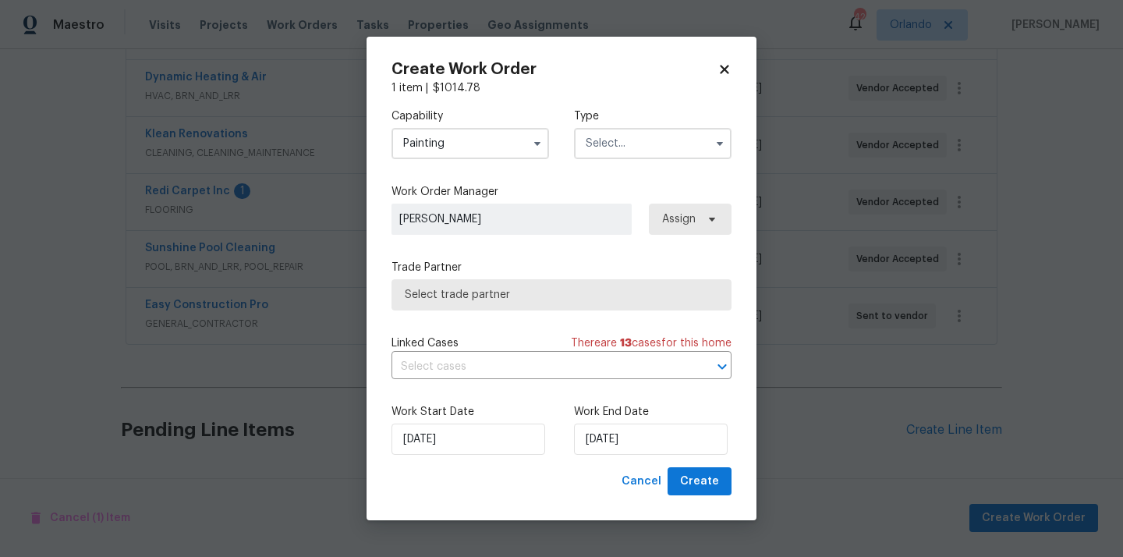
click at [628, 132] on input "text" at bounding box center [652, 143] width 157 height 31
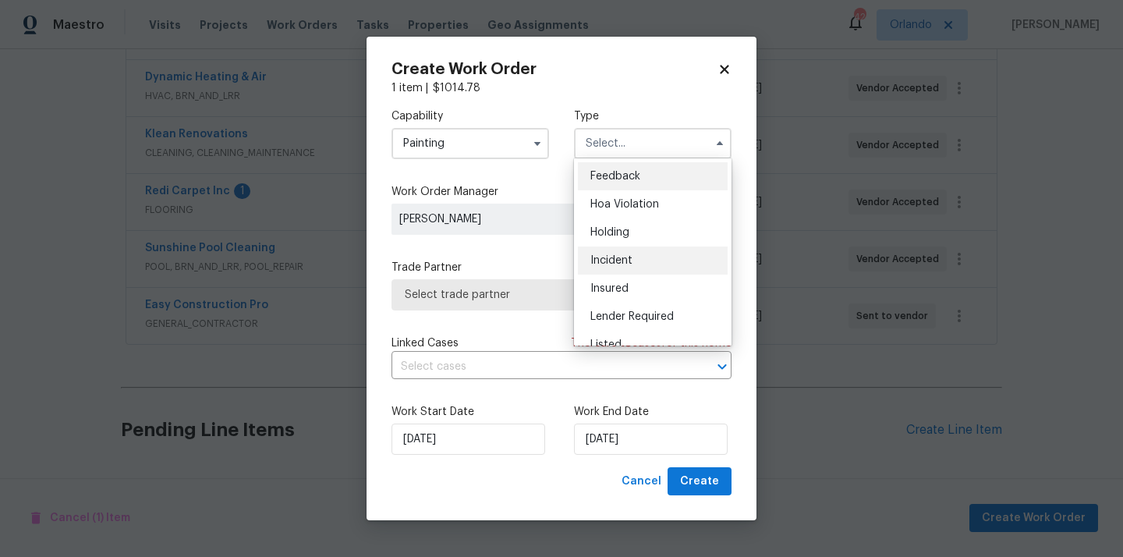
scroll to position [354, 0]
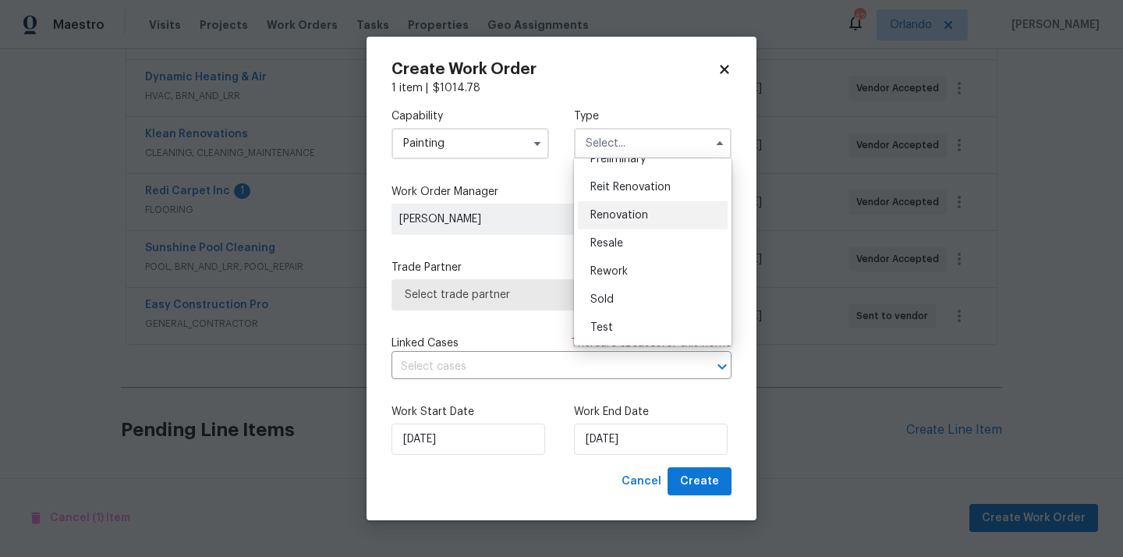
click at [636, 225] on div "Renovation" at bounding box center [653, 215] width 150 height 28
type input "Renovation"
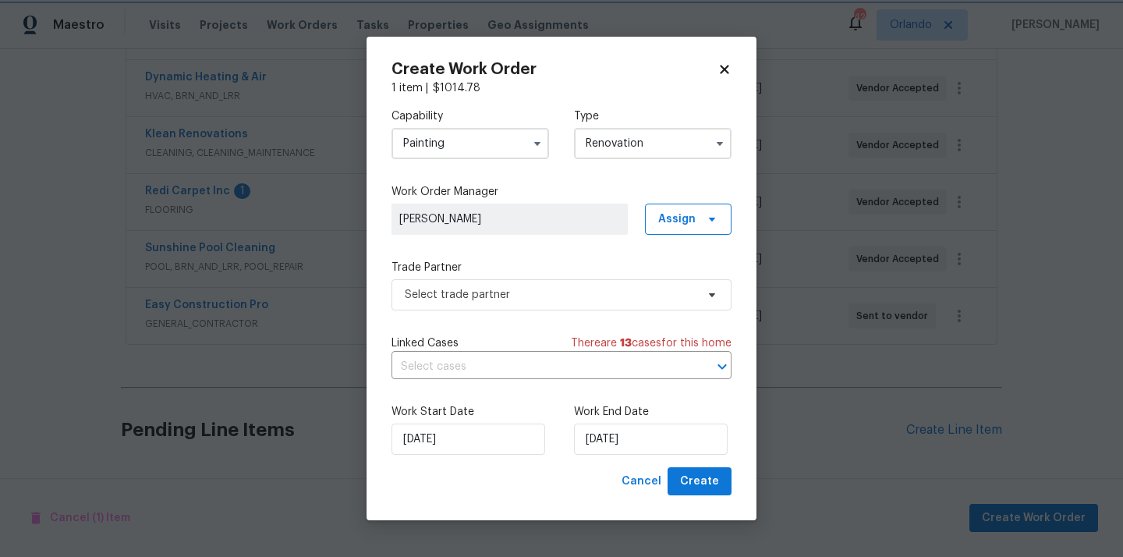
scroll to position [0, 0]
click at [681, 226] on span "Assign" at bounding box center [688, 218] width 87 height 31
click at [673, 282] on div "Assign to me" at bounding box center [690, 285] width 68 height 16
click at [613, 292] on span "Select trade partner" at bounding box center [550, 295] width 291 height 16
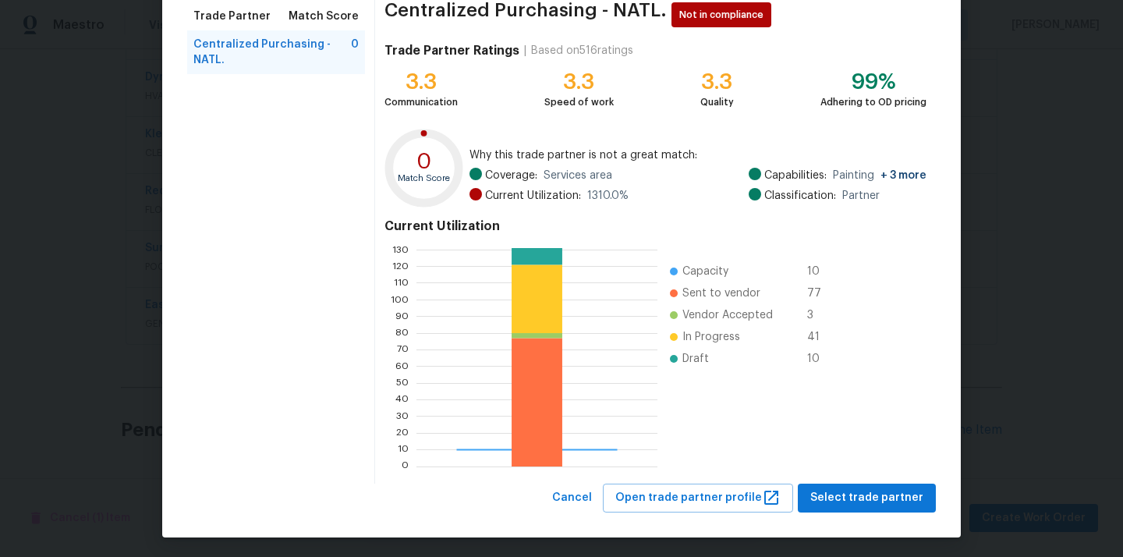
scroll to position [131, 0]
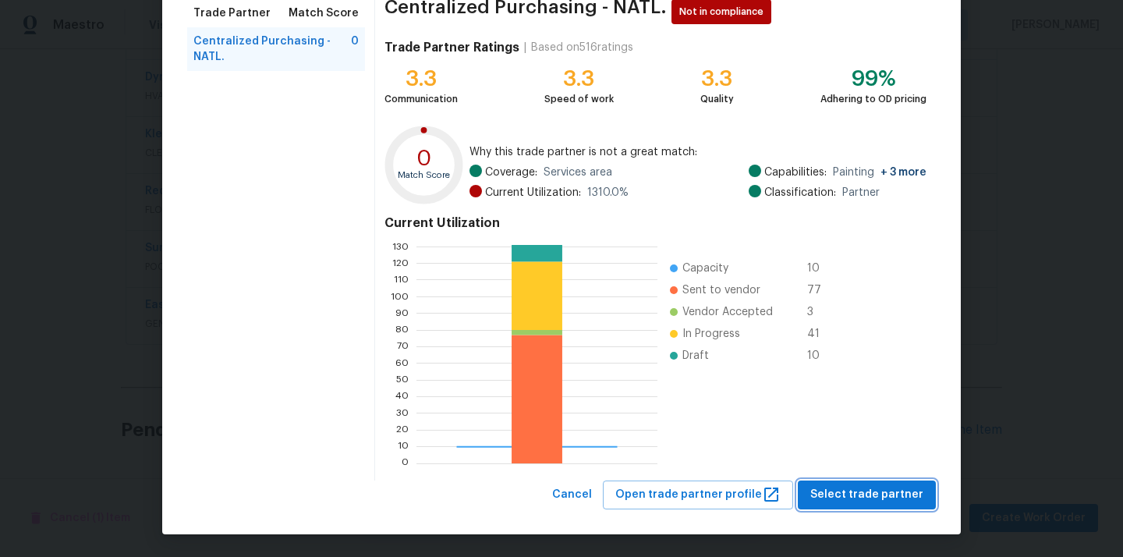
click at [843, 504] on span "Select trade partner" at bounding box center [866, 494] width 113 height 19
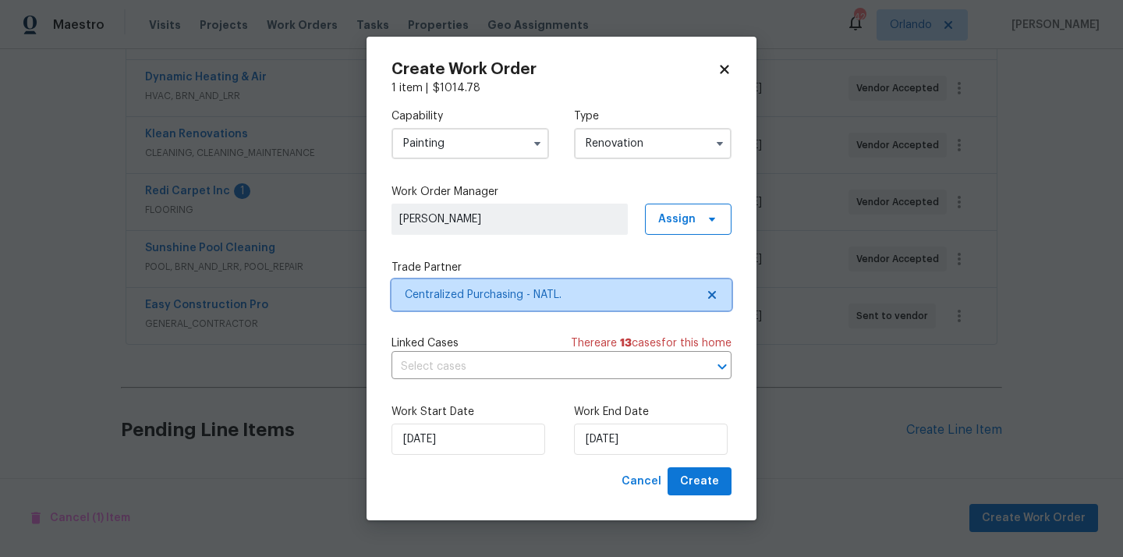
scroll to position [0, 0]
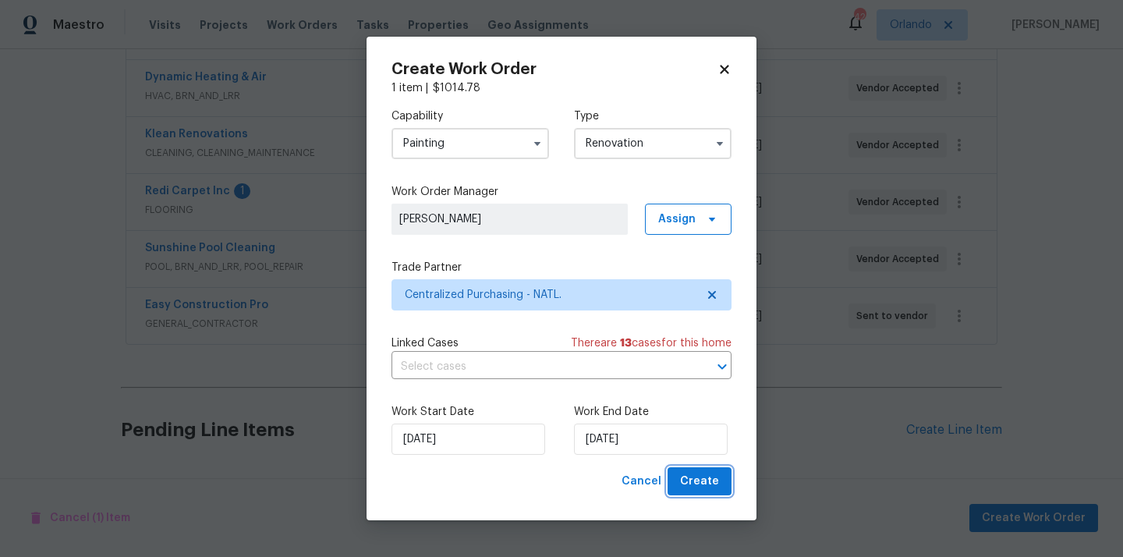
click at [691, 480] on span "Create" at bounding box center [699, 481] width 39 height 19
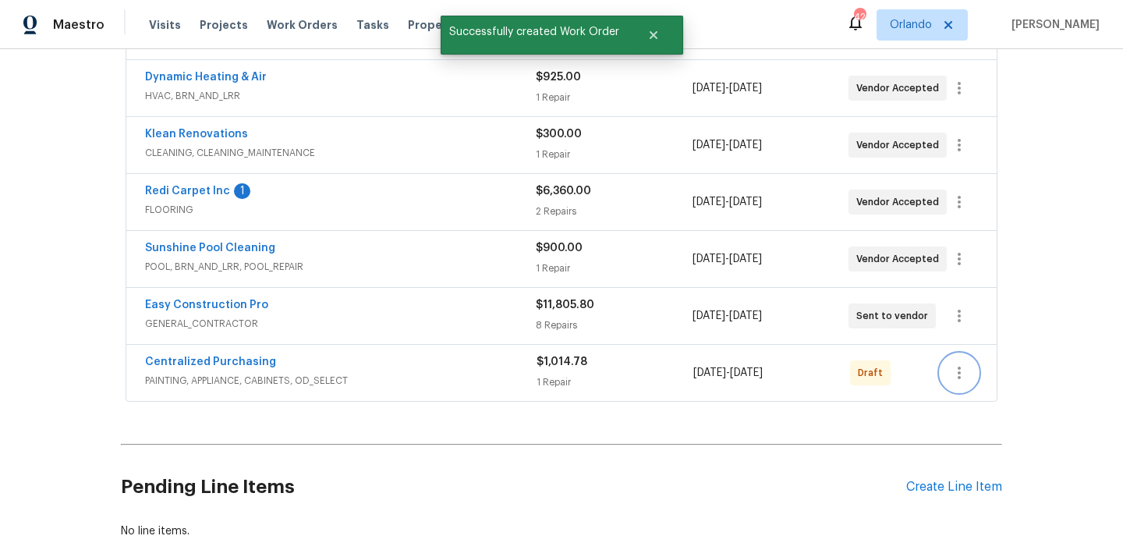
click at [953, 369] on icon "button" at bounding box center [958, 372] width 19 height 19
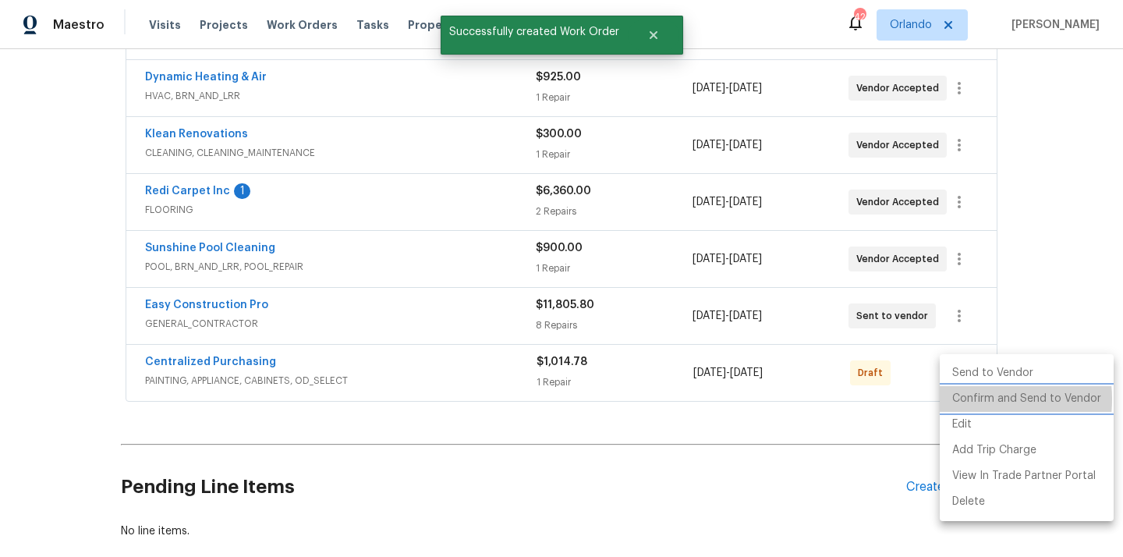
click at [963, 399] on li "Confirm and Send to Vendor" at bounding box center [1026, 399] width 174 height 26
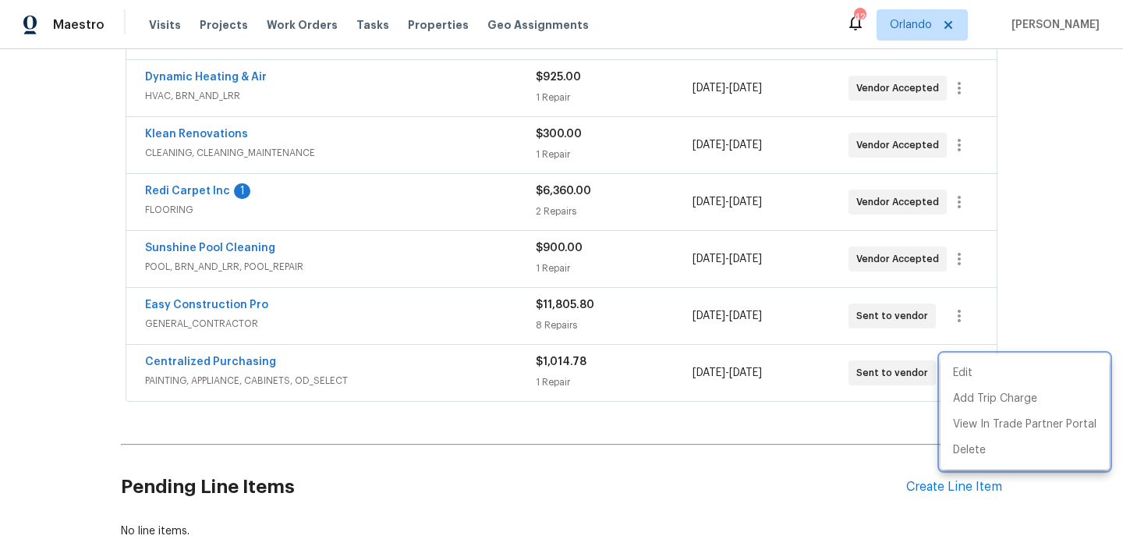
click at [200, 349] on div at bounding box center [561, 278] width 1123 height 557
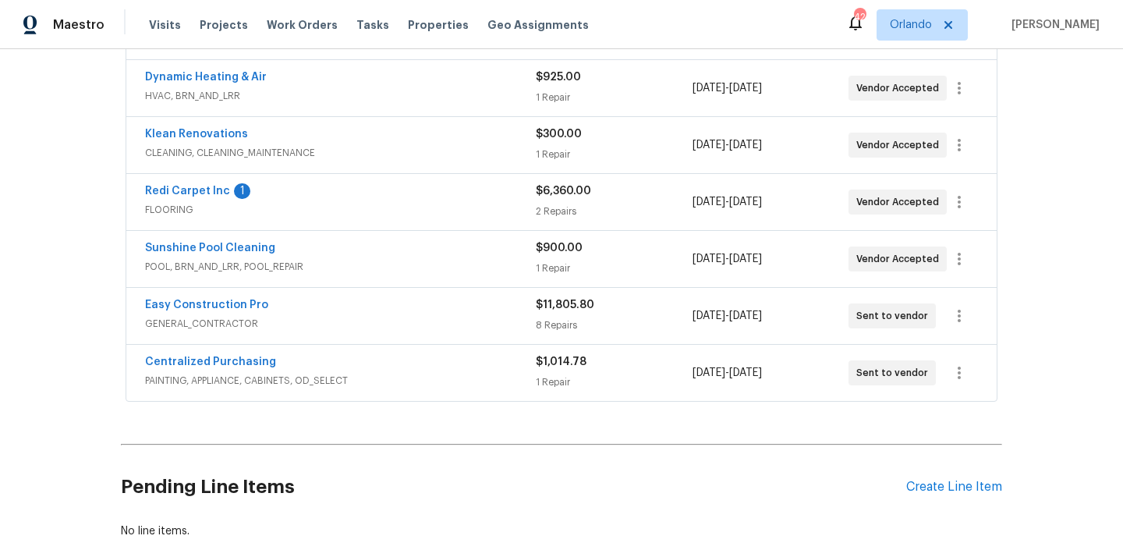
click at [189, 369] on span "Centralized Purchasing" at bounding box center [210, 362] width 131 height 16
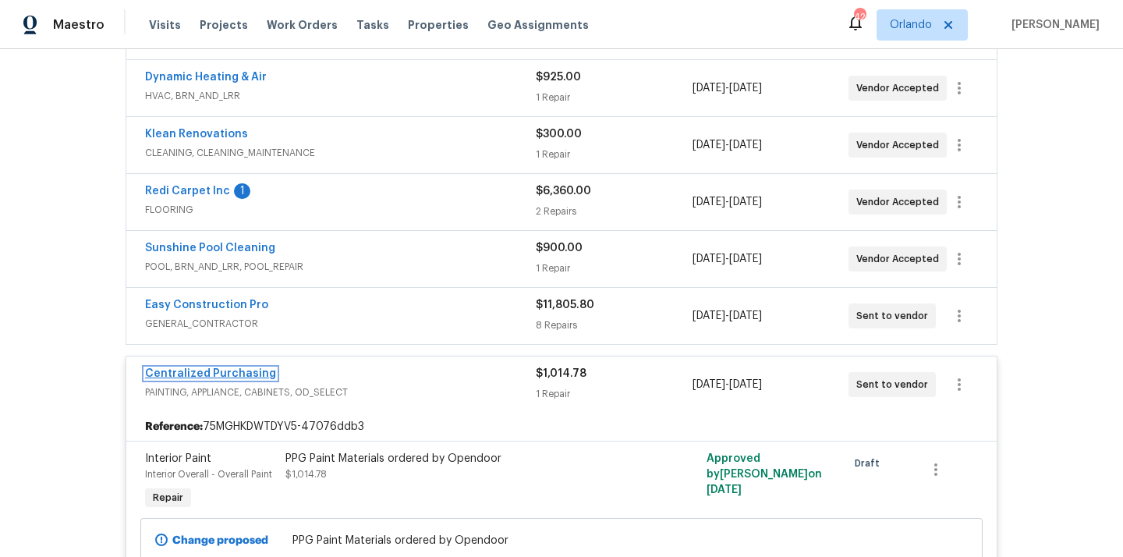
click at [188, 372] on link "Centralized Purchasing" at bounding box center [210, 373] width 131 height 11
